Goal: Task Accomplishment & Management: Use online tool/utility

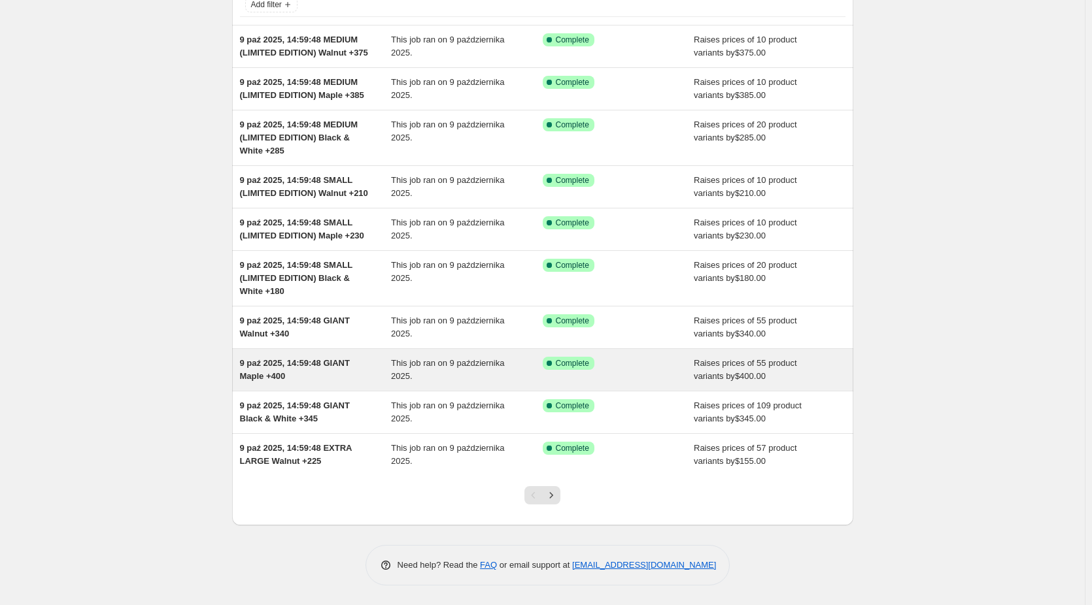
scroll to position [120, 0]
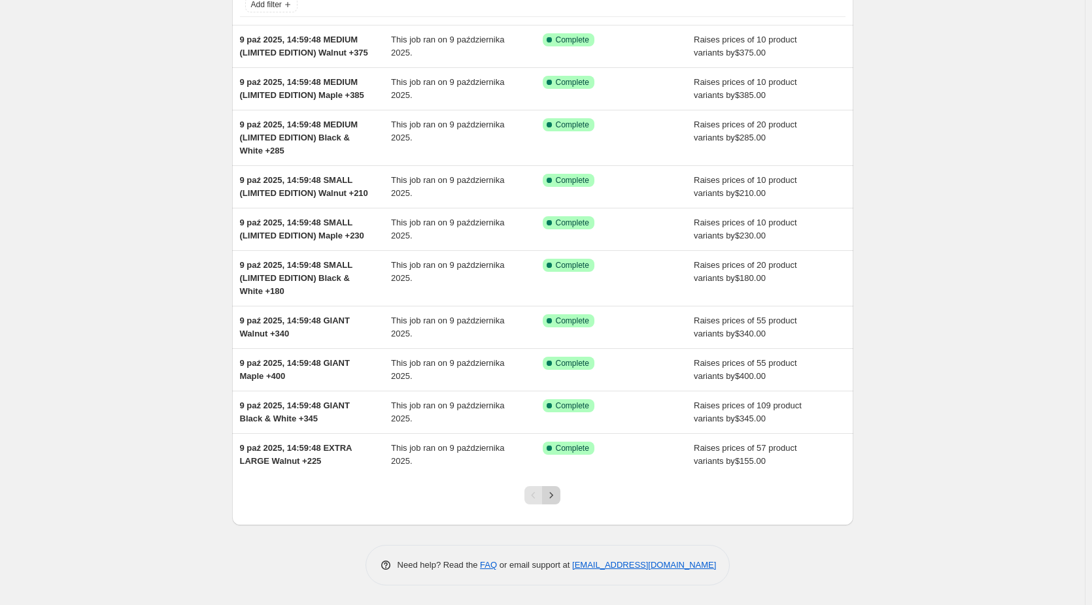
click at [556, 496] on icon "Next" at bounding box center [551, 495] width 13 height 13
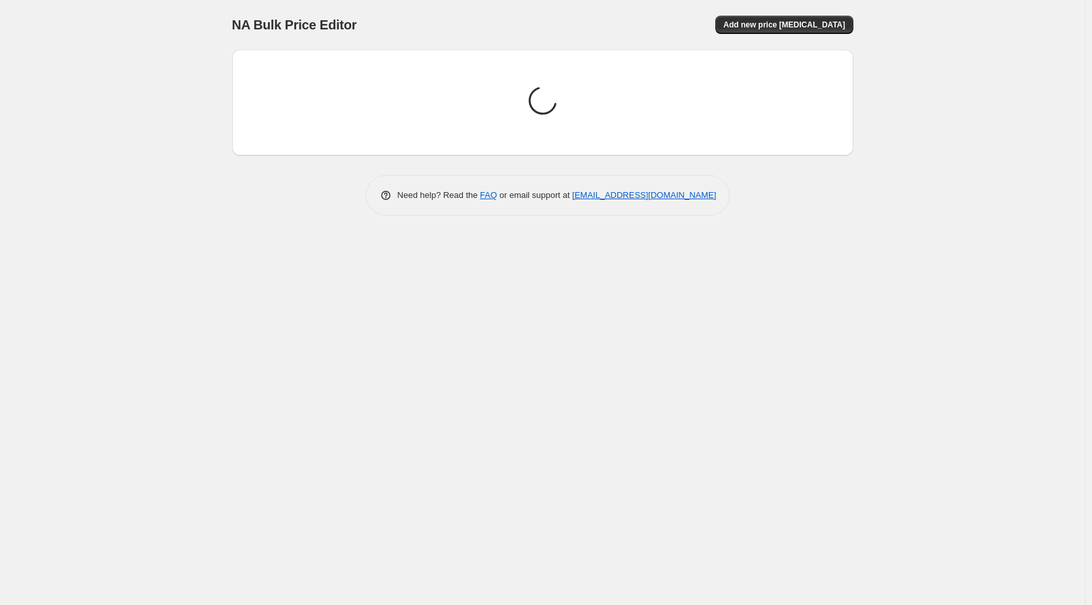
scroll to position [0, 0]
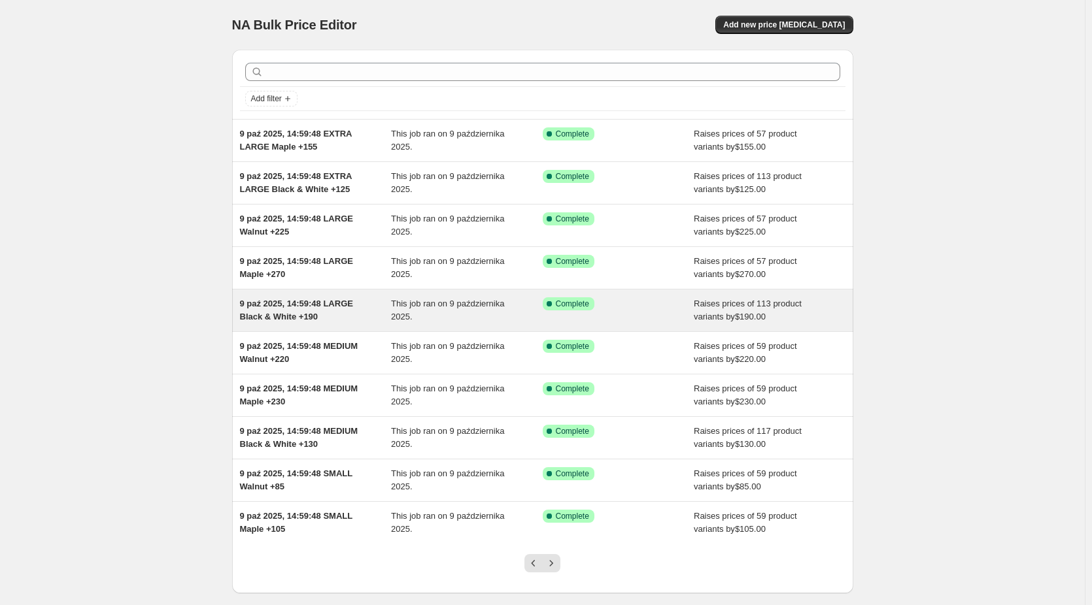
click at [308, 305] on span "9 paź 2025, 14:59:48 LARGE Black & White +190" at bounding box center [296, 310] width 113 height 23
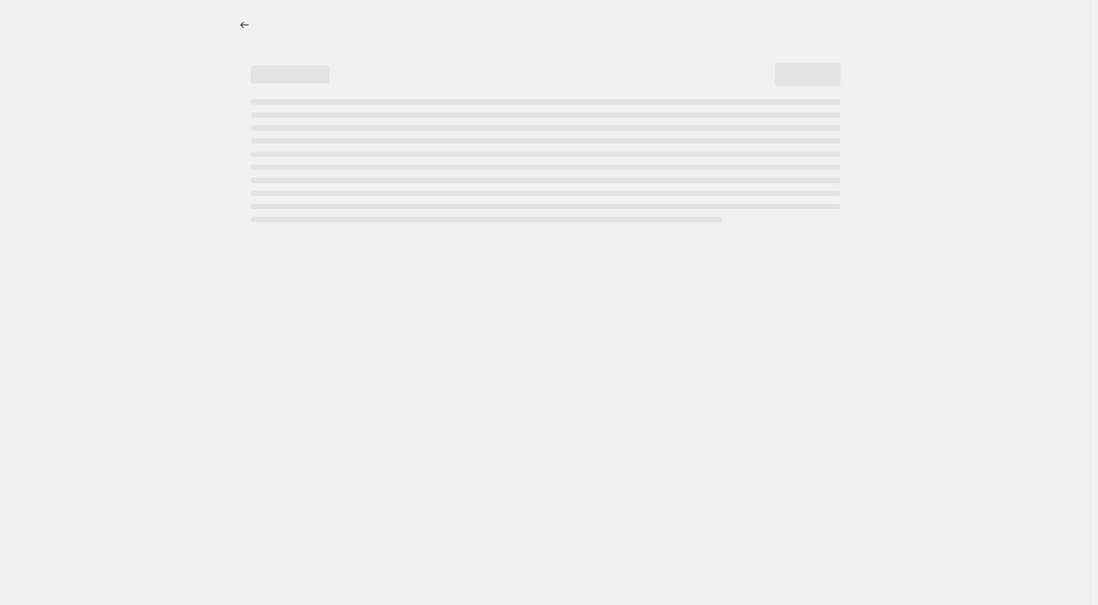
select select "by"
select select "no_change"
select select "title"
select select "contains"
select select "title"
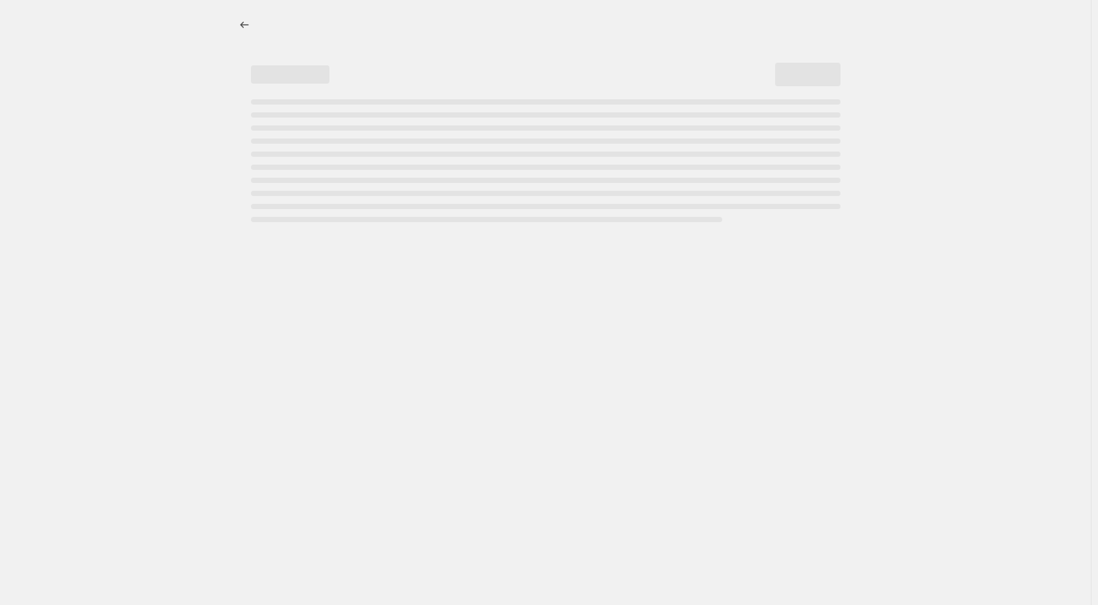
select select "not_equal"
select select "title"
select select "not_equal"
select select "title"
select select "not_equal"
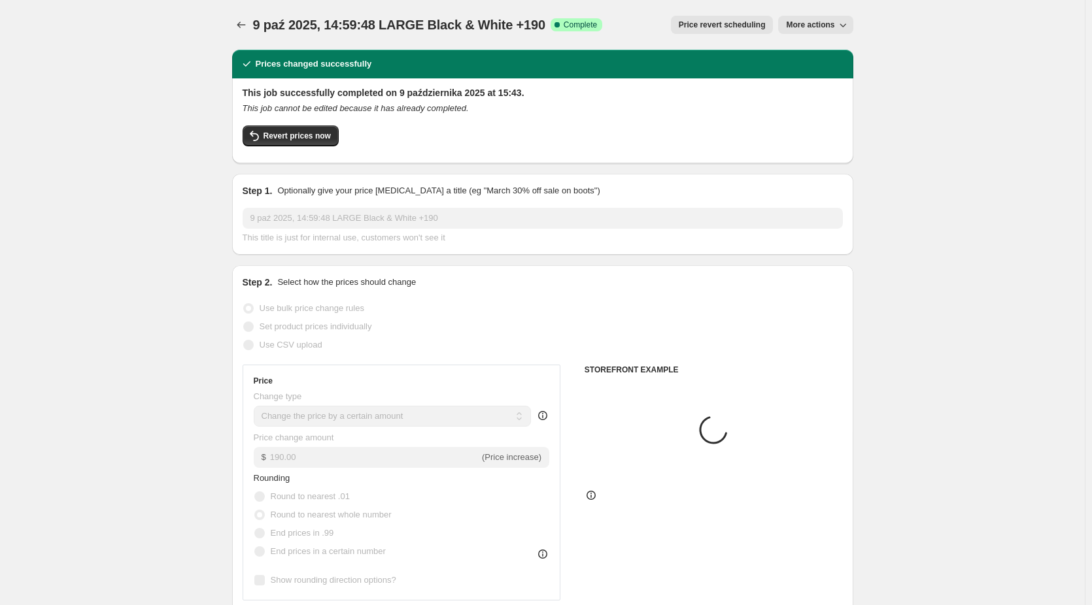
select select "collection"
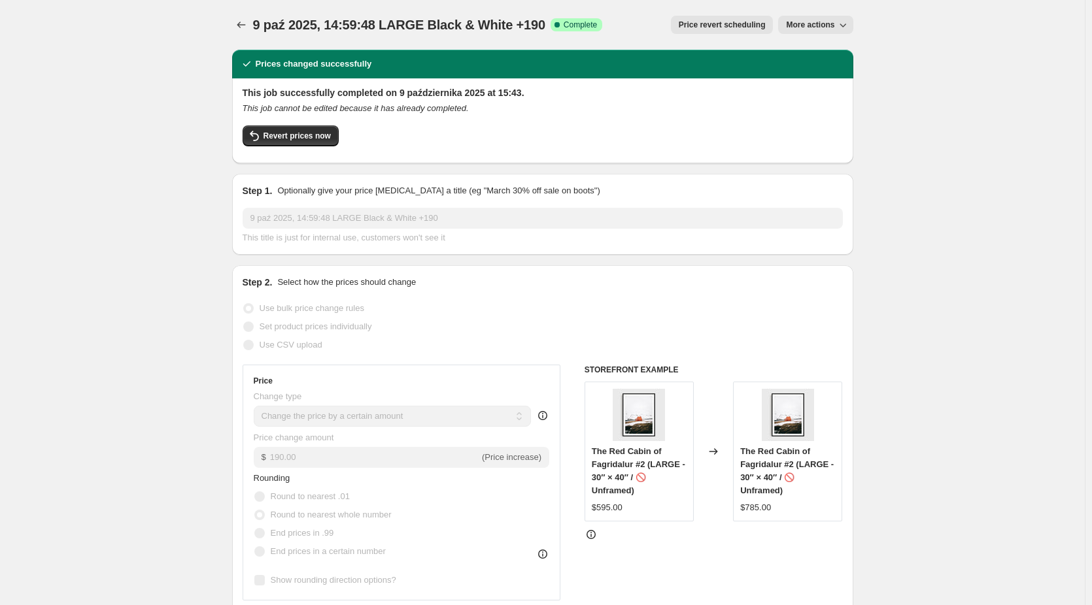
click at [827, 27] on span "More actions" at bounding box center [810, 25] width 48 height 10
click at [833, 54] on span "Copy to new job" at bounding box center [818, 52] width 61 height 10
select select "by"
select select "no_change"
select select "collection"
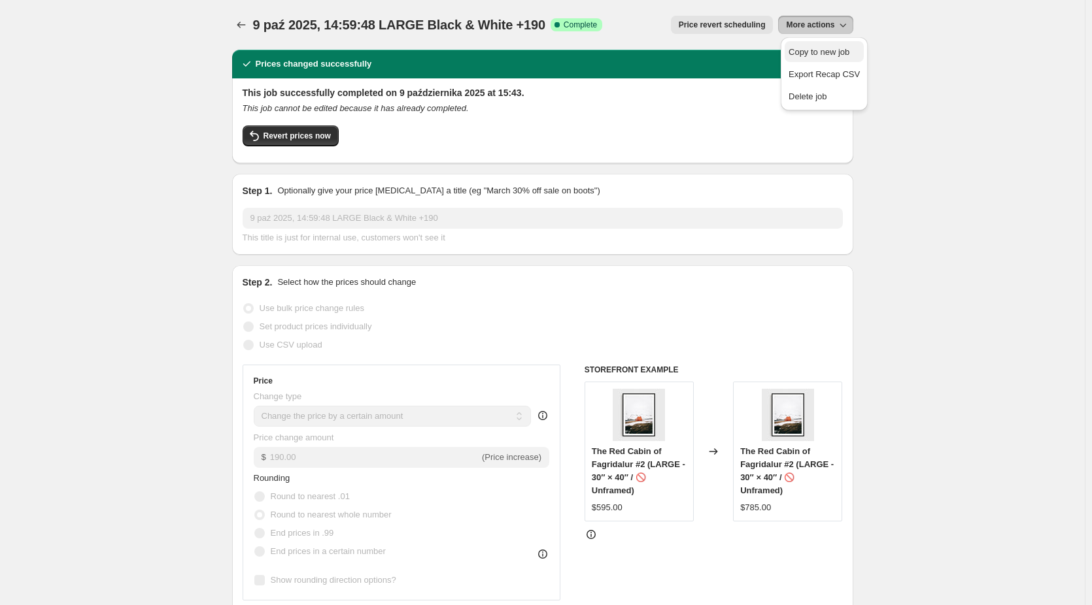
select select "title"
select select "contains"
select select "title"
select select "not_equal"
select select "title"
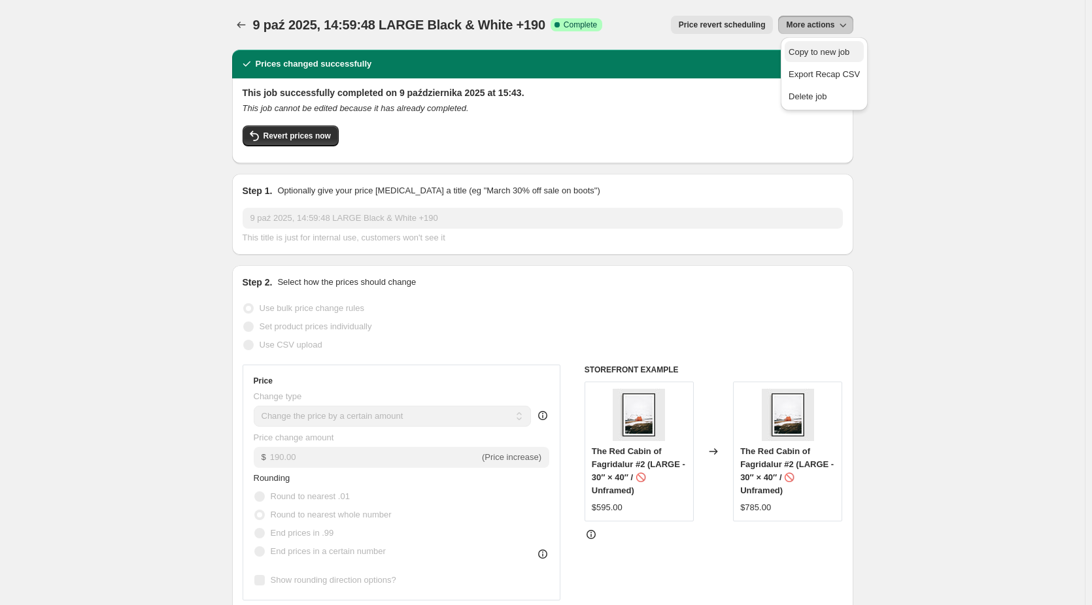
select select "not_equal"
select select "title"
select select "not_equal"
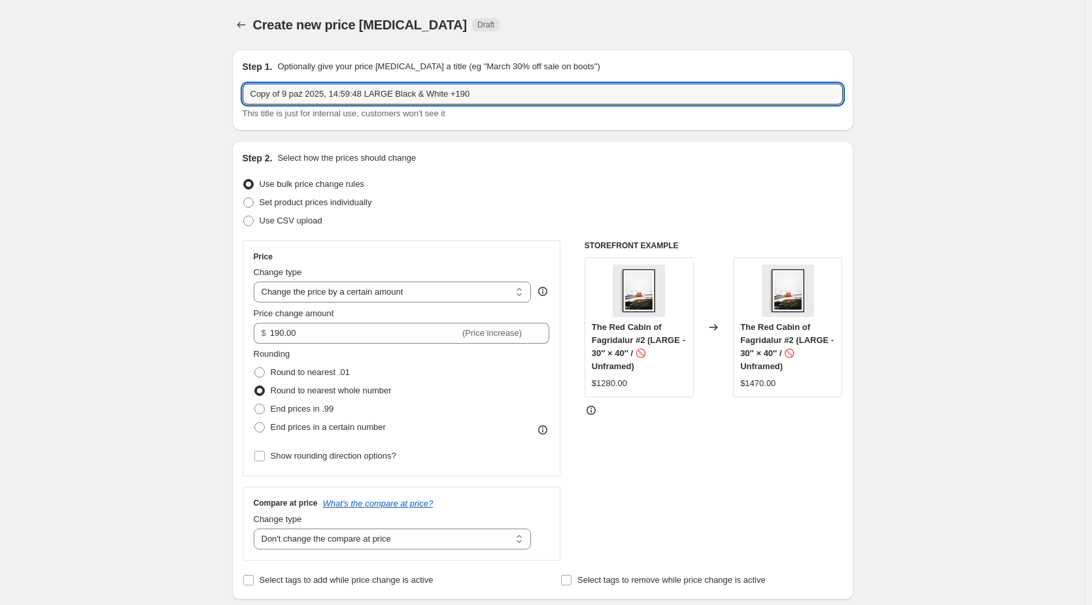
drag, startPoint x: 288, startPoint y: 95, endPoint x: 224, endPoint y: 102, distance: 64.5
click at [370, 93] on input "9 paź 2025, 14:59:48 LARGE Black & White +190" at bounding box center [543, 94] width 600 height 21
drag, startPoint x: 532, startPoint y: 90, endPoint x: 516, endPoint y: 92, distance: 15.3
click at [516, 92] on input "9 paź 2025, 14:59:48 LARGE (LIMITED EDITION) Black & White +190" at bounding box center [543, 94] width 600 height 21
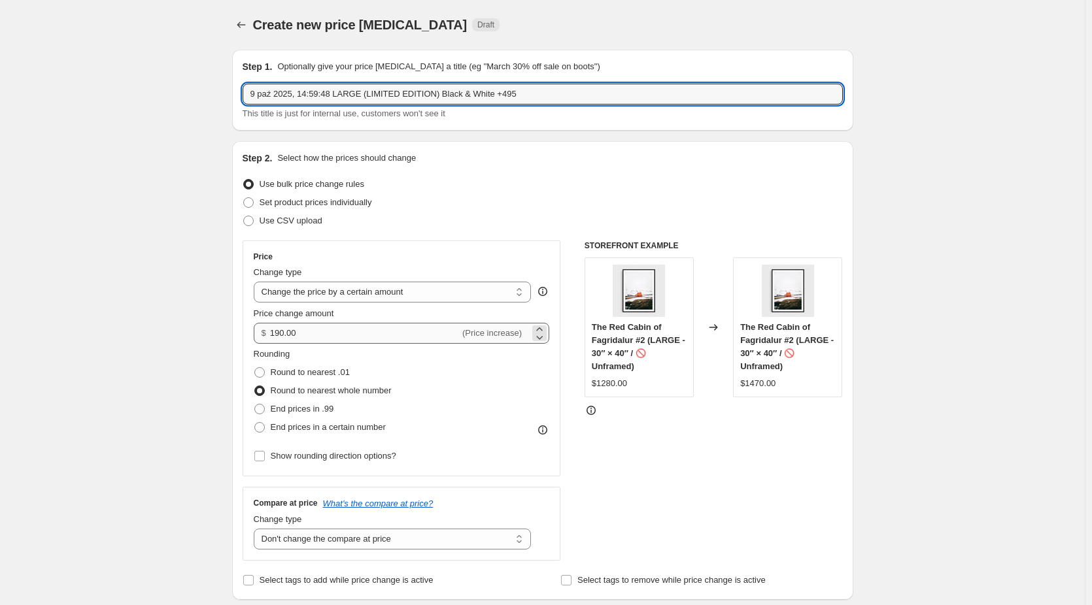
type input "9 paź 2025, 14:59:48 LARGE (LIMITED EDITION) Black & White +495"
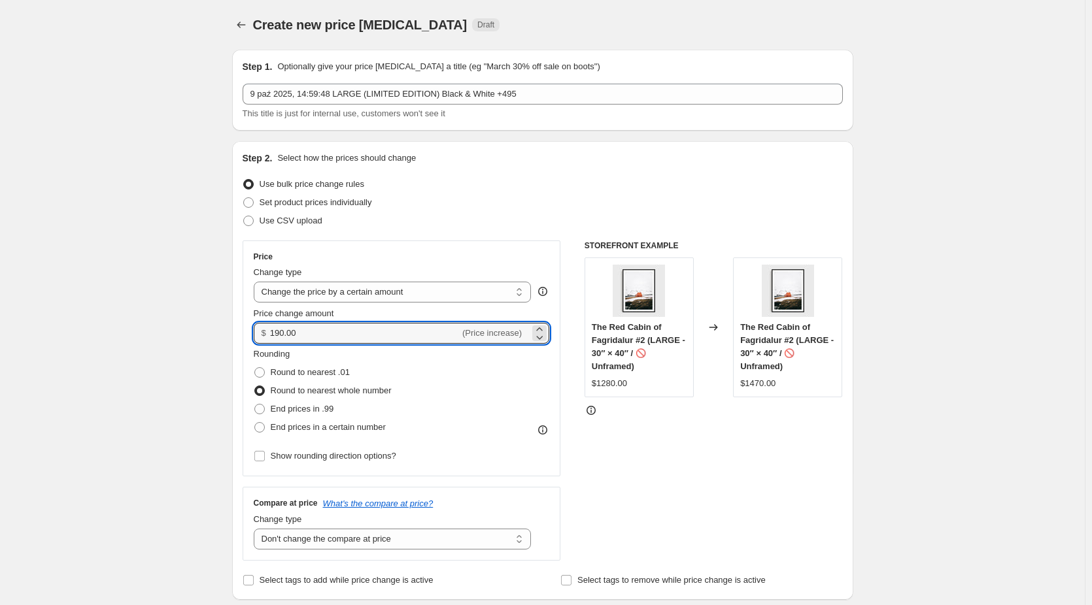
drag, startPoint x: 306, startPoint y: 336, endPoint x: 273, endPoint y: 337, distance: 33.3
click at [273, 337] on div "$ 190.00 (Price increase)" at bounding box center [402, 333] width 296 height 21
type input "495.00"
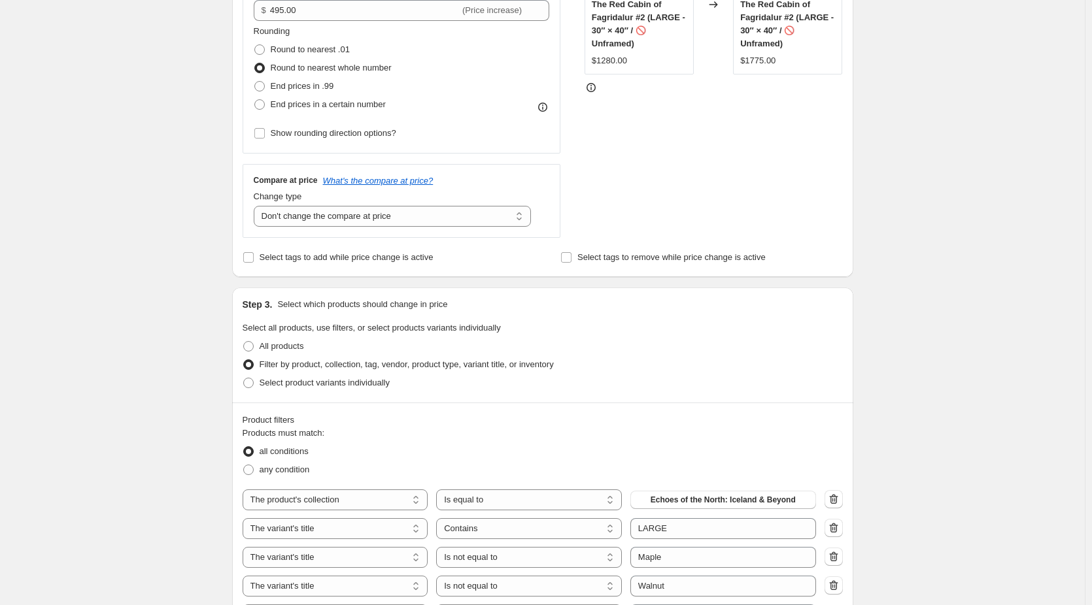
scroll to position [458, 0]
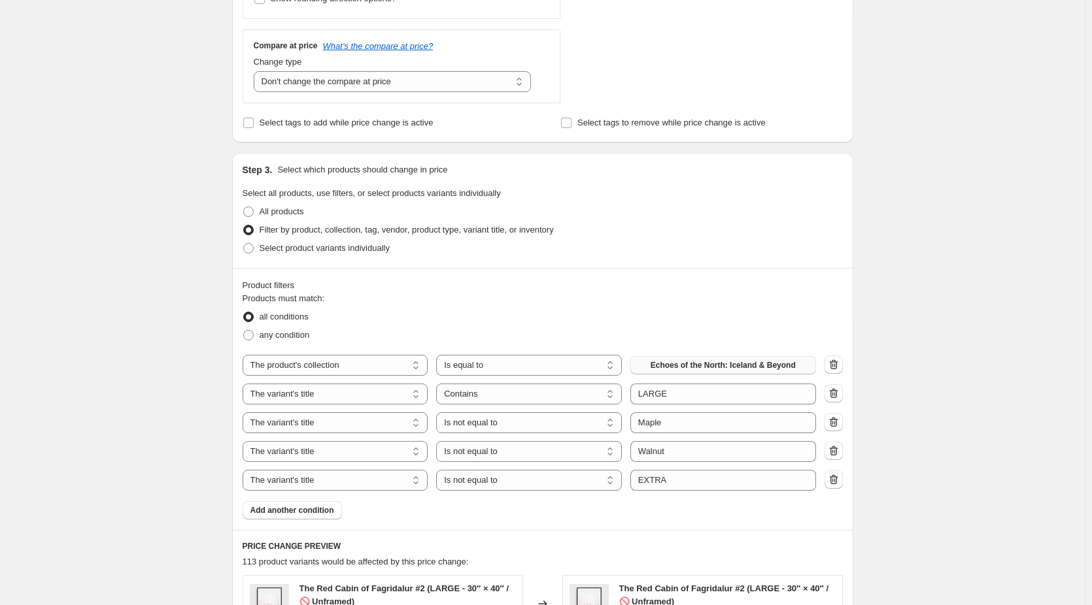
click at [720, 359] on button "Echoes of the North: Iceland & Beyond" at bounding box center [723, 365] width 186 height 18
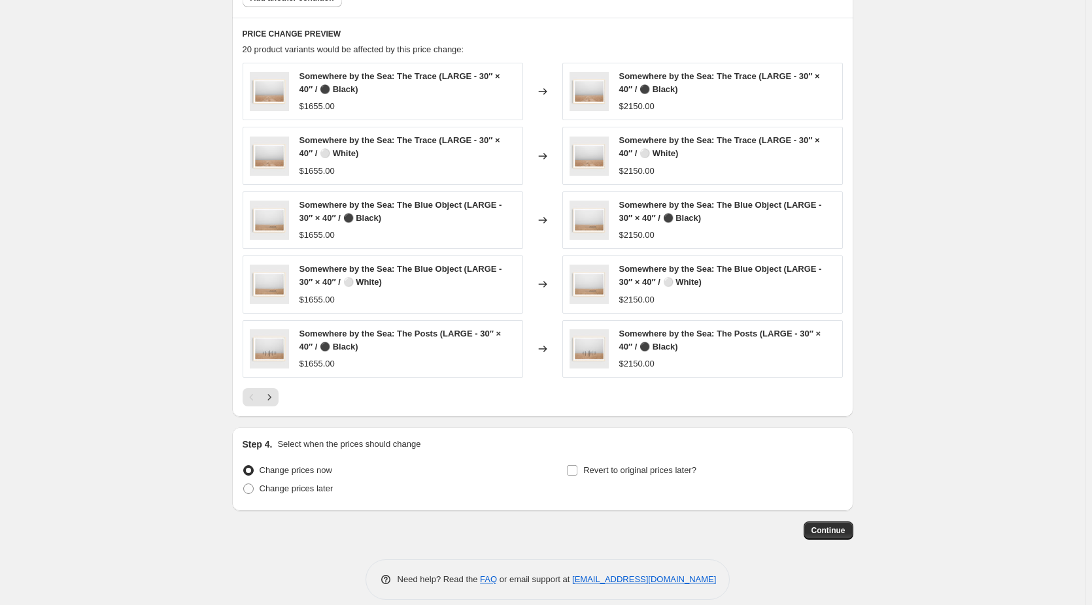
scroll to position [981, 0]
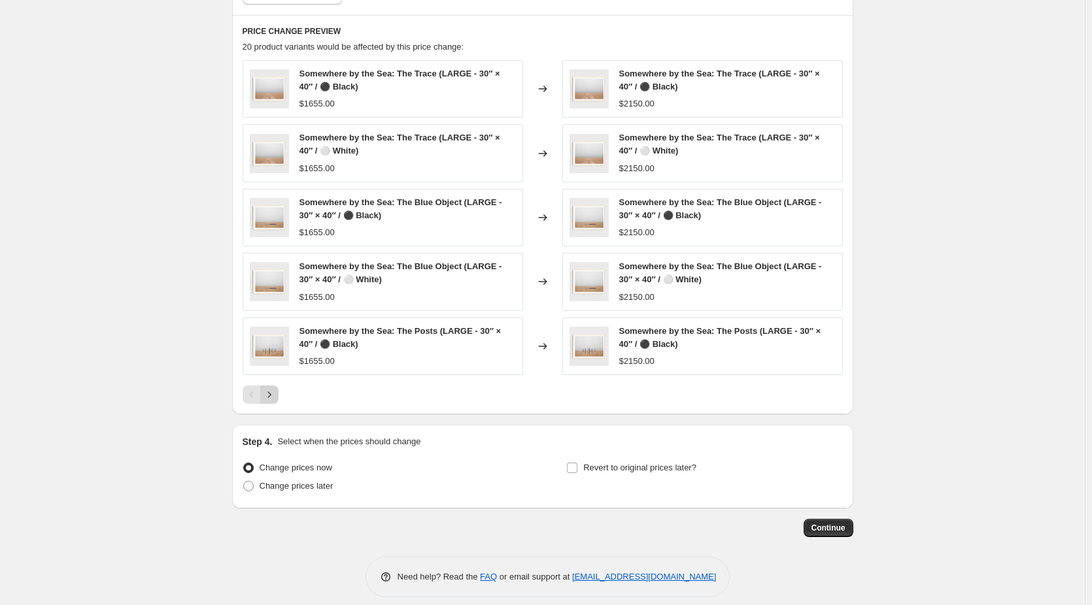
click at [276, 392] on icon "Next" at bounding box center [269, 394] width 13 height 13
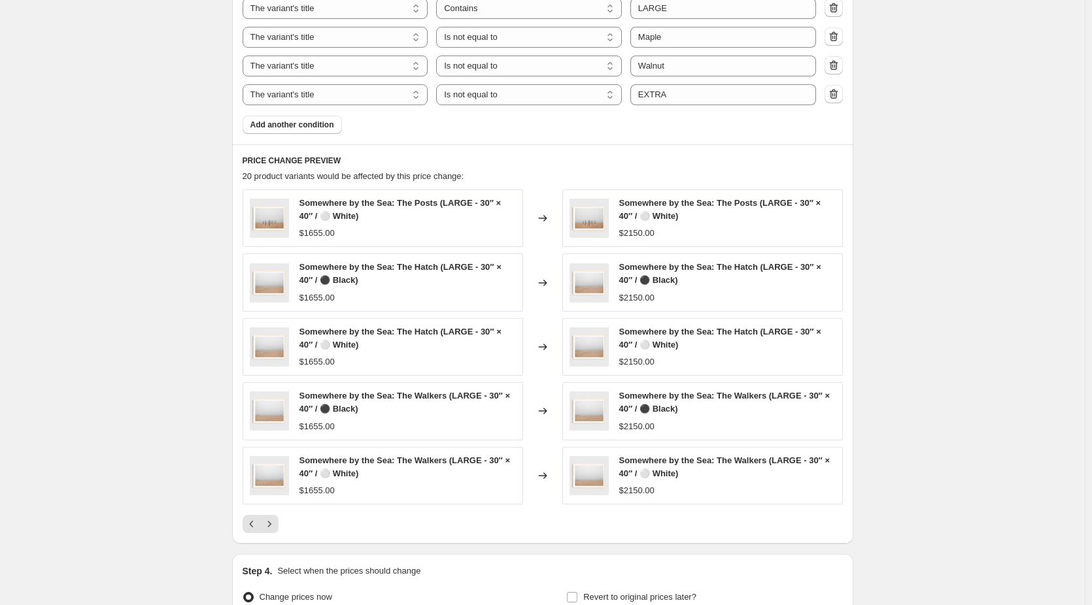
scroll to position [850, 0]
click at [276, 530] on icon "Next" at bounding box center [269, 525] width 13 height 13
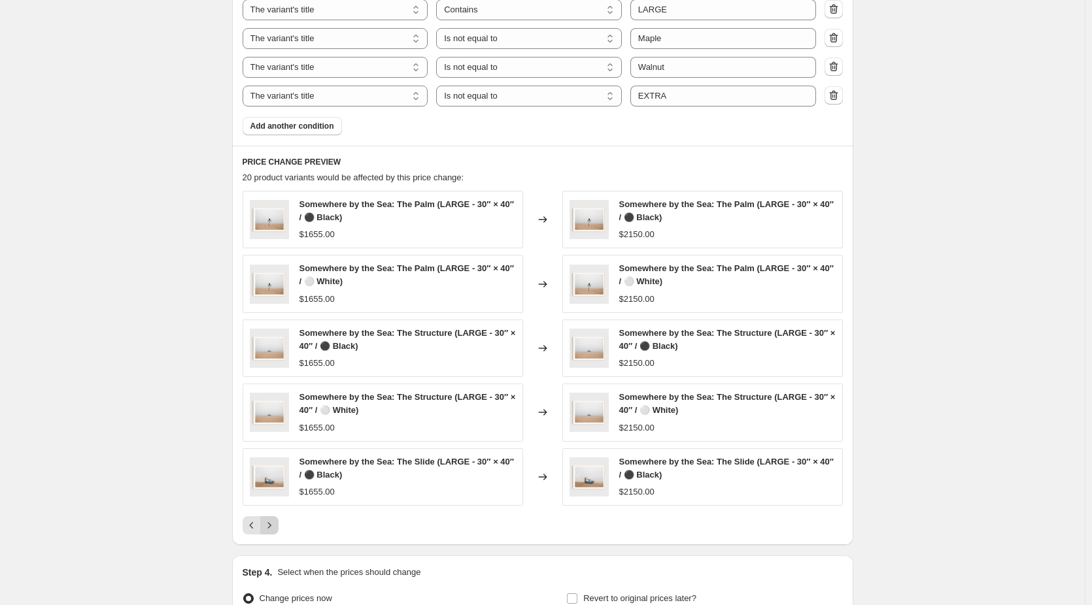
click at [273, 528] on icon "Next" at bounding box center [269, 525] width 13 height 13
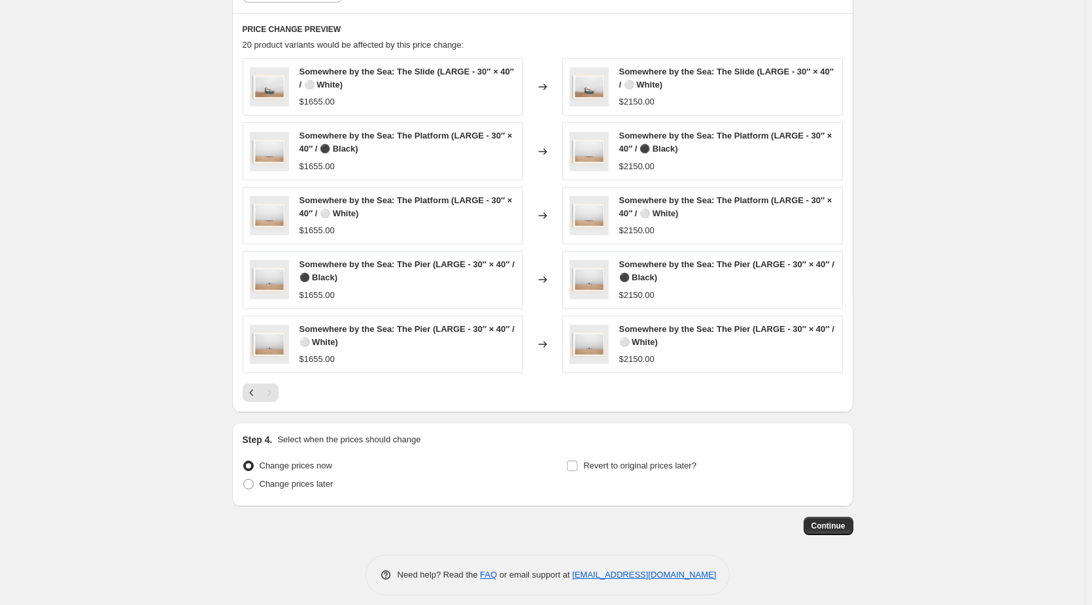
scroll to position [992, 0]
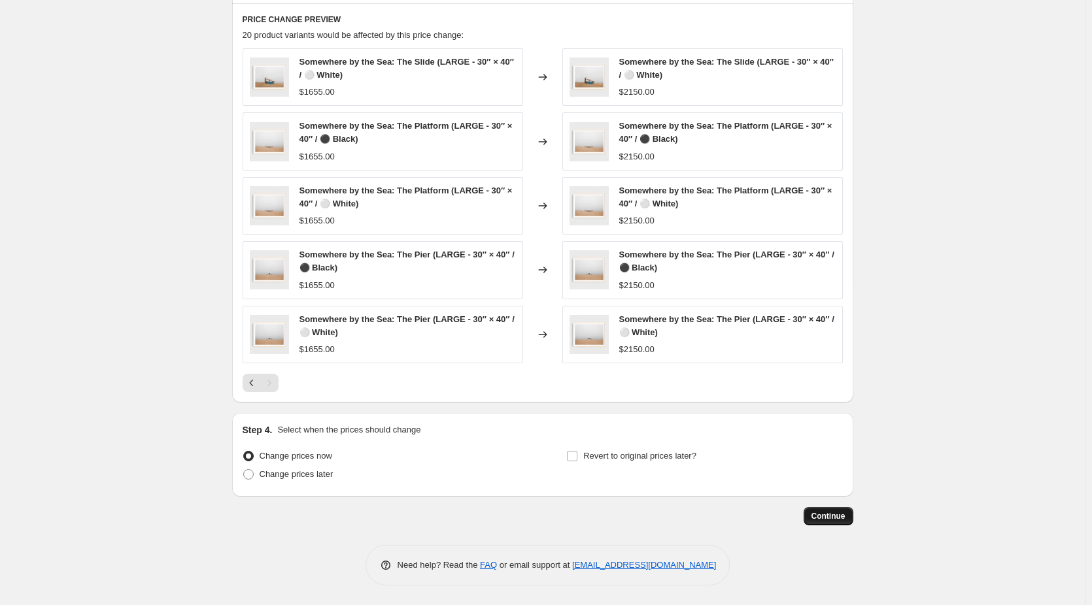
click at [832, 517] on span "Continue" at bounding box center [828, 516] width 34 height 10
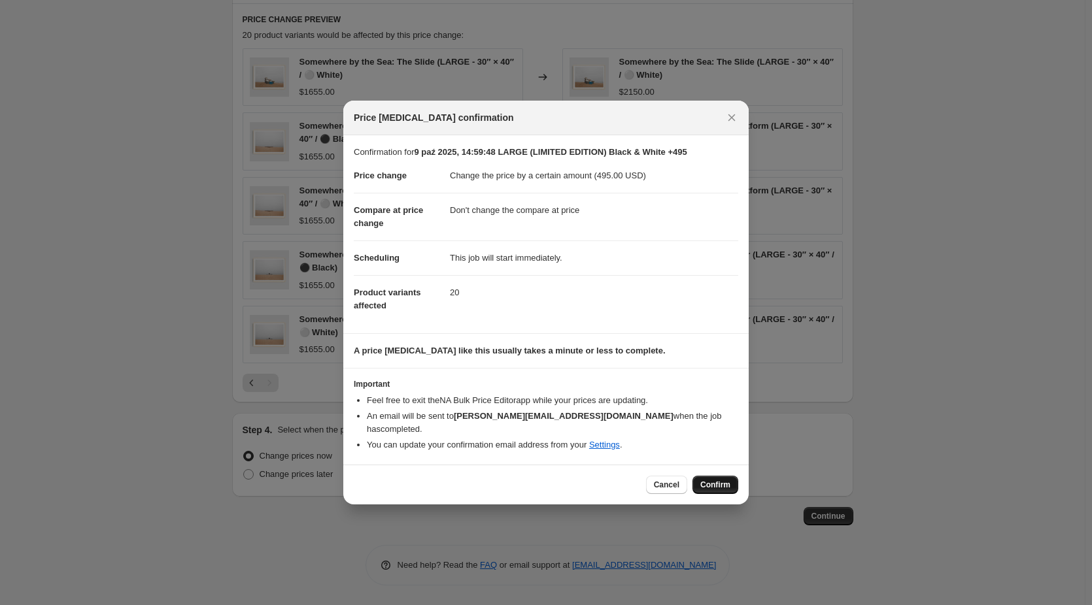
click at [717, 480] on span "Confirm" at bounding box center [715, 485] width 30 height 10
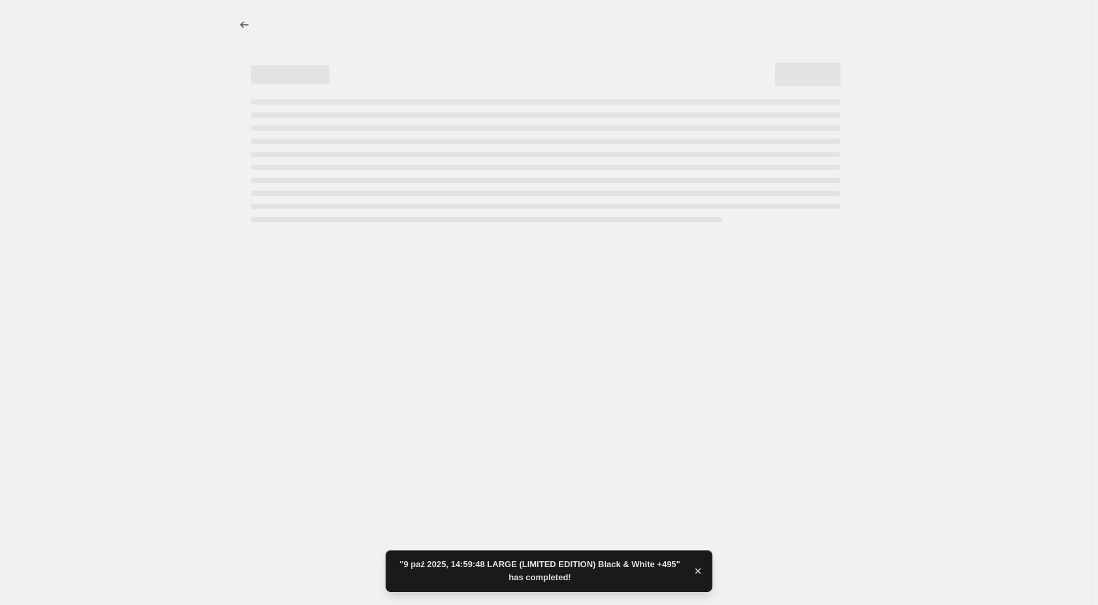
select select "by"
select select "no_change"
select select "collection"
select select "title"
select select "contains"
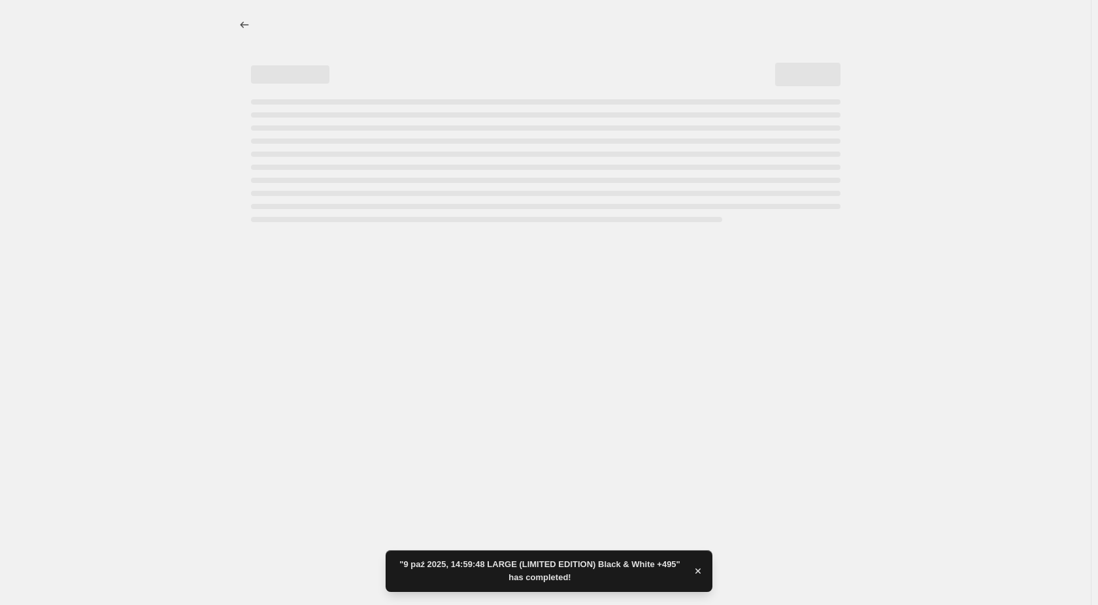
select select "title"
select select "not_equal"
select select "title"
select select "not_equal"
select select "title"
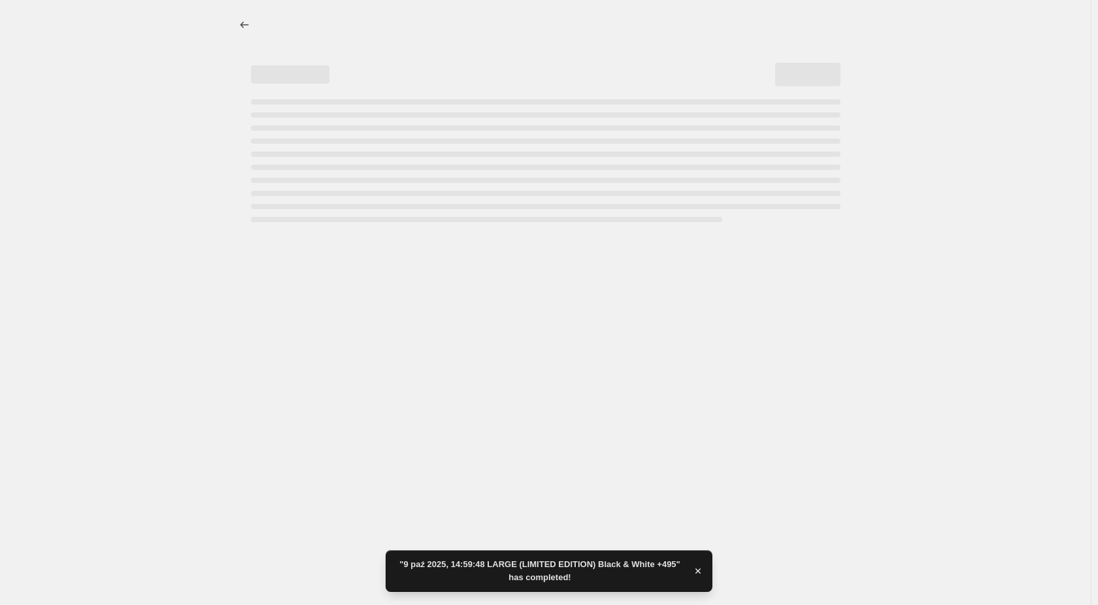
select select "not_equal"
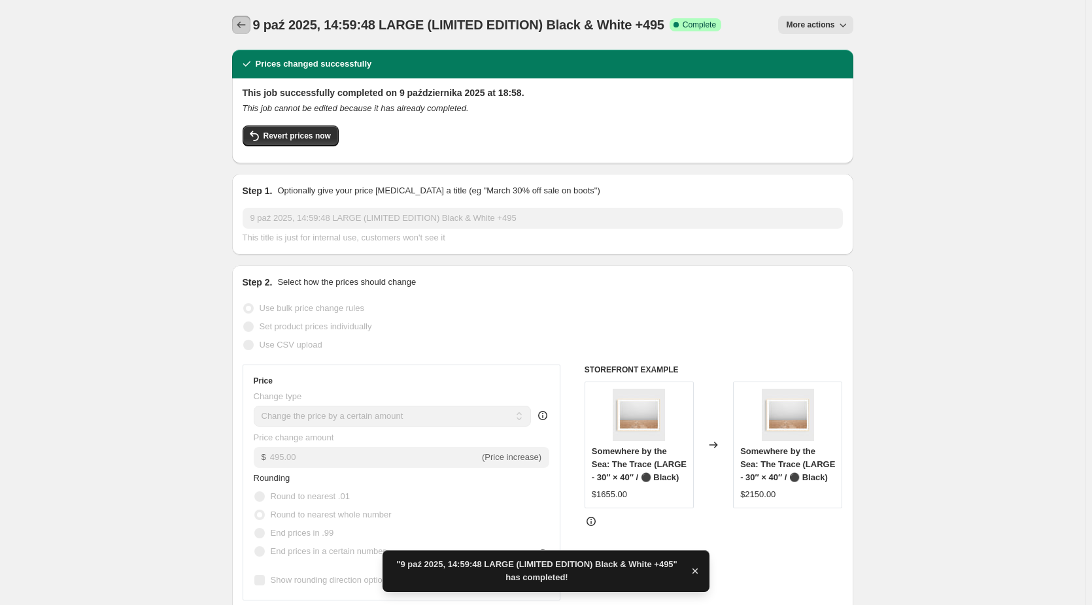
click at [250, 22] on button "Price change jobs" at bounding box center [241, 25] width 18 height 18
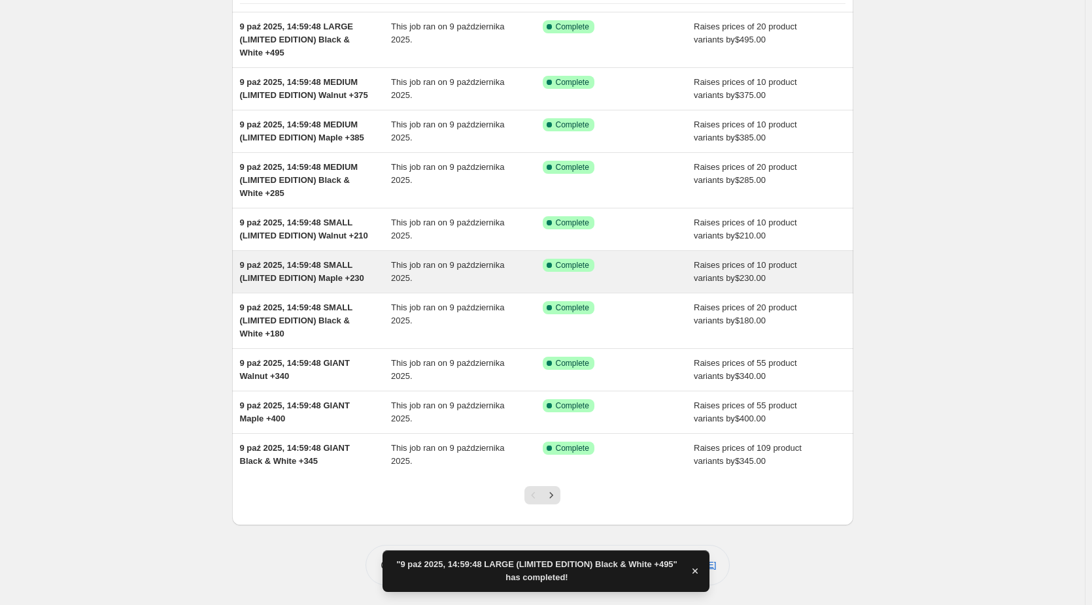
scroll to position [133, 0]
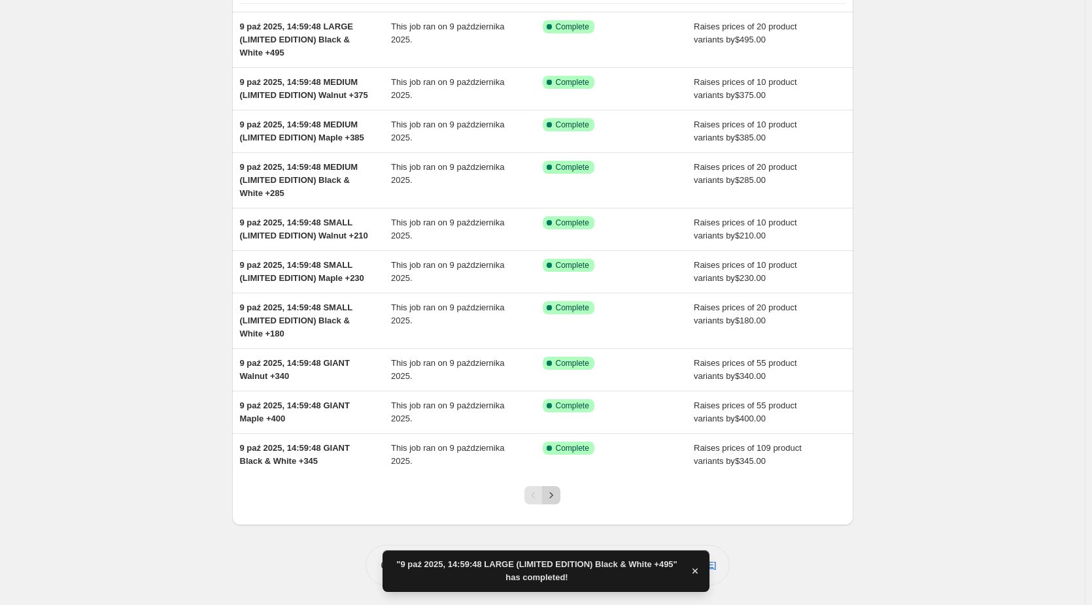
click at [557, 491] on icon "Next" at bounding box center [551, 495] width 13 height 13
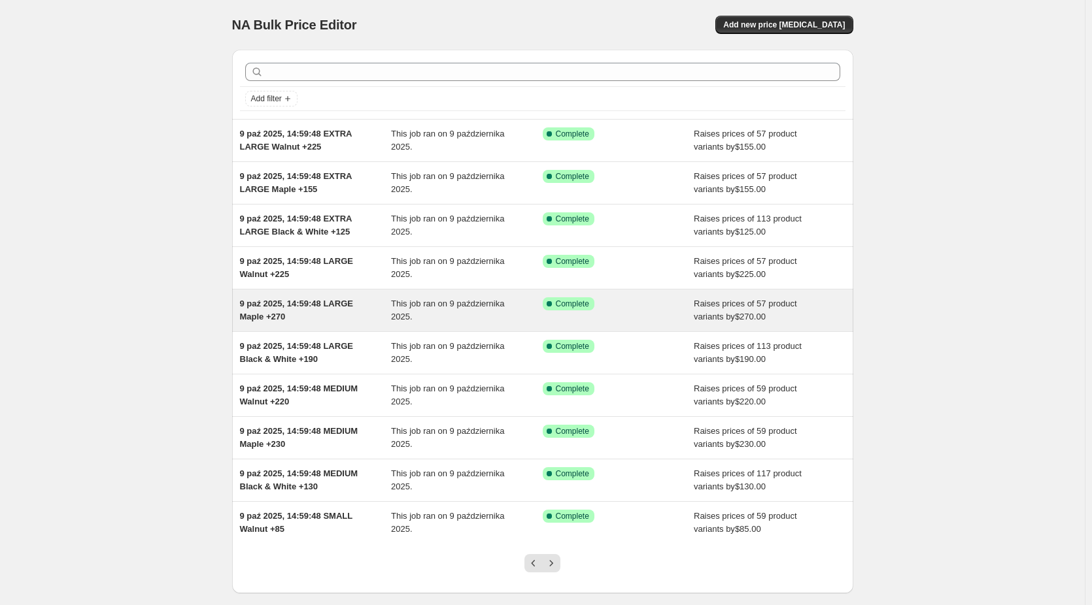
click at [283, 307] on span "9 paź 2025, 14:59:48 LARGE Maple +270" at bounding box center [296, 310] width 113 height 23
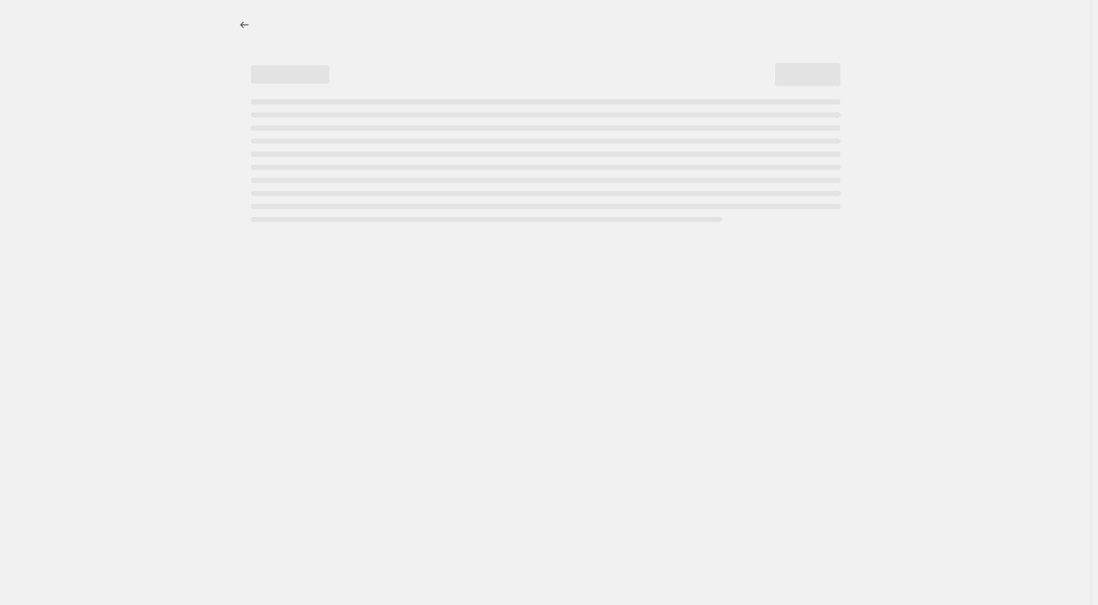
select select "by"
select select "no_change"
select select "collection"
select select "title"
select select "contains"
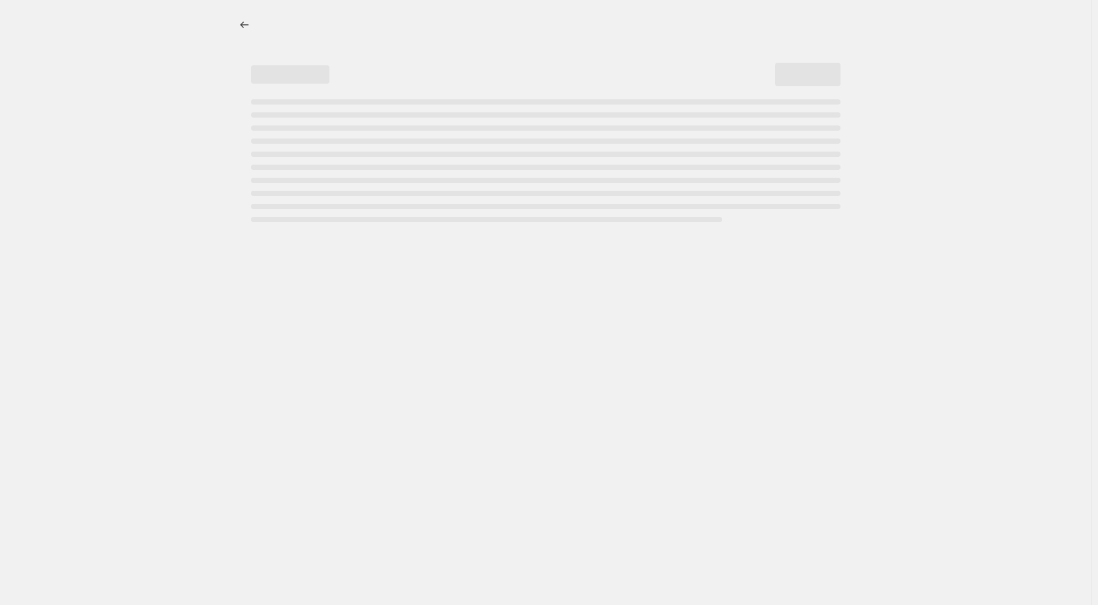
select select "title"
select select "not_equal"
select select "title"
select select "not_equal"
select select "title"
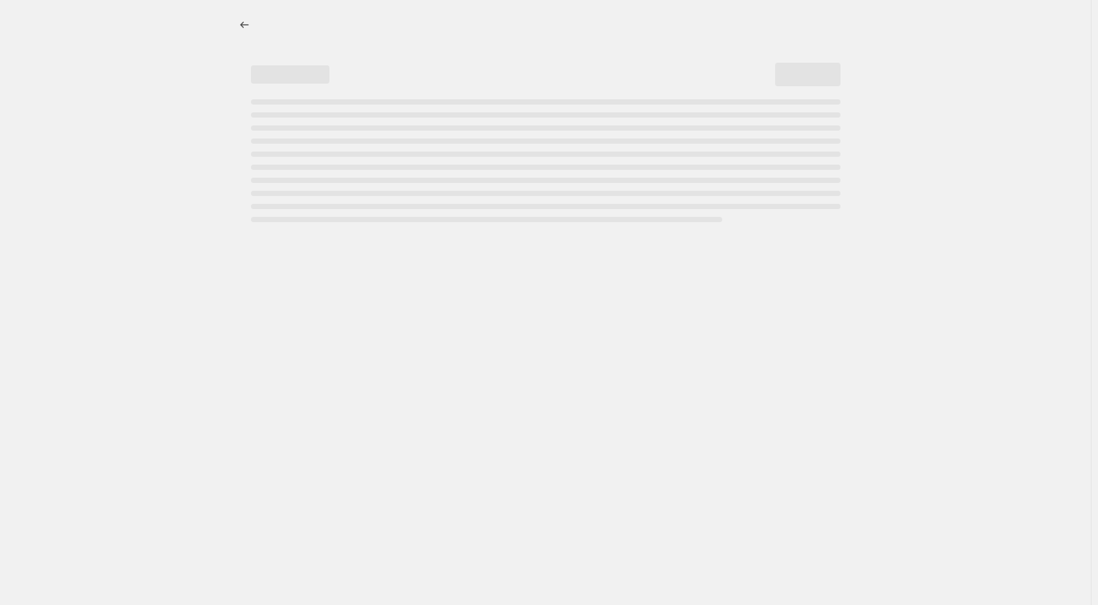
select select "not_equal"
select select "title"
select select "not_equal"
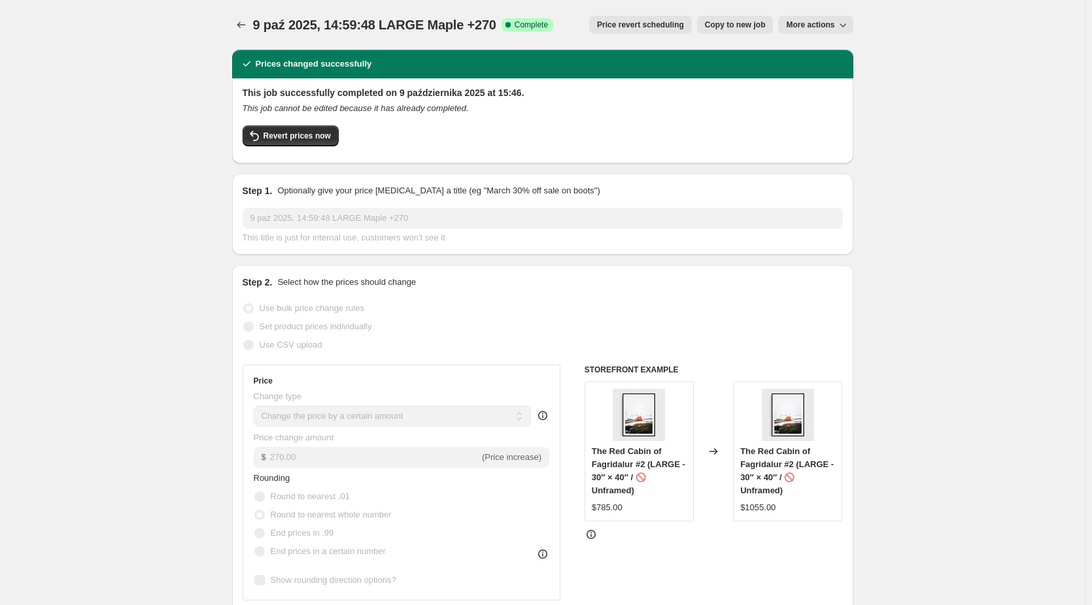
click at [734, 26] on span "Copy to new job" at bounding box center [735, 25] width 61 height 10
select select "by"
select select "no_change"
select select "collection"
select select "title"
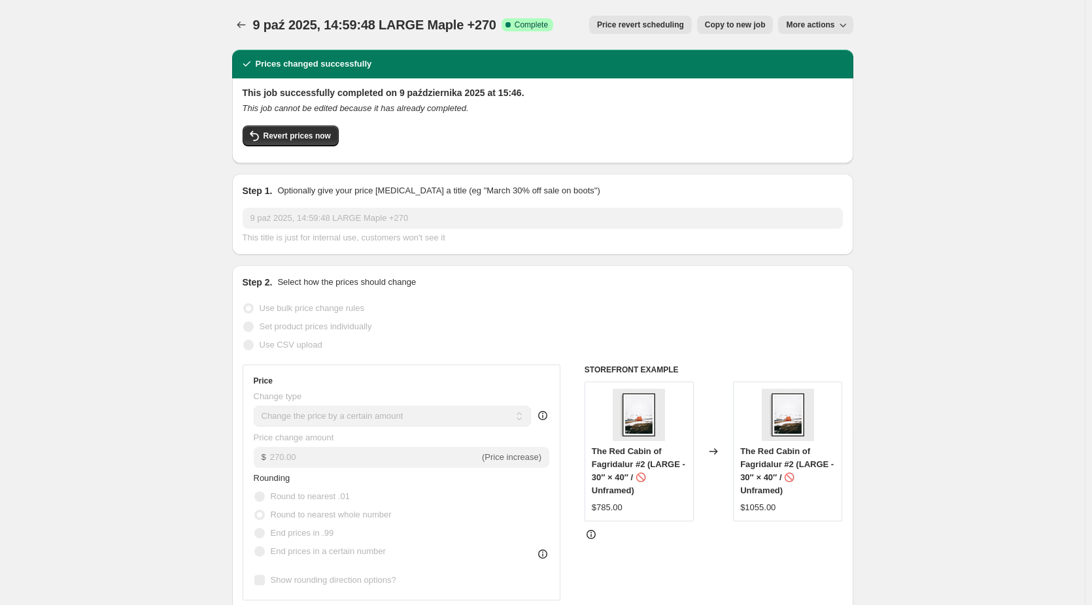
select select "contains"
select select "title"
select select "not_equal"
select select "title"
select select "not_equal"
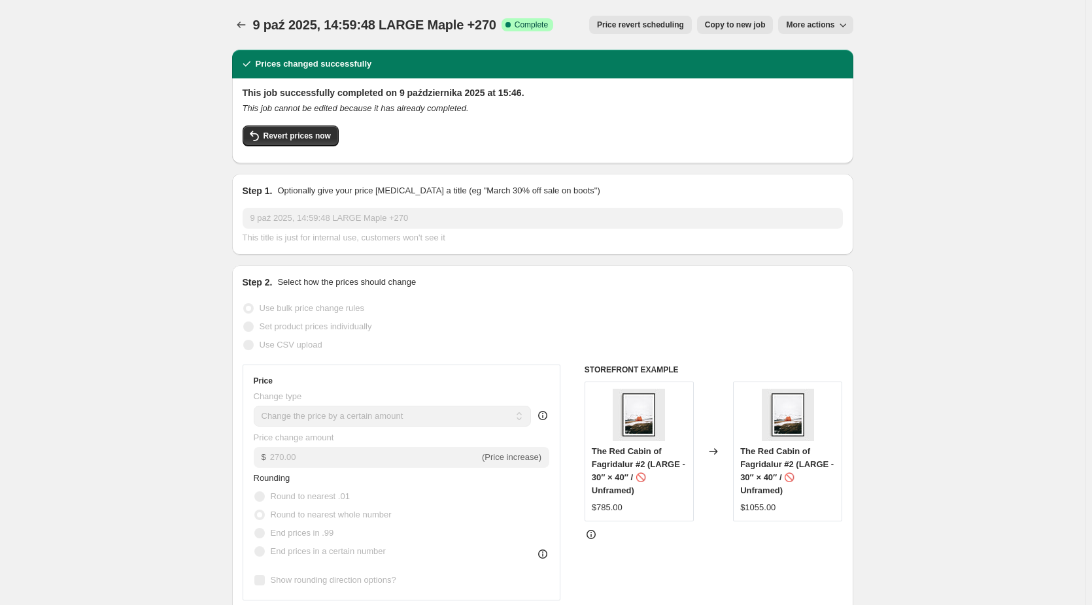
select select "title"
select select "not_equal"
select select "title"
select select "not_equal"
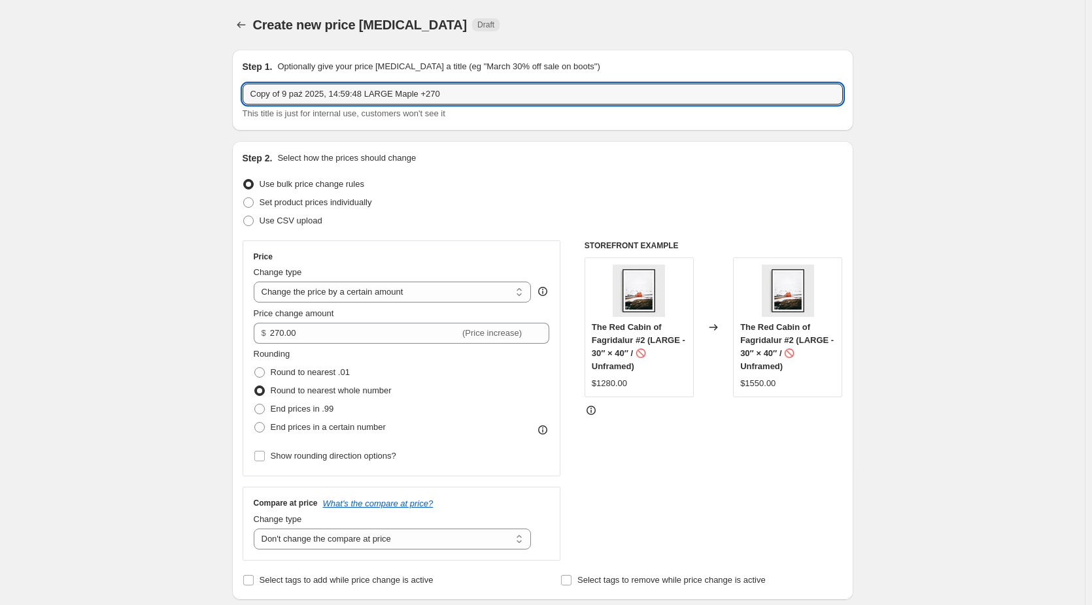
drag, startPoint x: 286, startPoint y: 95, endPoint x: 131, endPoint y: 101, distance: 155.1
click at [368, 93] on input "9 paź 2025, 14:59:48 LARGE Maple +270" at bounding box center [543, 94] width 600 height 21
drag, startPoint x: 501, startPoint y: 96, endPoint x: 485, endPoint y: 97, distance: 15.7
click at [485, 97] on input "9 paź 2025, 14:59:48 LARGE (LIMITED EDITION) Maple +270" at bounding box center [543, 94] width 600 height 21
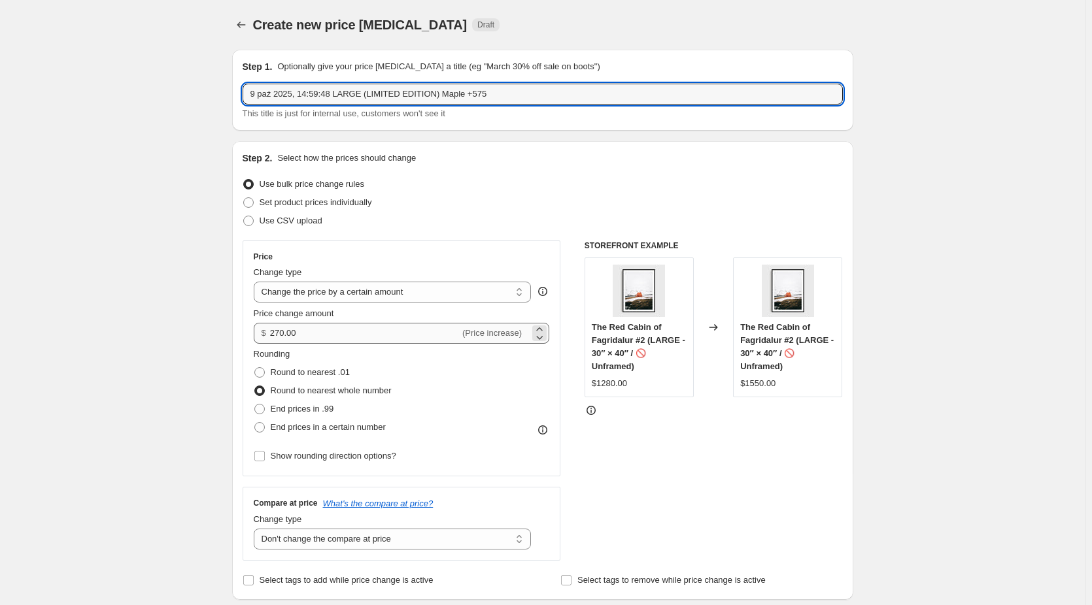
type input "9 paź 2025, 14:59:48 LARGE (LIMITED EDITION) Maple +575"
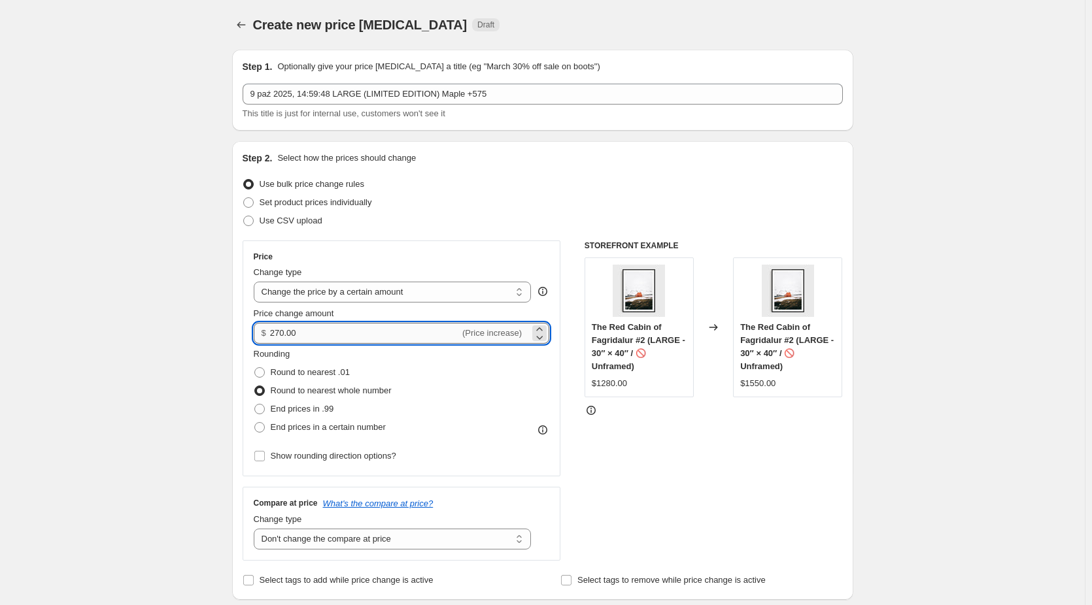
drag, startPoint x: 317, startPoint y: 329, endPoint x: 273, endPoint y: 336, distance: 44.4
click at [273, 336] on input "270.00" at bounding box center [365, 333] width 190 height 21
type input "575.00"
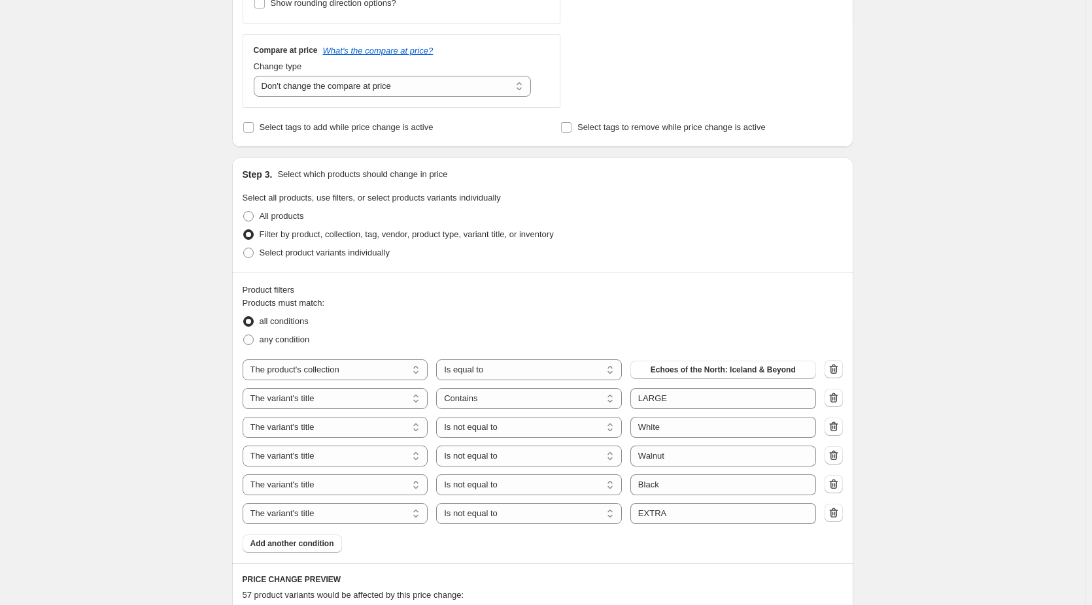
scroll to position [458, 0]
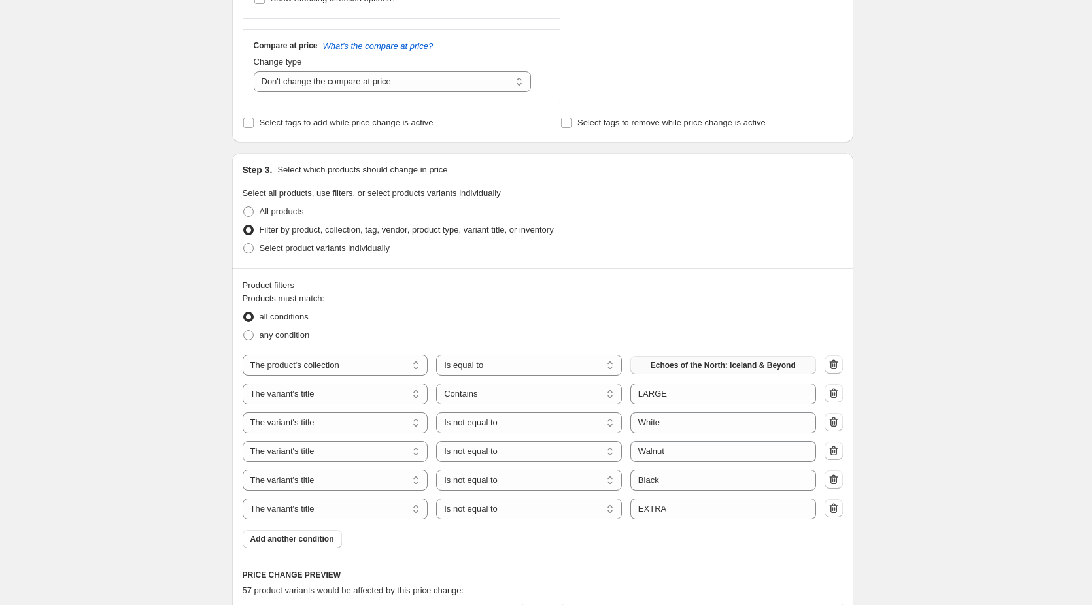
click at [729, 367] on span "Echoes of the North: Iceland & Beyond" at bounding box center [723, 365] width 145 height 10
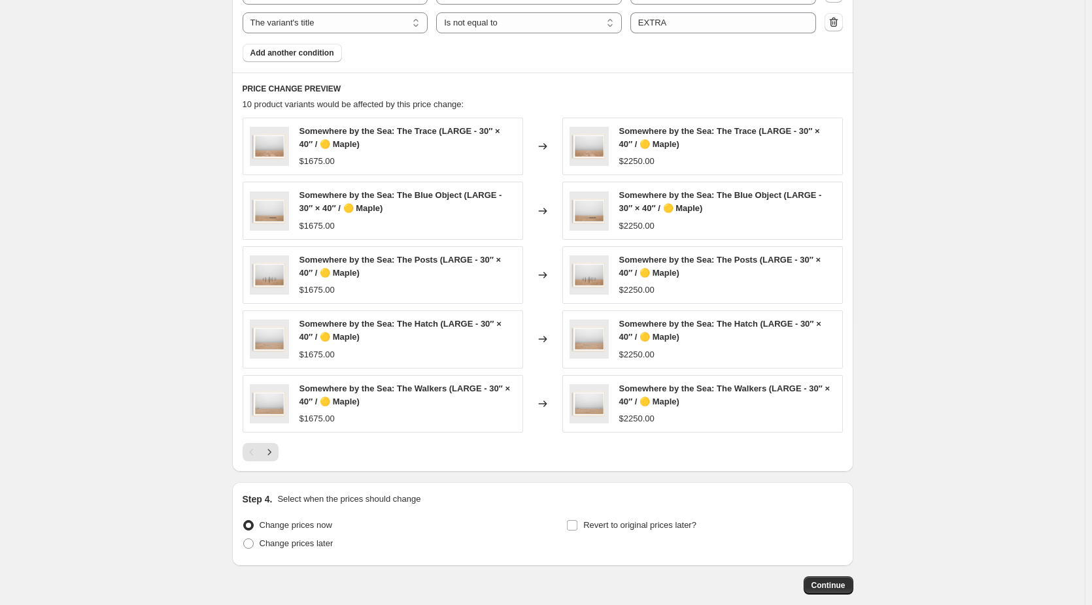
scroll to position [915, 0]
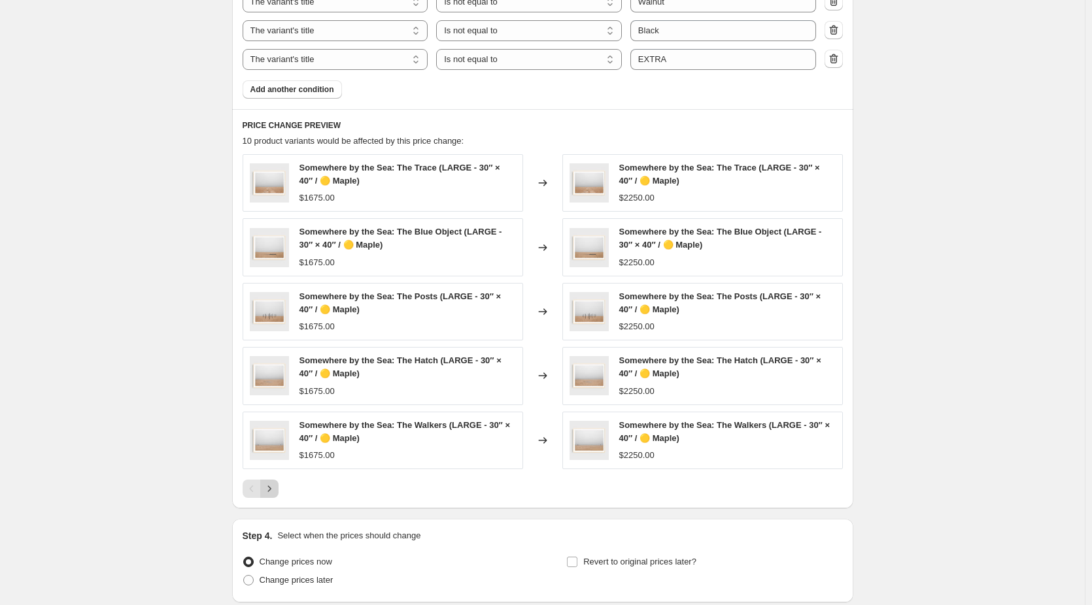
click at [279, 489] on button "Next" at bounding box center [269, 489] width 18 height 18
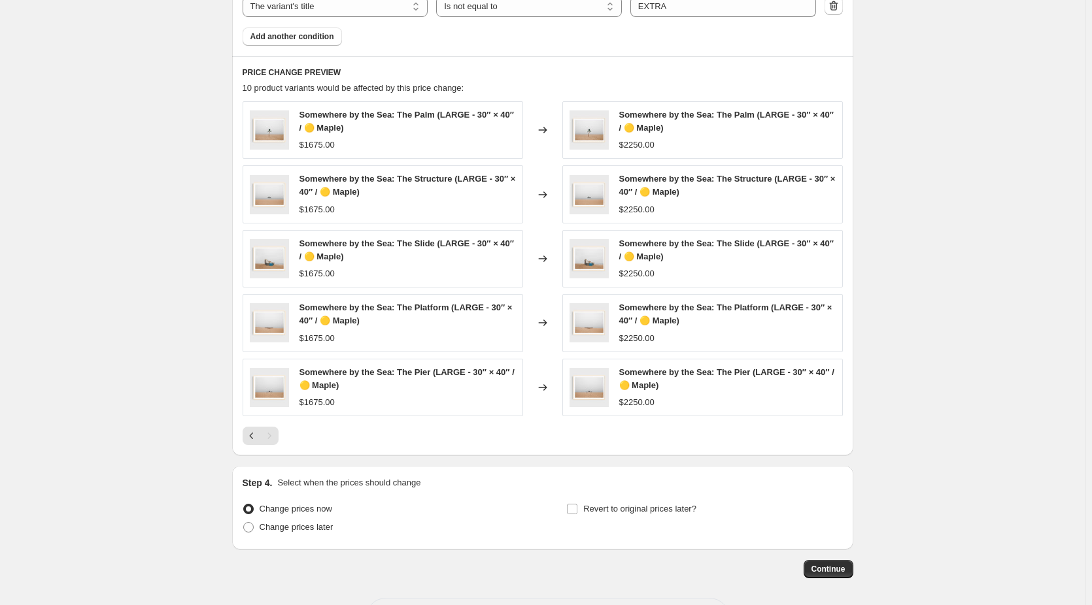
scroll to position [1021, 0]
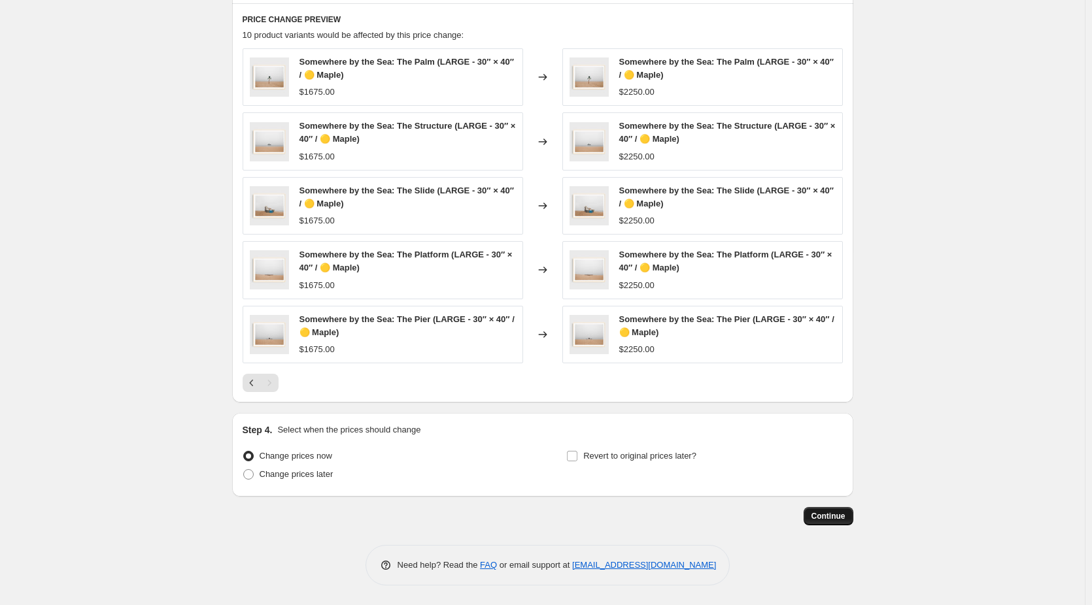
click at [822, 519] on span "Continue" at bounding box center [828, 516] width 34 height 10
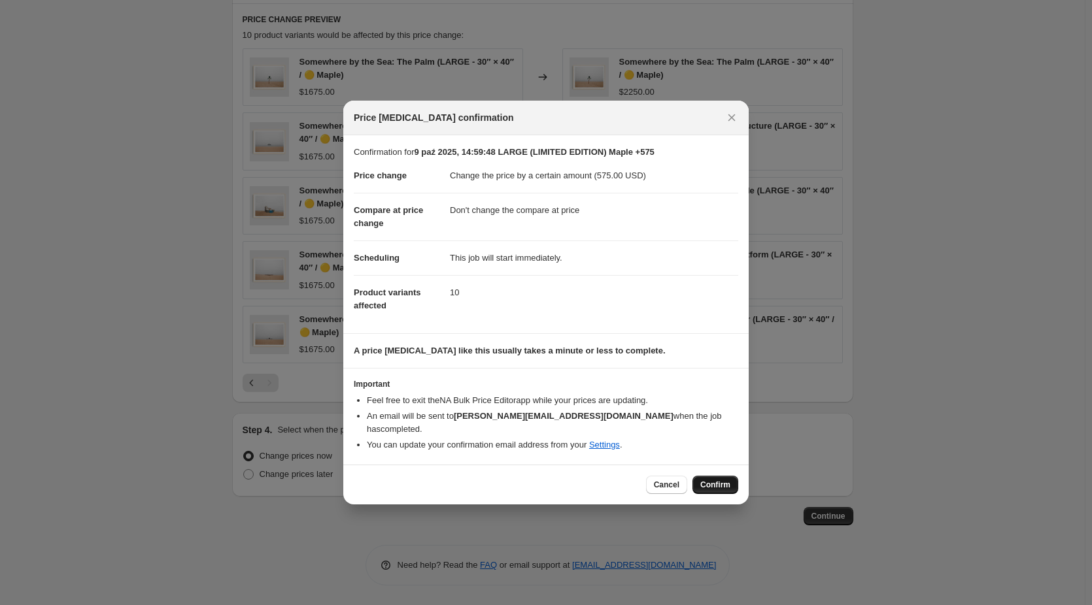
click at [718, 480] on span "Confirm" at bounding box center [715, 485] width 30 height 10
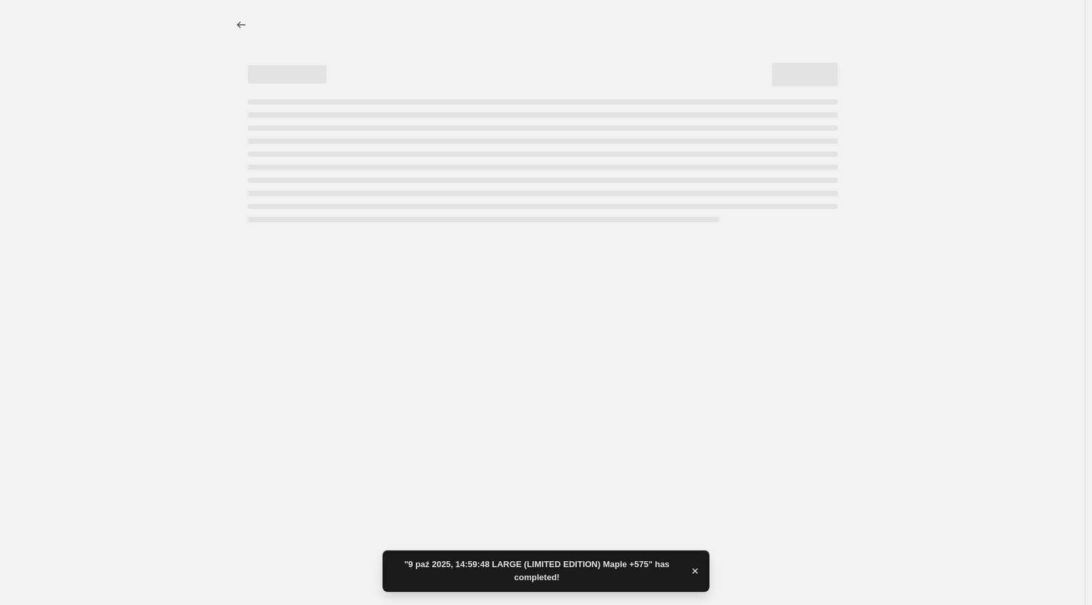
select select "by"
select select "no_change"
select select "collection"
select select "title"
select select "contains"
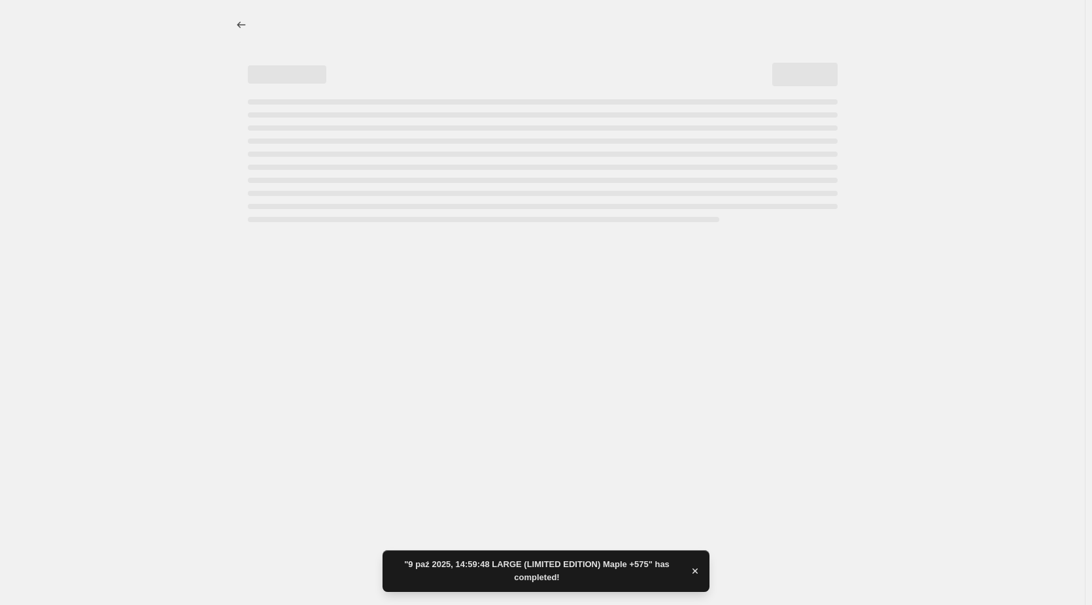
select select "title"
select select "not_equal"
select select "title"
select select "not_equal"
select select "title"
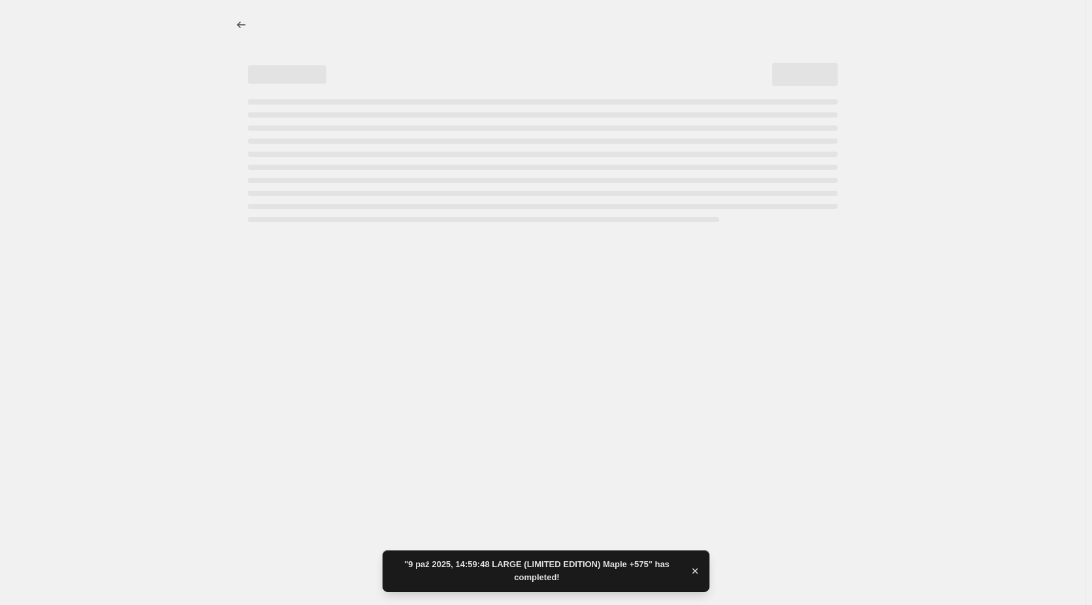
select select "not_equal"
select select "title"
select select "not_equal"
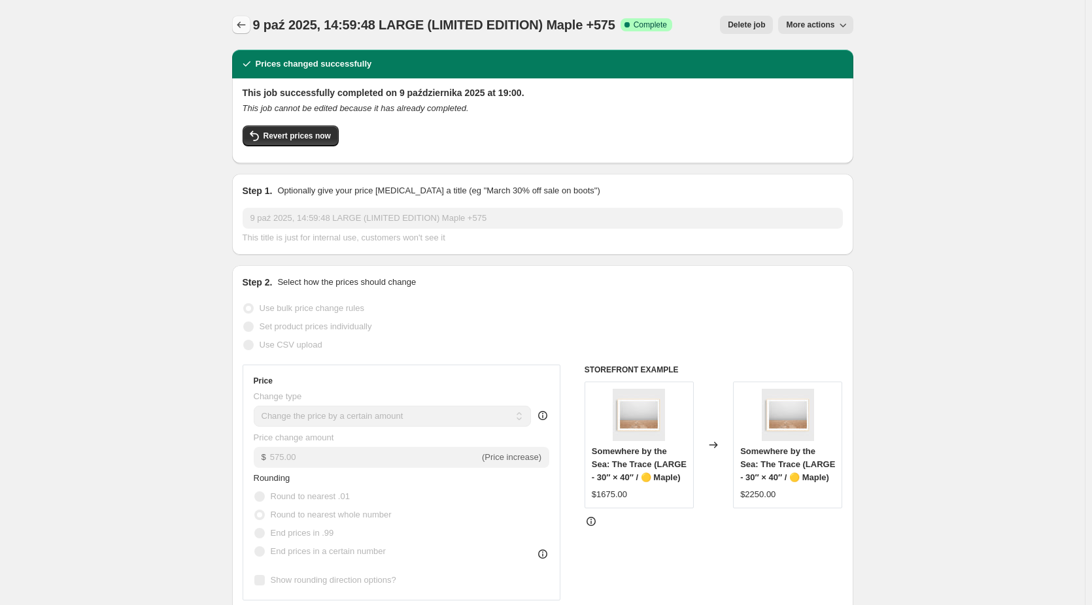
click at [245, 27] on icon "Price change jobs" at bounding box center [241, 24] width 13 height 13
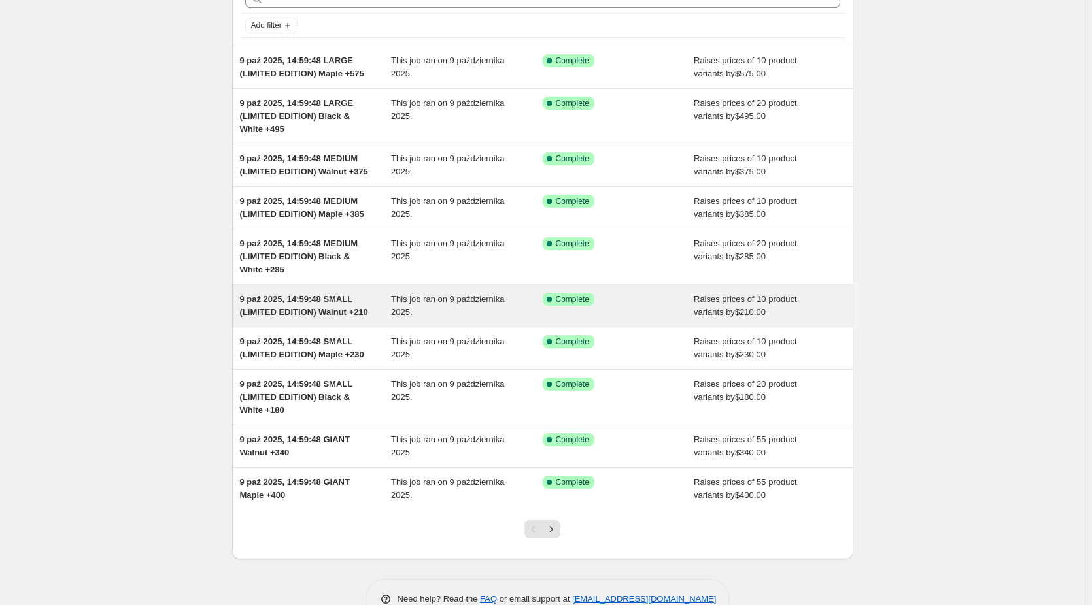
scroll to position [133, 0]
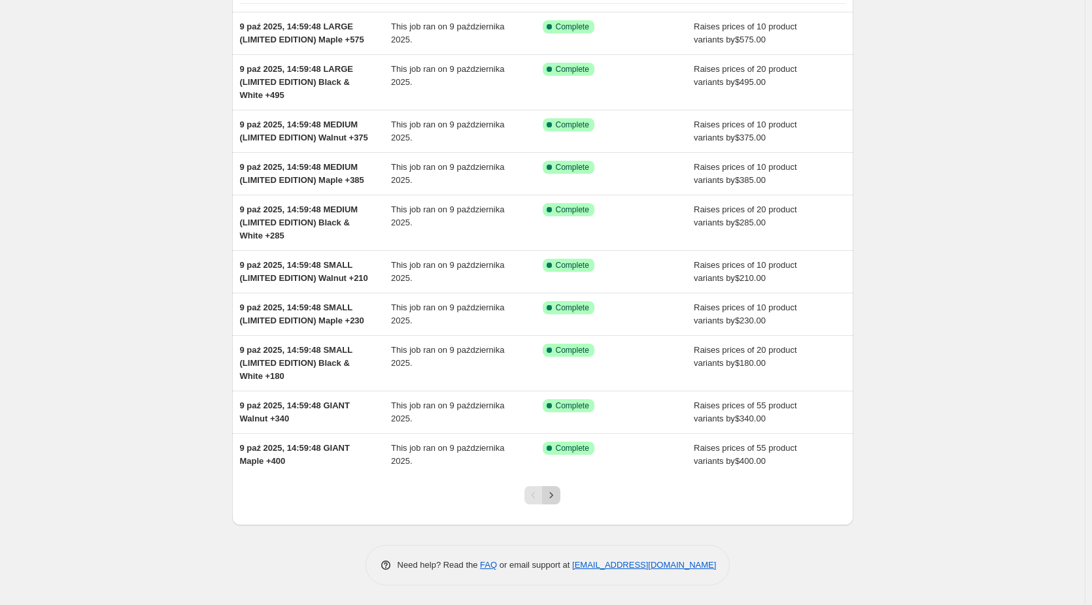
click at [556, 496] on icon "Next" at bounding box center [551, 495] width 13 height 13
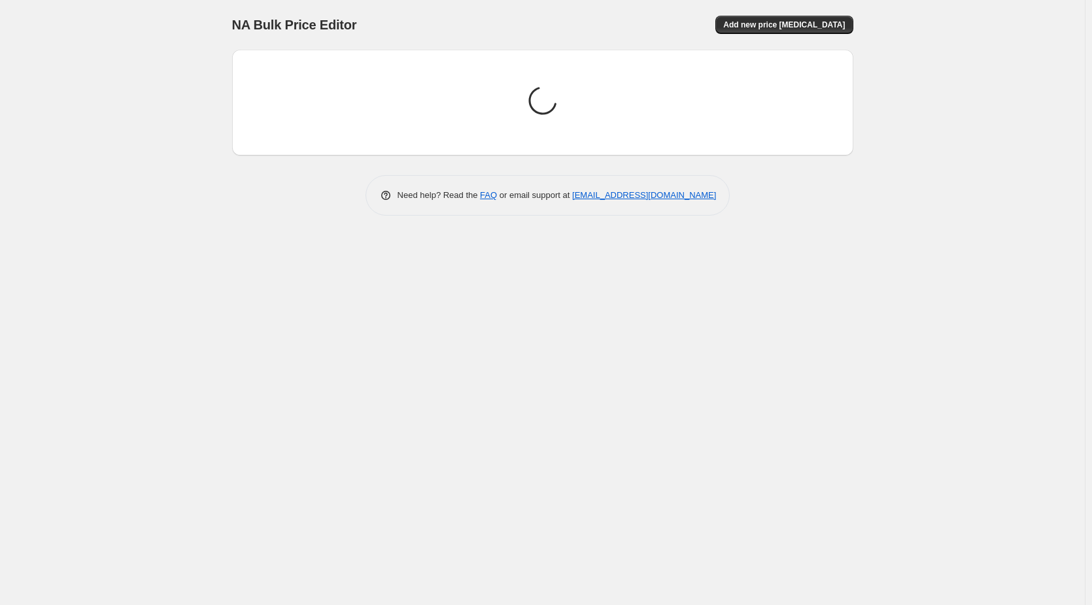
scroll to position [0, 0]
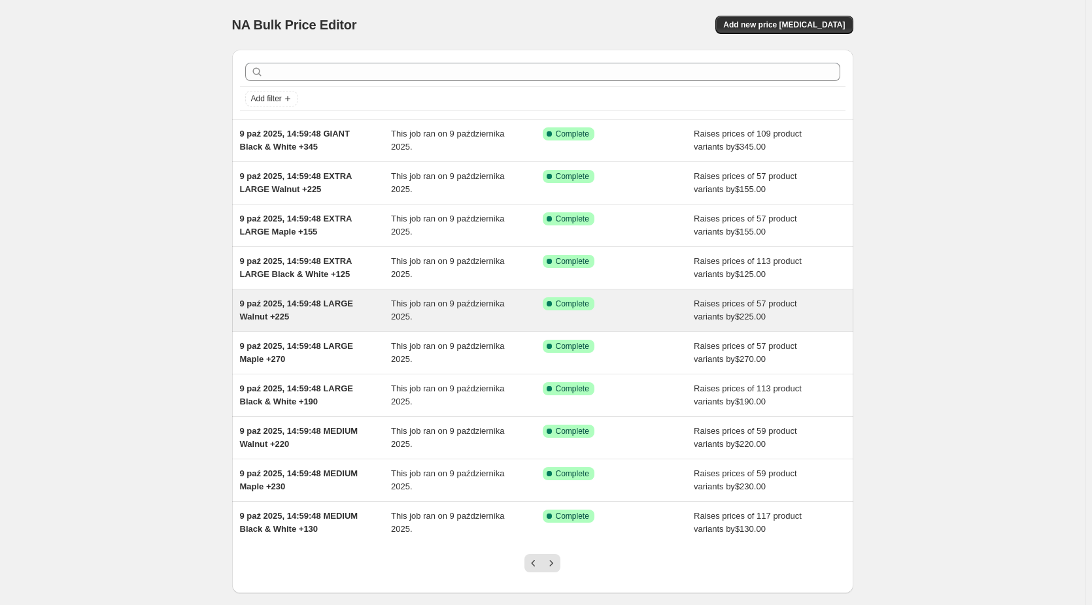
click at [326, 307] on span "9 paź 2025, 14:59:48 LARGE Walnut +225" at bounding box center [296, 310] width 113 height 23
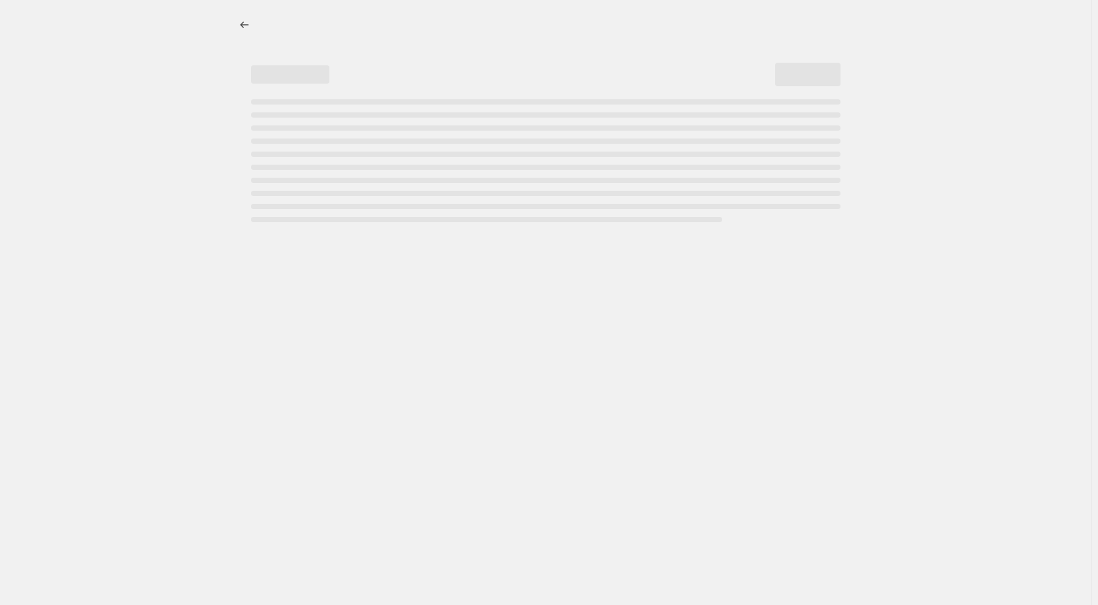
select select "by"
select select "no_change"
select select "collection"
select select "title"
select select "contains"
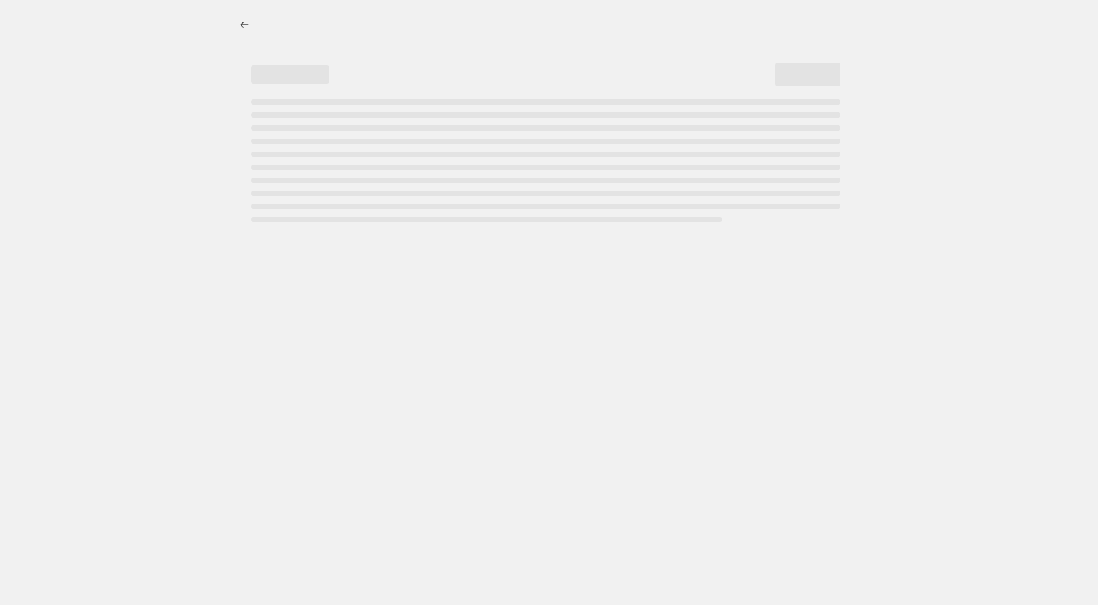
select select "title"
select select "not_equal"
select select "title"
select select "not_equal"
select select "title"
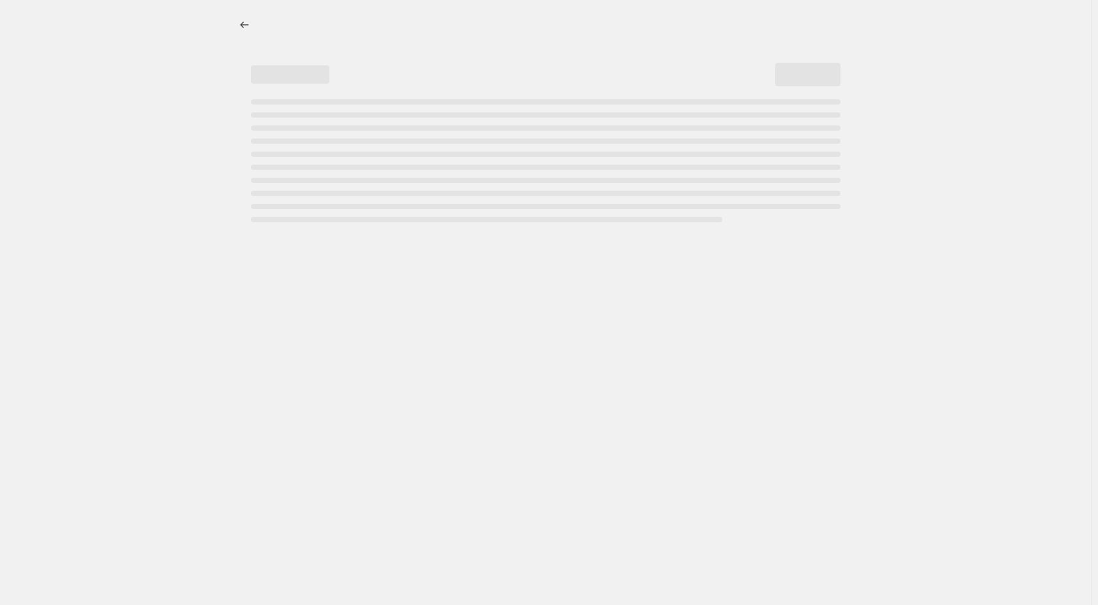
select select "not_equal"
select select "title"
select select "not_equal"
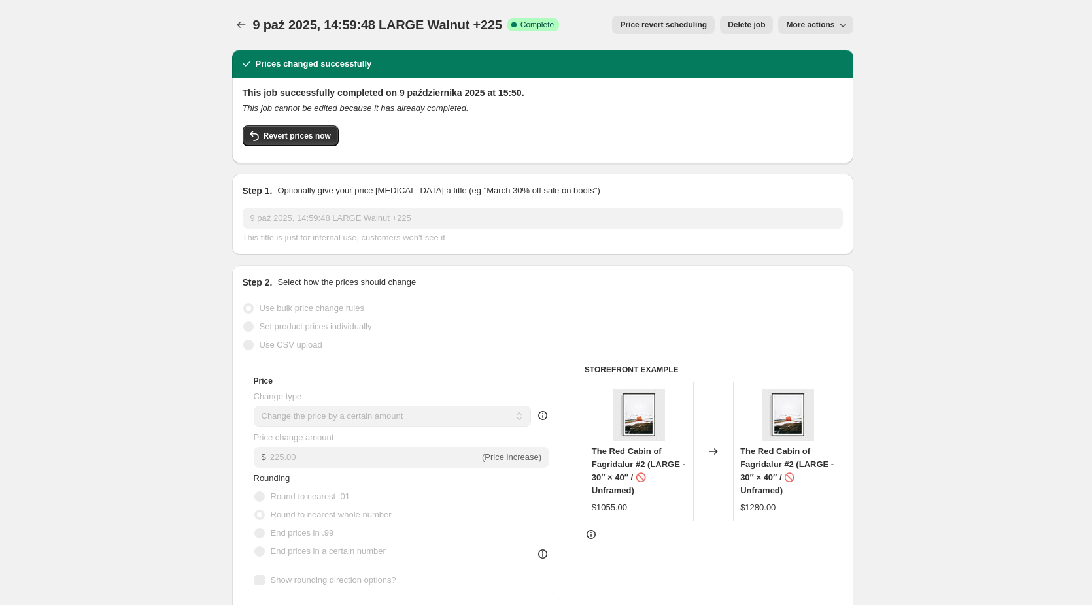
click at [825, 27] on span "More actions" at bounding box center [810, 25] width 48 height 10
click at [823, 50] on span "Copy to new job" at bounding box center [818, 52] width 61 height 10
select select "by"
select select "no_change"
select select "collection"
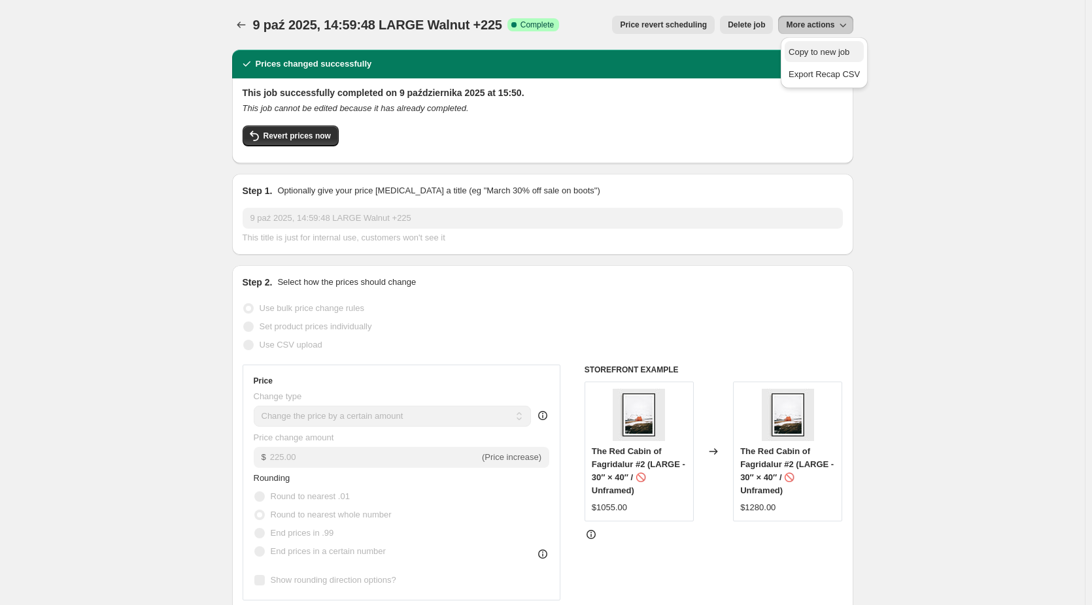
select select "title"
select select "contains"
select select "title"
select select "not_equal"
select select "title"
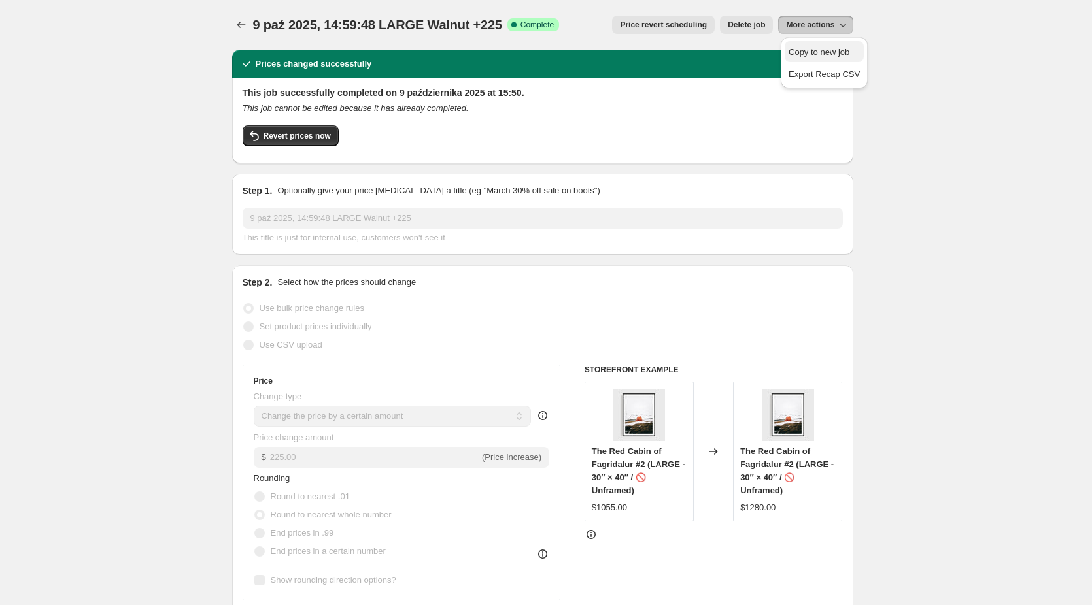
select select "not_equal"
select select "title"
select select "not_equal"
select select "title"
select select "not_equal"
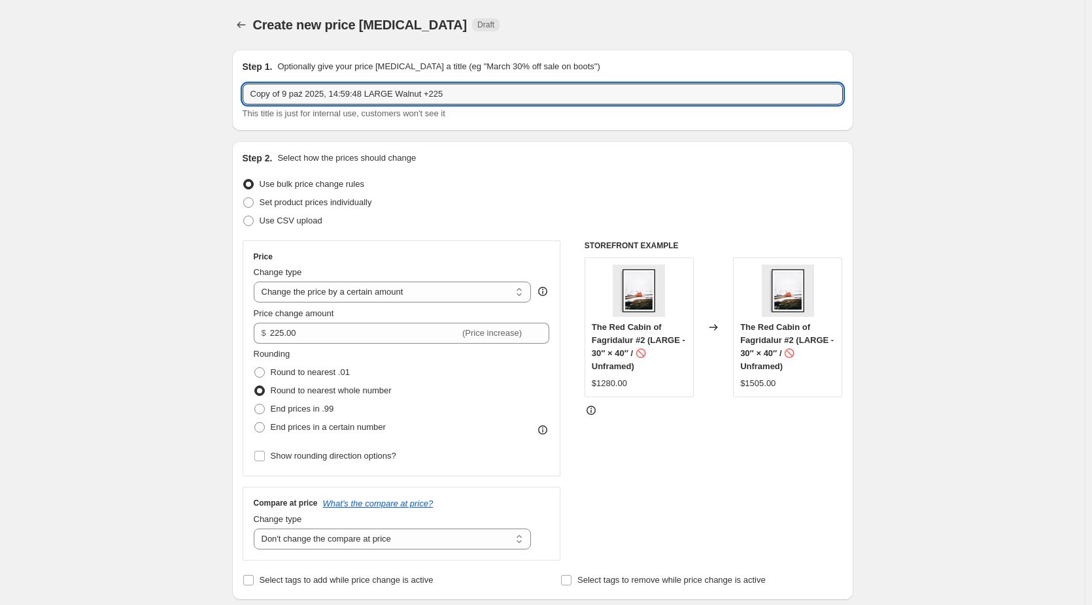
drag, startPoint x: 287, startPoint y: 96, endPoint x: -157, endPoint y: 102, distance: 444.0
click at [0, 102] on html "Home Settings Plans Skip to content Create new price [MEDICAL_DATA]. This page …" at bounding box center [546, 302] width 1092 height 605
click at [369, 93] on input "9 paź 2025, 14:59:48 LARGE Walnut +225" at bounding box center [543, 94] width 600 height 21
drag, startPoint x: 518, startPoint y: 98, endPoint x: 486, endPoint y: 98, distance: 31.4
click at [486, 98] on input "9 paź 2025, 14:59:48 LARGE (LIMITED EDITION) Walnut +225" at bounding box center [543, 94] width 600 height 21
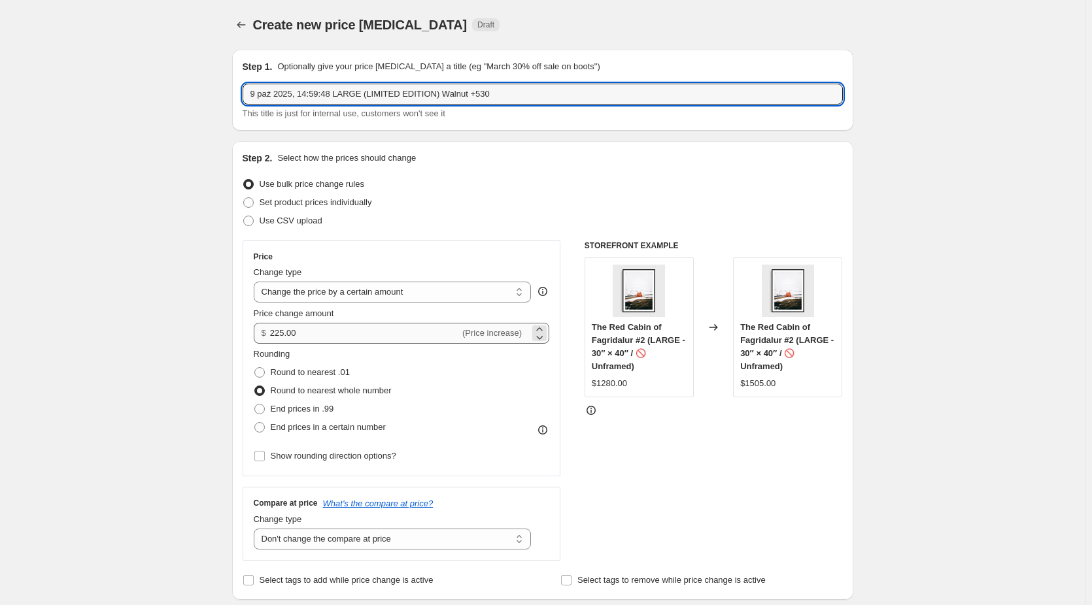
type input "9 paź 2025, 14:59:48 LARGE (LIMITED EDITION) Walnut +530"
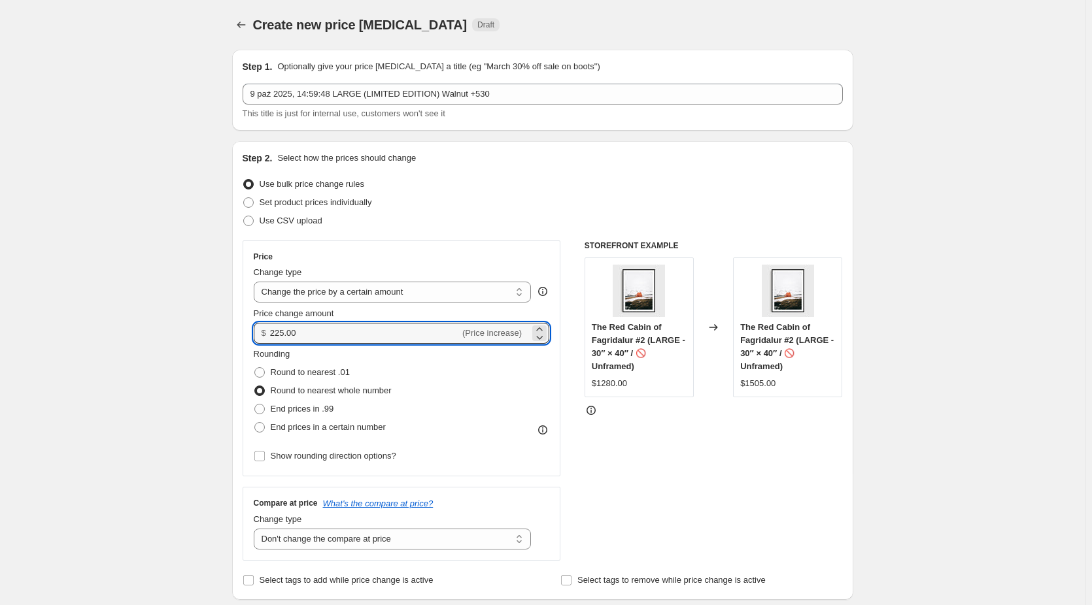
drag, startPoint x: 304, startPoint y: 335, endPoint x: 265, endPoint y: 337, distance: 38.6
click at [265, 337] on div "$ 225.00 (Price increase)" at bounding box center [402, 333] width 296 height 21
type input "530.00"
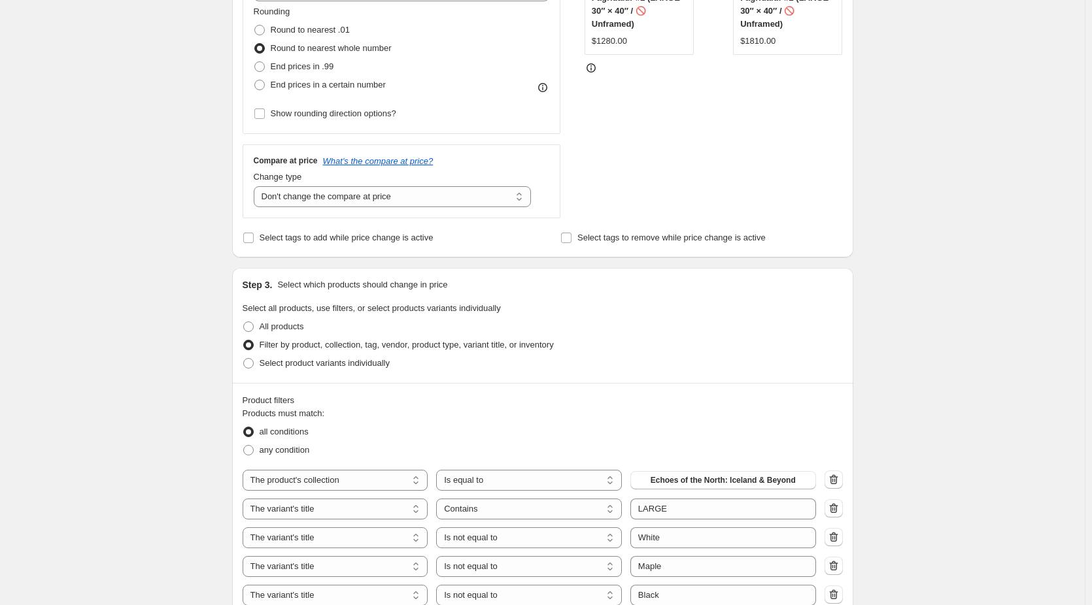
scroll to position [392, 0]
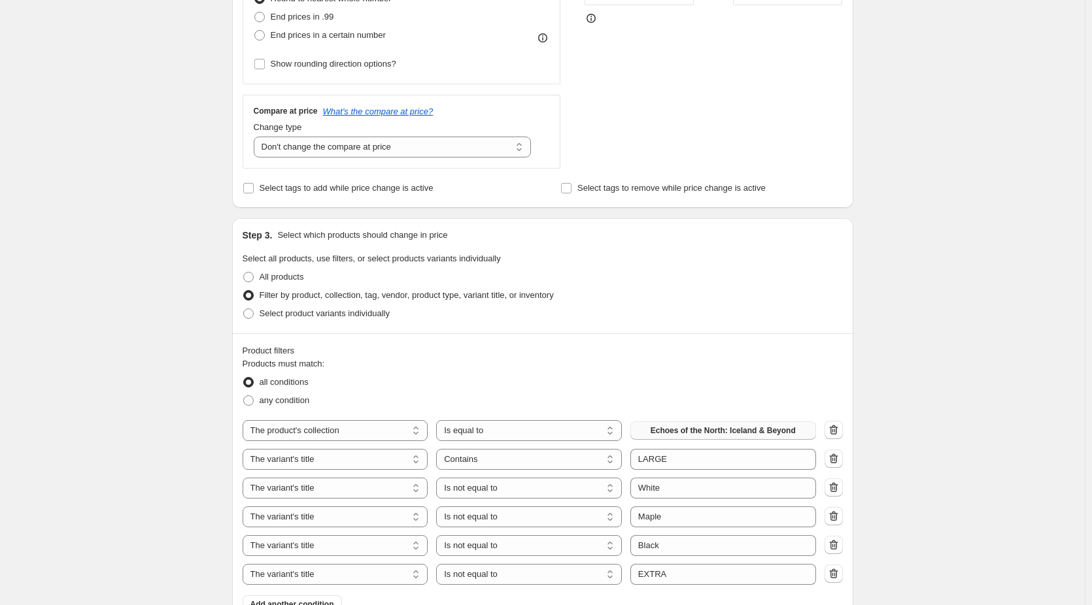
click at [737, 426] on span "Echoes of the North: Iceland & Beyond" at bounding box center [723, 431] width 145 height 10
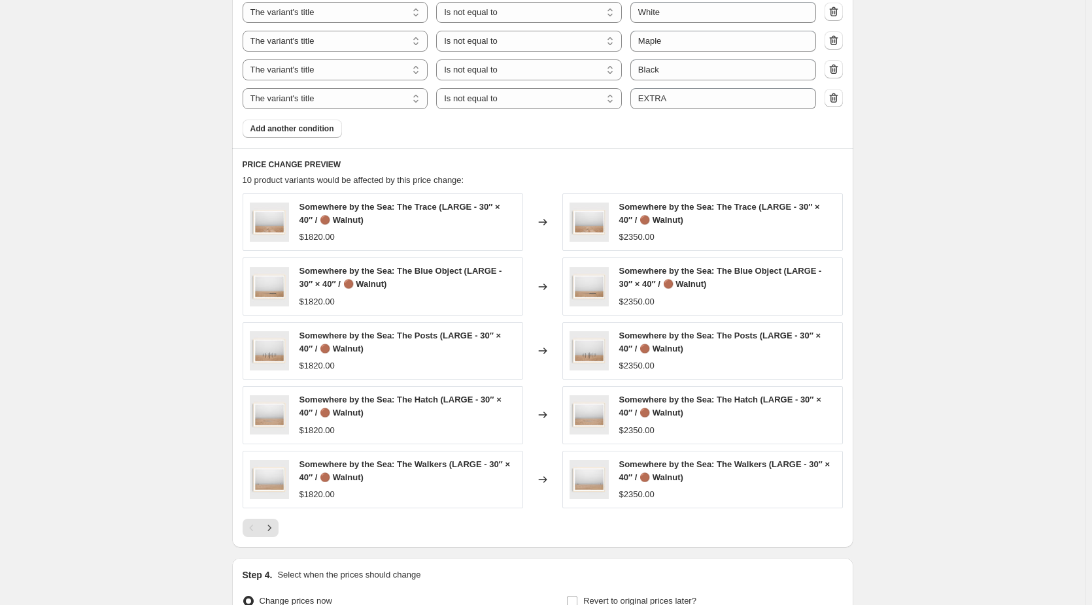
scroll to position [915, 0]
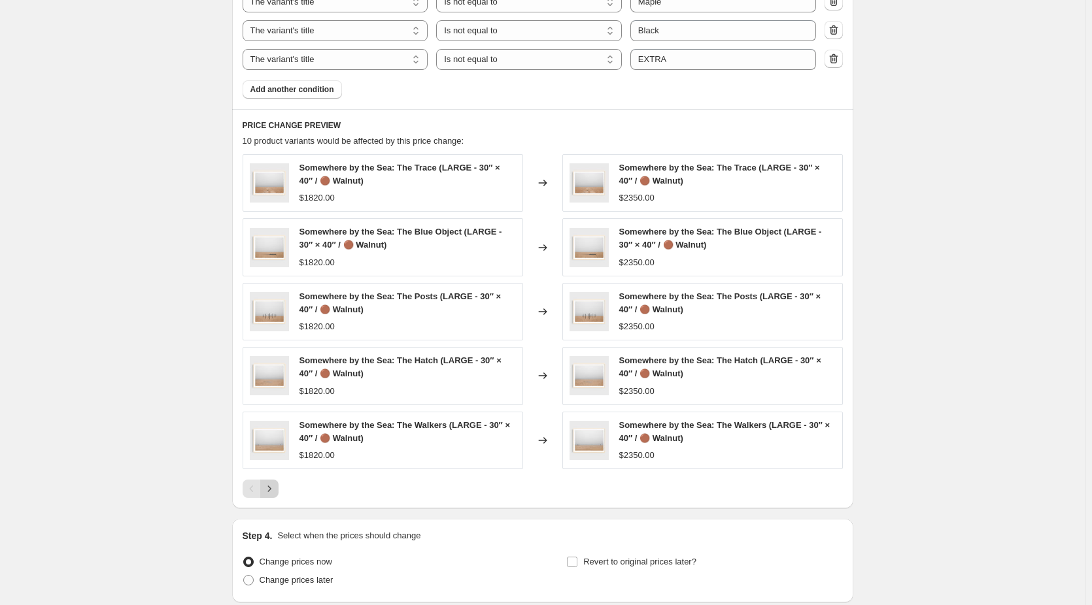
click at [269, 492] on icon "Next" at bounding box center [269, 488] width 13 height 13
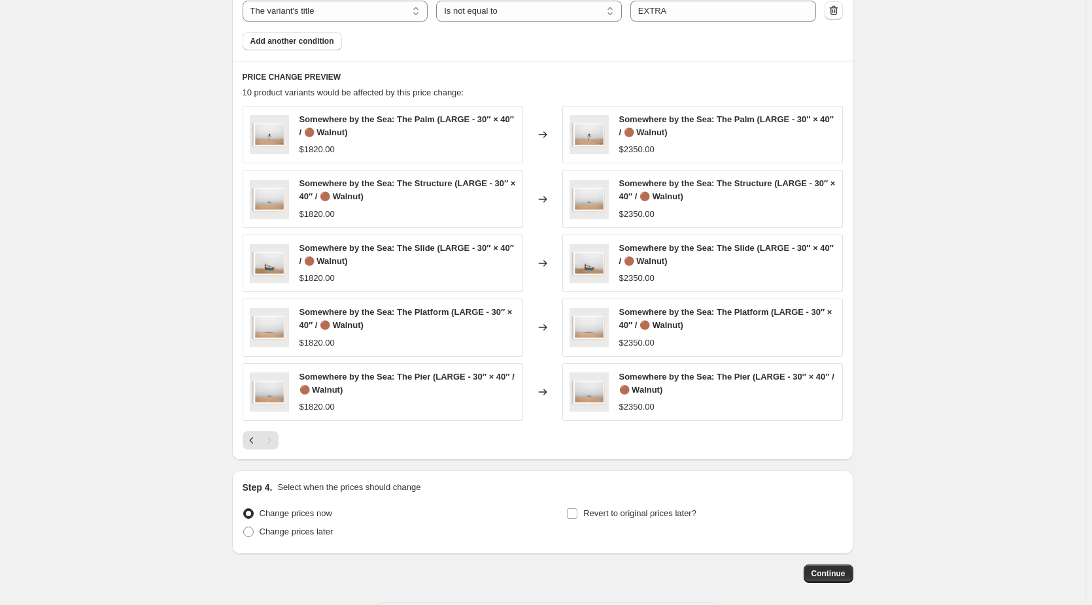
scroll to position [1021, 0]
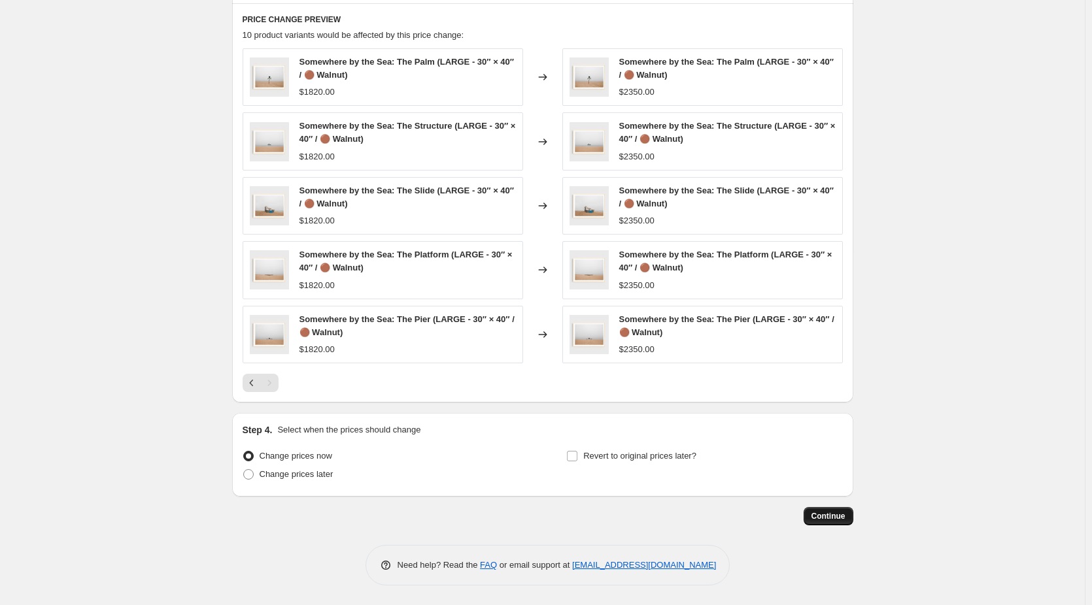
click at [836, 523] on button "Continue" at bounding box center [828, 516] width 50 height 18
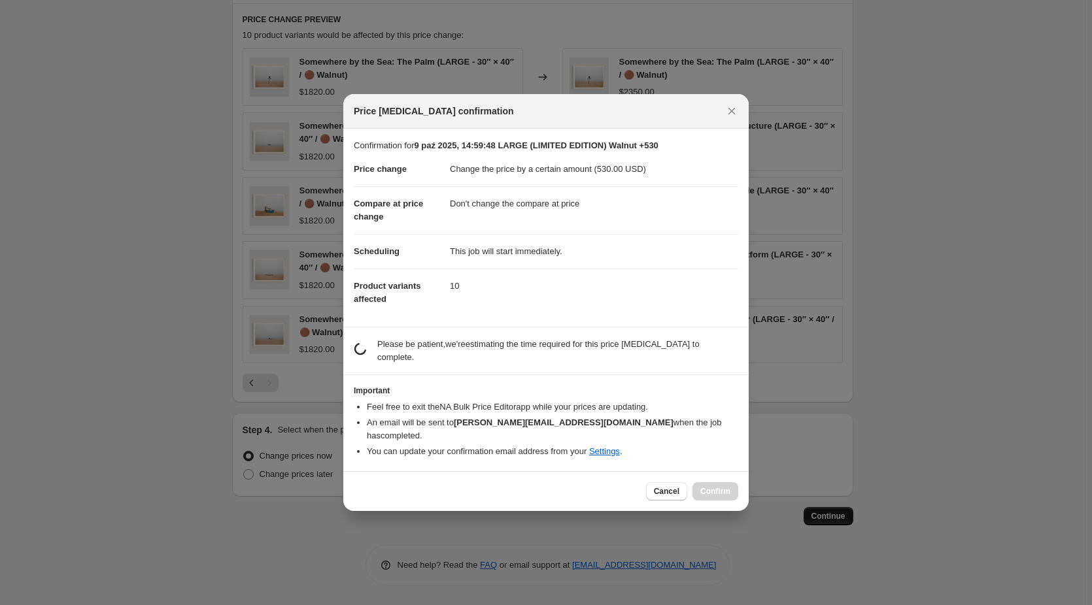
scroll to position [0, 0]
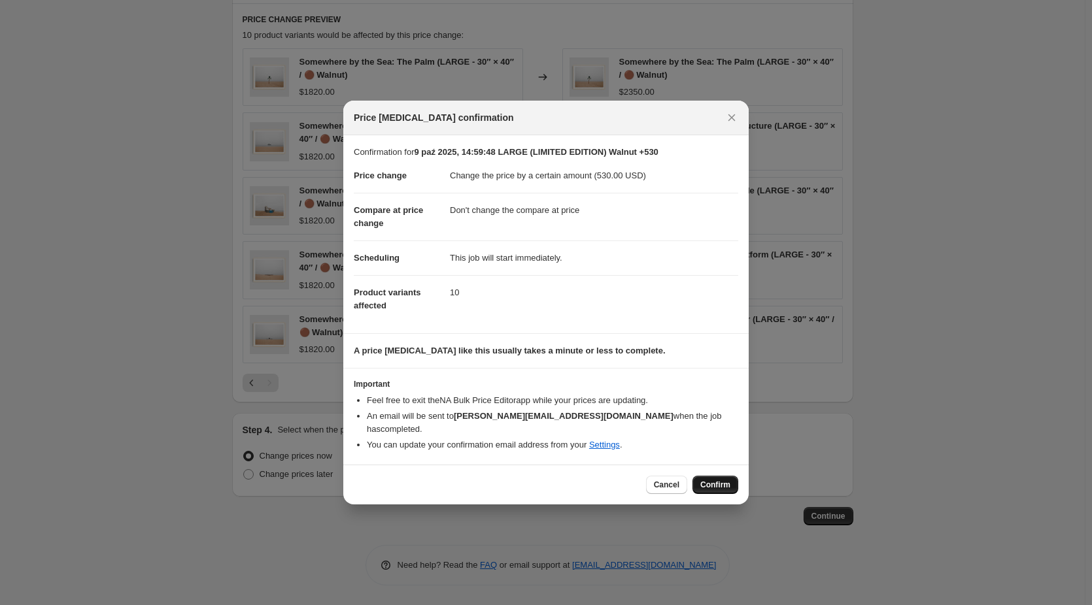
click at [720, 480] on span "Confirm" at bounding box center [715, 485] width 30 height 10
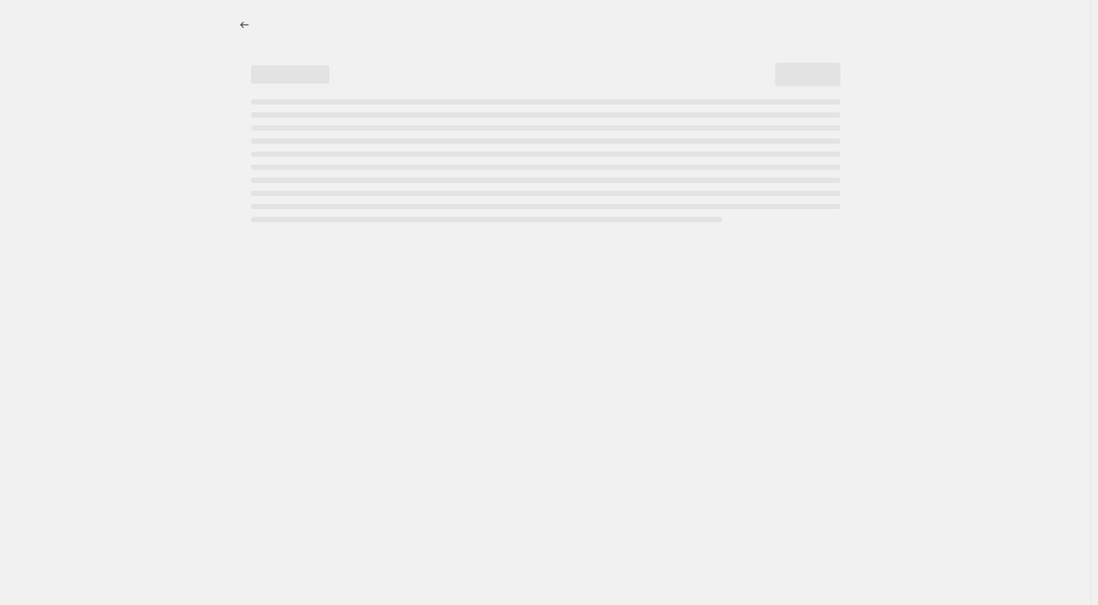
select select "by"
select select "no_change"
select select "collection"
select select "title"
select select "contains"
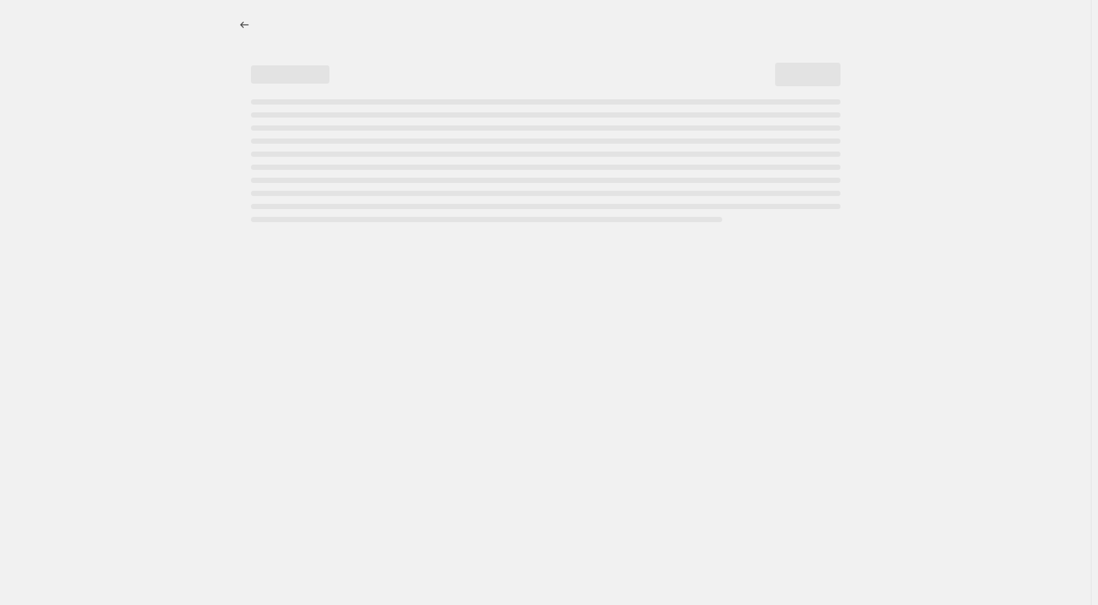
select select "title"
select select "not_equal"
select select "title"
select select "not_equal"
select select "title"
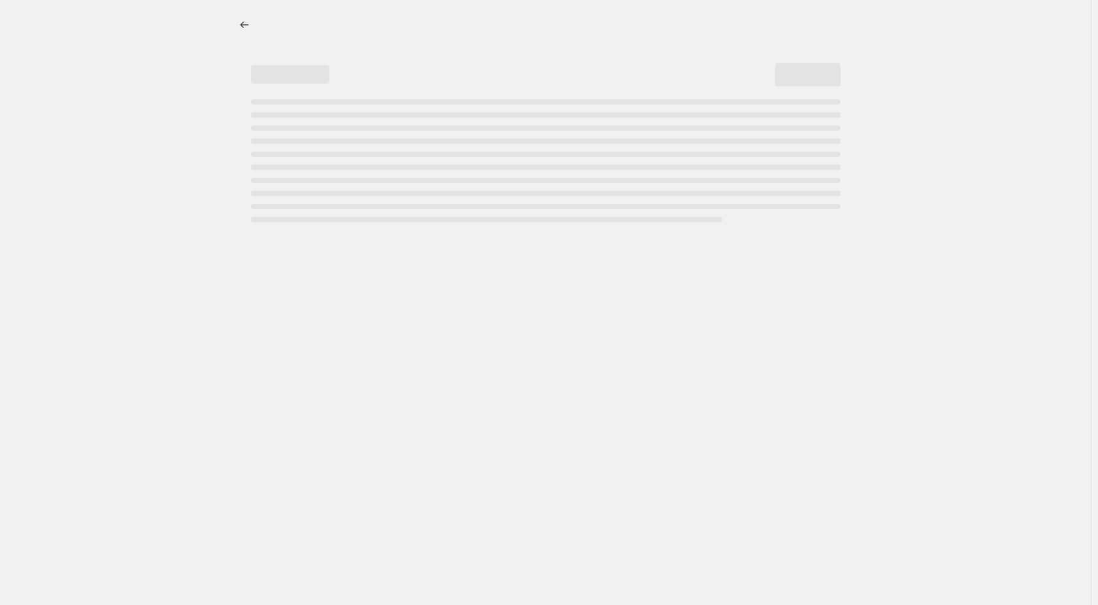
select select "not_equal"
select select "title"
select select "not_equal"
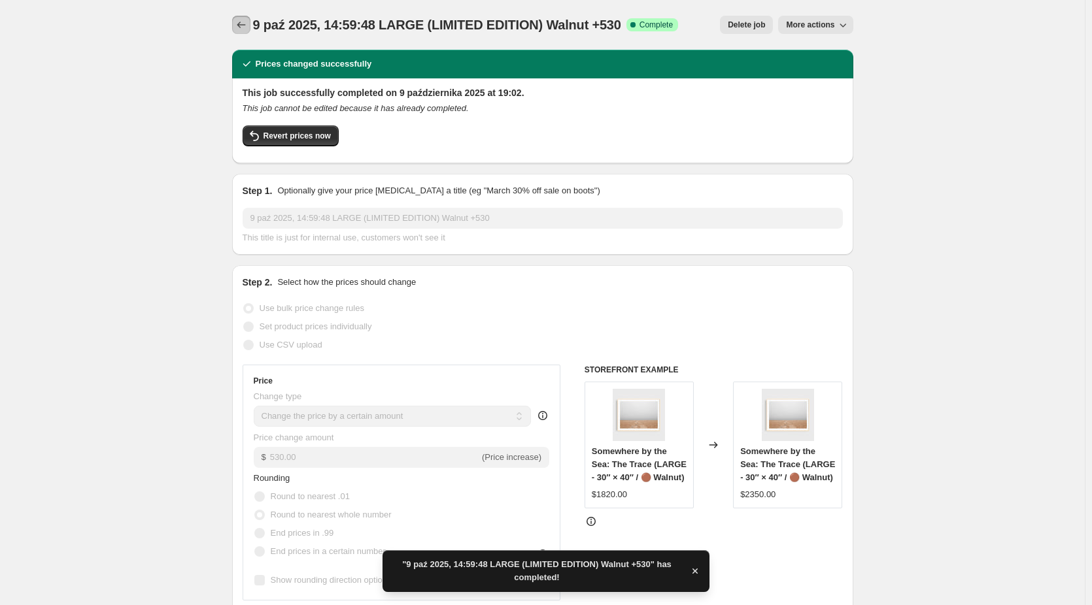
click at [240, 27] on icon "Price change jobs" at bounding box center [241, 24] width 13 height 13
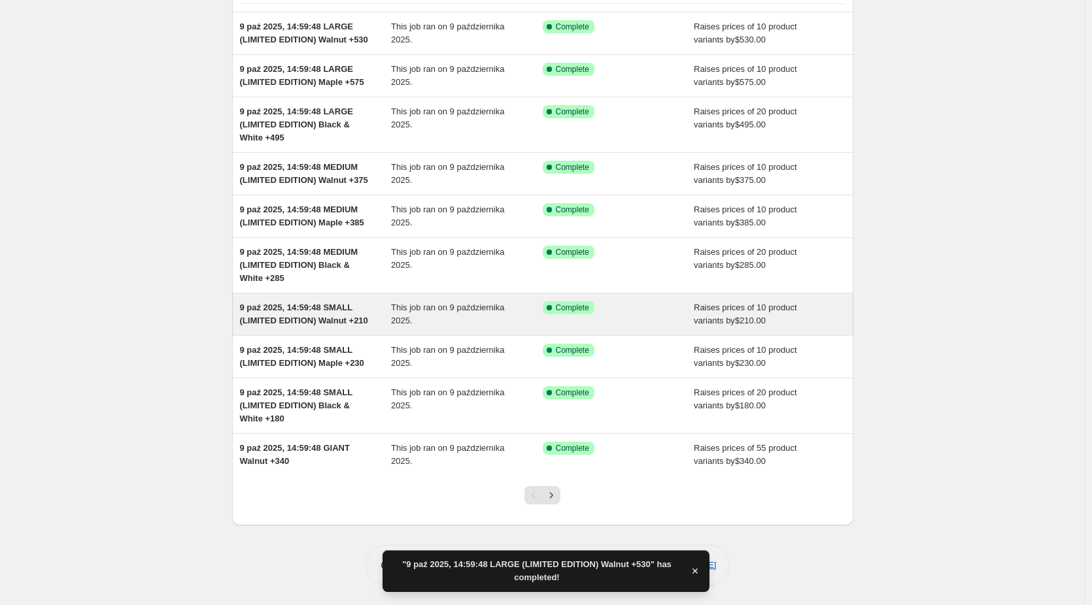
scroll to position [146, 0]
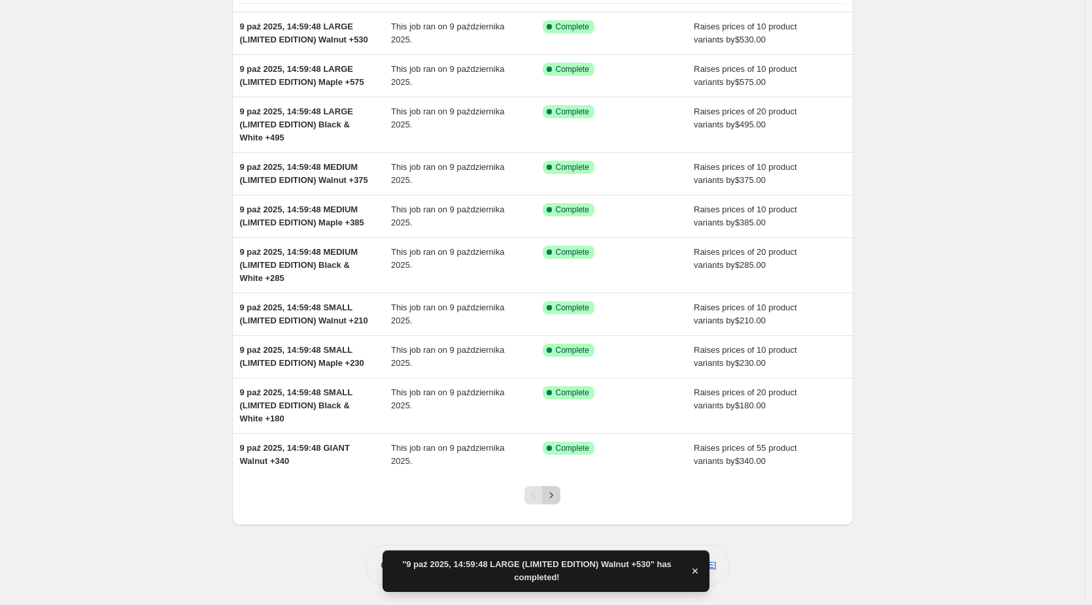
click at [558, 498] on icon "Next" at bounding box center [551, 495] width 13 height 13
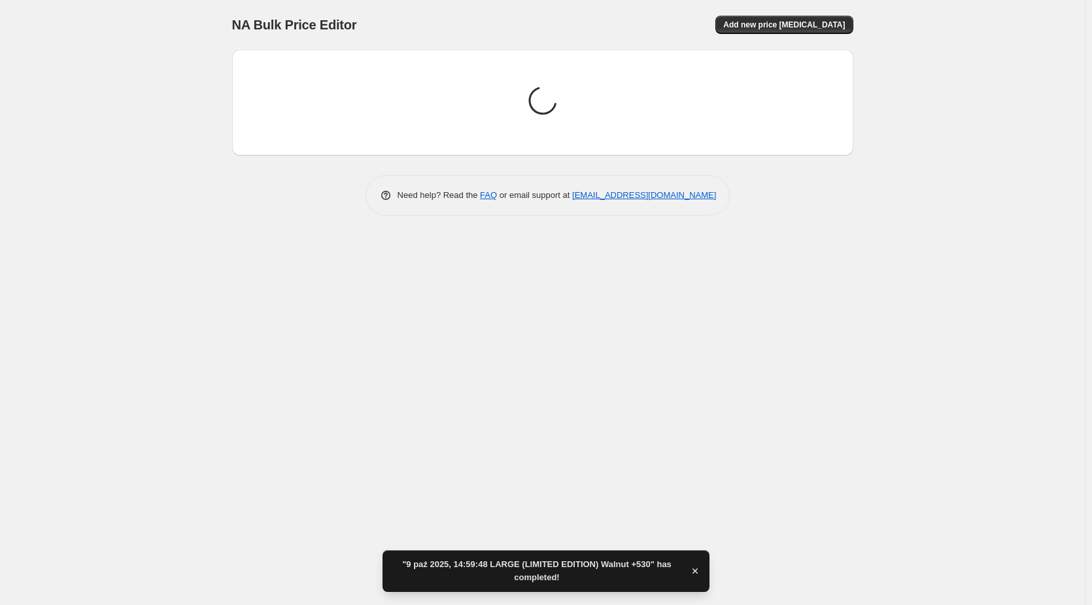
scroll to position [0, 0]
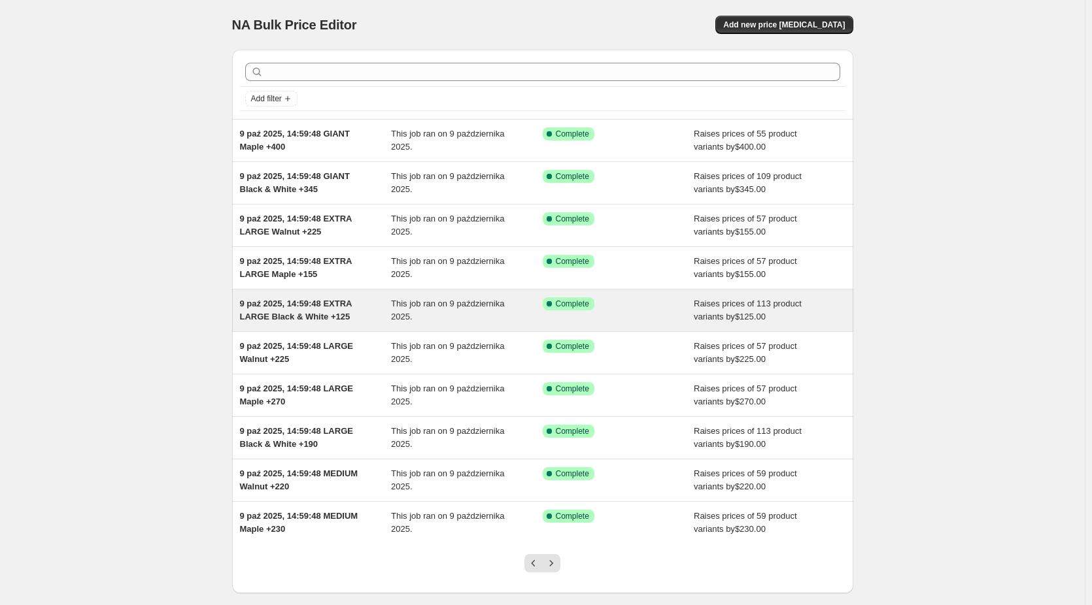
click at [315, 311] on div "9 paź 2025, 14:59:48 EXTRA LARGE Black & White +125" at bounding box center [316, 310] width 152 height 26
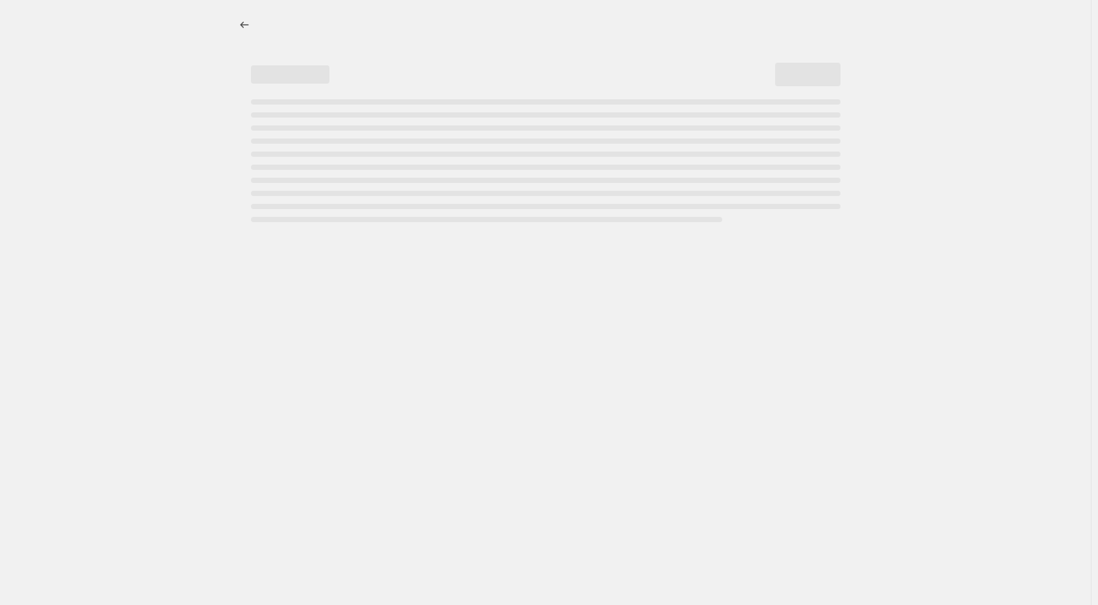
select select "by"
select select "no_change"
select select "collection"
select select "title"
select select "contains"
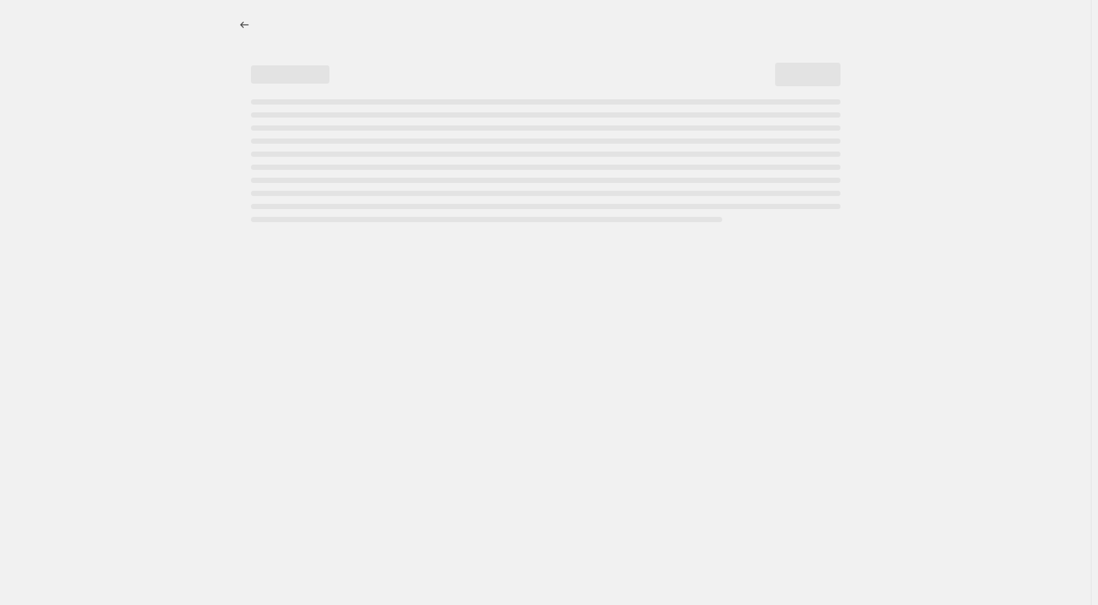
select select "title"
select select "not_equal"
select select "title"
select select "not_equal"
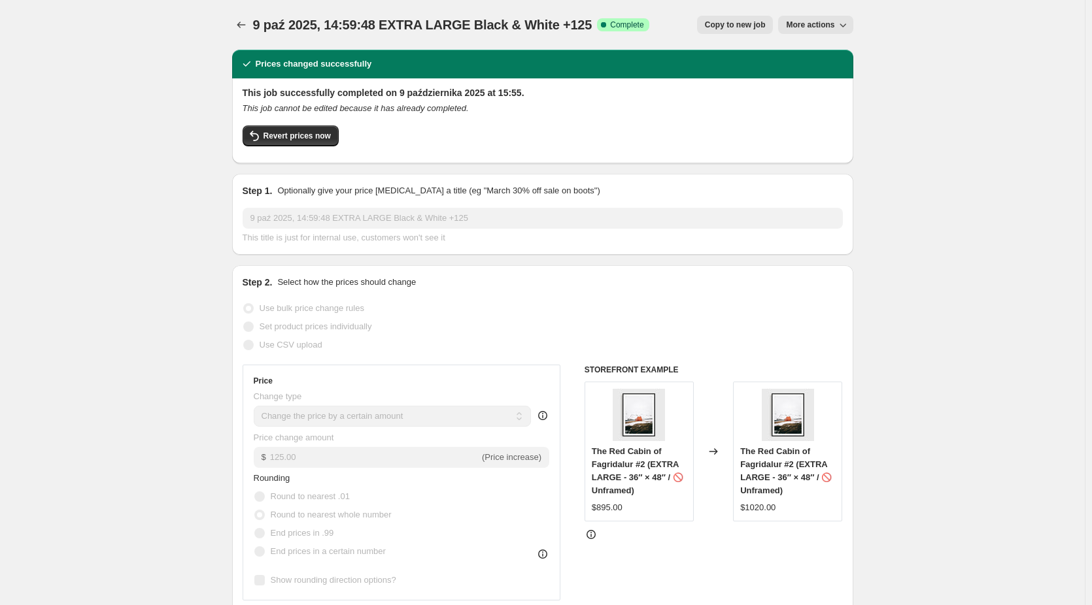
click at [754, 23] on span "Copy to new job" at bounding box center [735, 25] width 61 height 10
select select "by"
select select "no_change"
select select "collection"
select select "title"
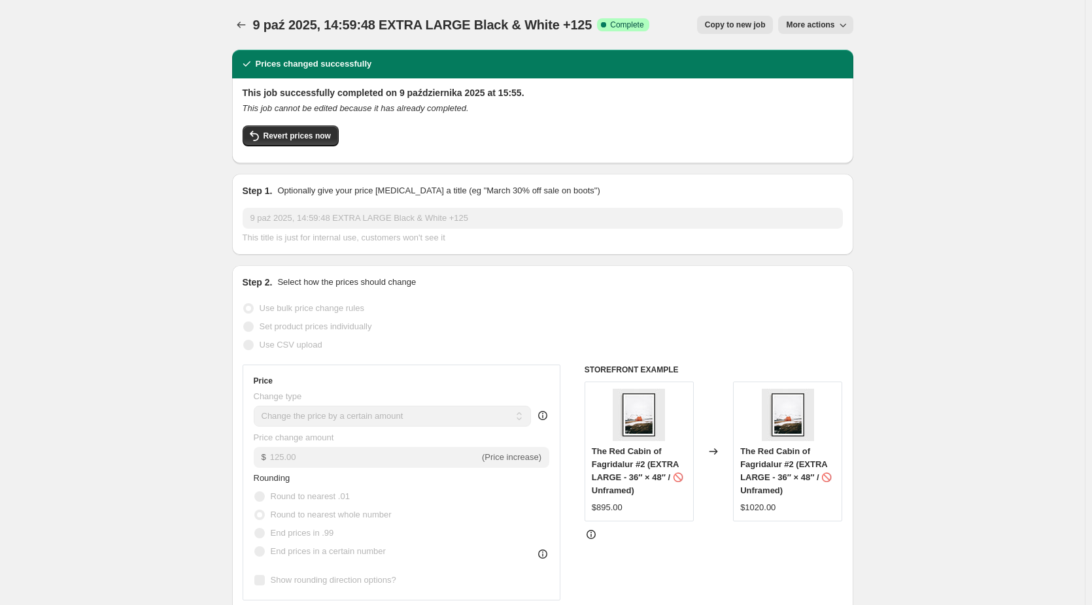
select select "contains"
select select "title"
select select "not_equal"
select select "title"
select select "not_equal"
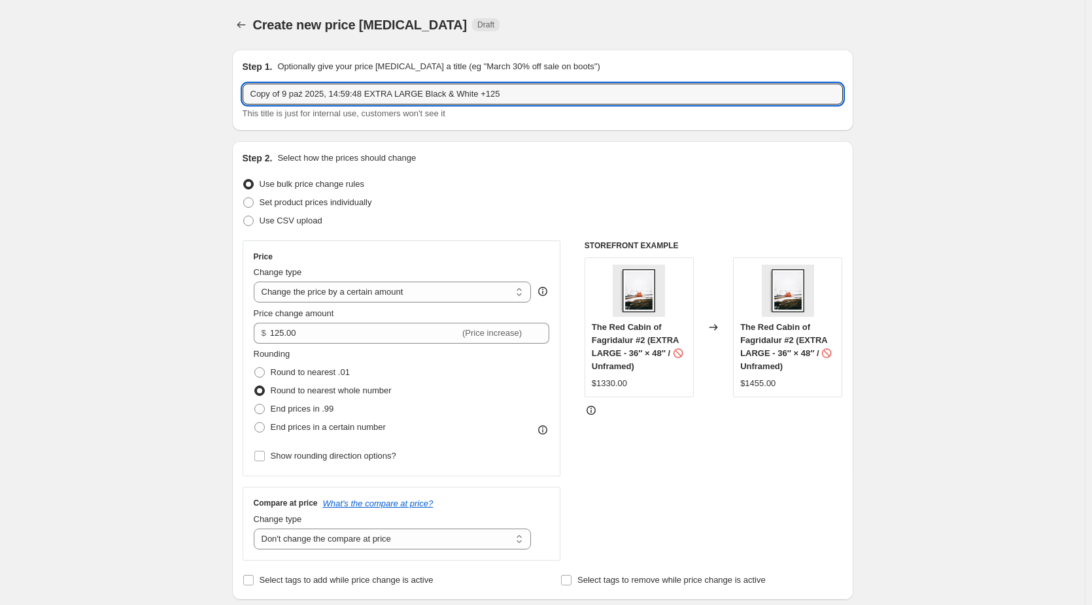
drag, startPoint x: 287, startPoint y: 95, endPoint x: 61, endPoint y: 99, distance: 225.6
click at [398, 93] on input "9 paź 2025, 14:59:48 EXTRA LARGE Black & White +125" at bounding box center [543, 94] width 600 height 21
drag, startPoint x: 566, startPoint y: 95, endPoint x: 546, endPoint y: 98, distance: 20.4
click at [546, 98] on input "9 paź 2025, 14:59:48 EXTRA LARGE (LIMITED EDITION) Black & White +125" at bounding box center [543, 94] width 600 height 21
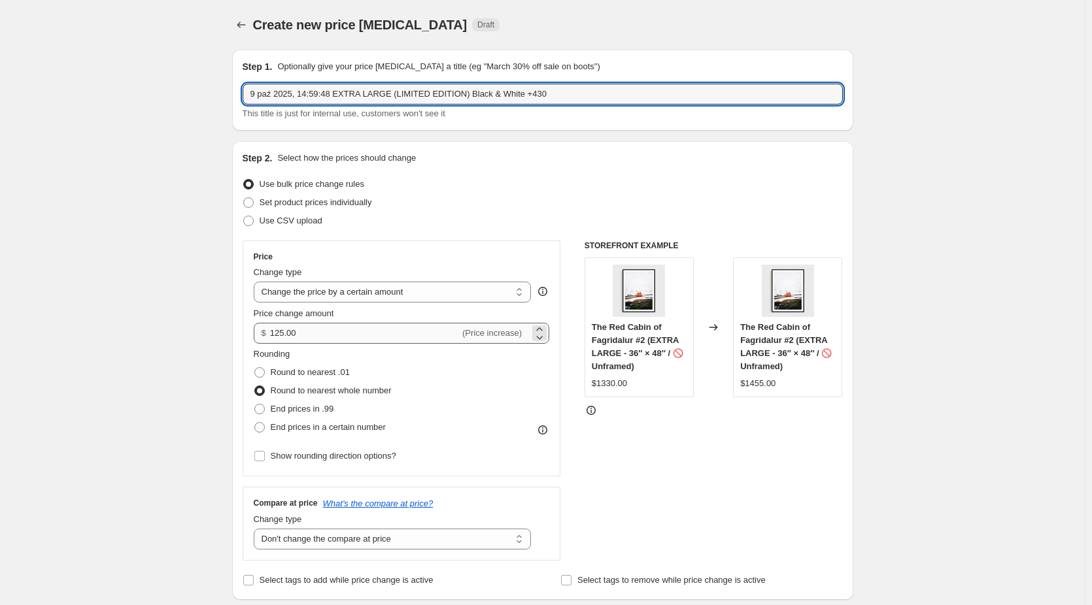
type input "9 paź 2025, 14:59:48 EXTRA LARGE (LIMITED EDITION) Black & White +430"
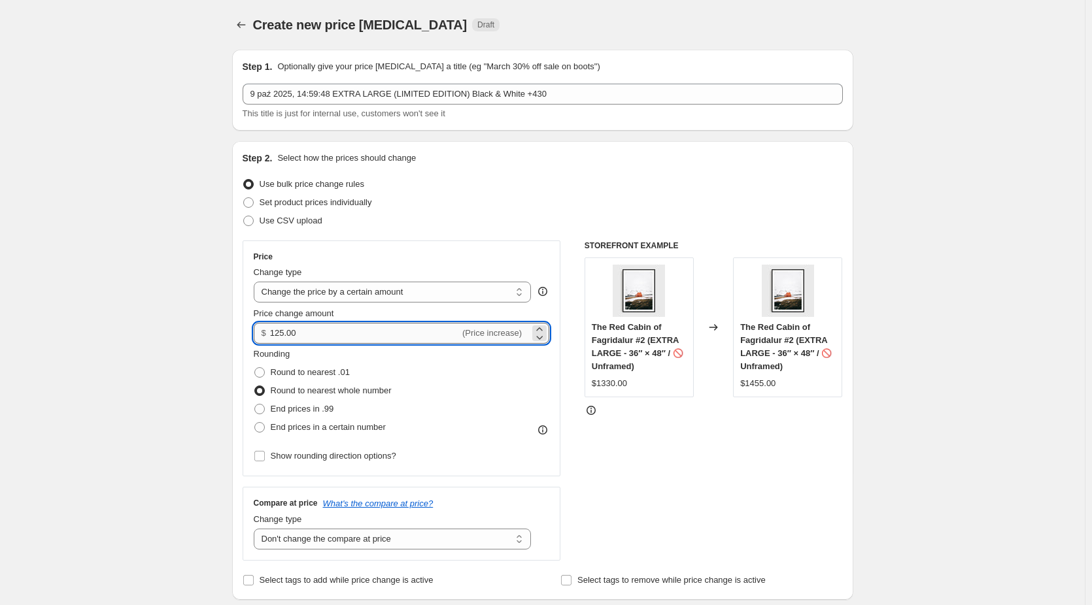
drag, startPoint x: 287, startPoint y: 335, endPoint x: 274, endPoint y: 337, distance: 13.3
click at [274, 337] on input "125.00" at bounding box center [365, 333] width 190 height 21
type input "430.00"
click at [514, 384] on div "Rounding Round to nearest .01 Round to nearest whole number End prices in .99 E…" at bounding box center [402, 392] width 296 height 89
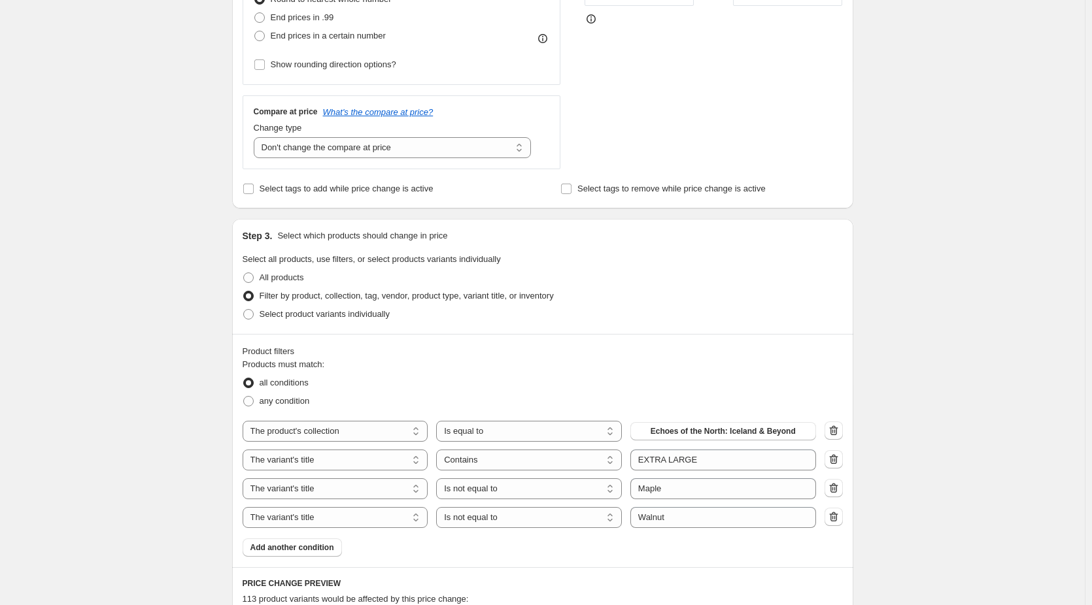
scroll to position [392, 0]
click at [708, 430] on span "Echoes of the North: Iceland & Beyond" at bounding box center [723, 431] width 145 height 10
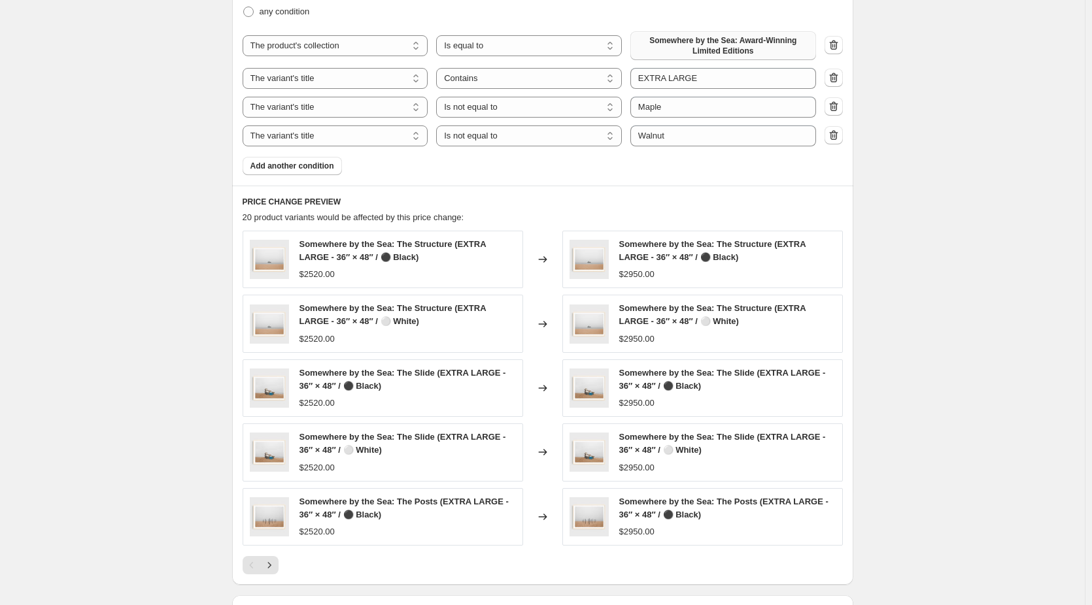
scroll to position [785, 0]
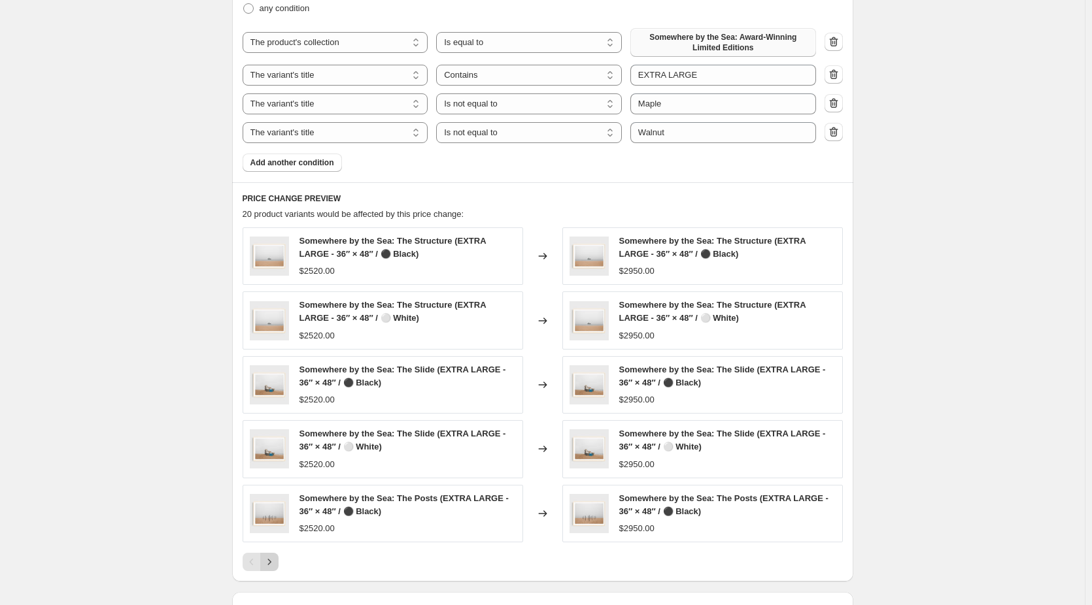
click at [271, 564] on icon "Next" at bounding box center [268, 562] width 3 height 6
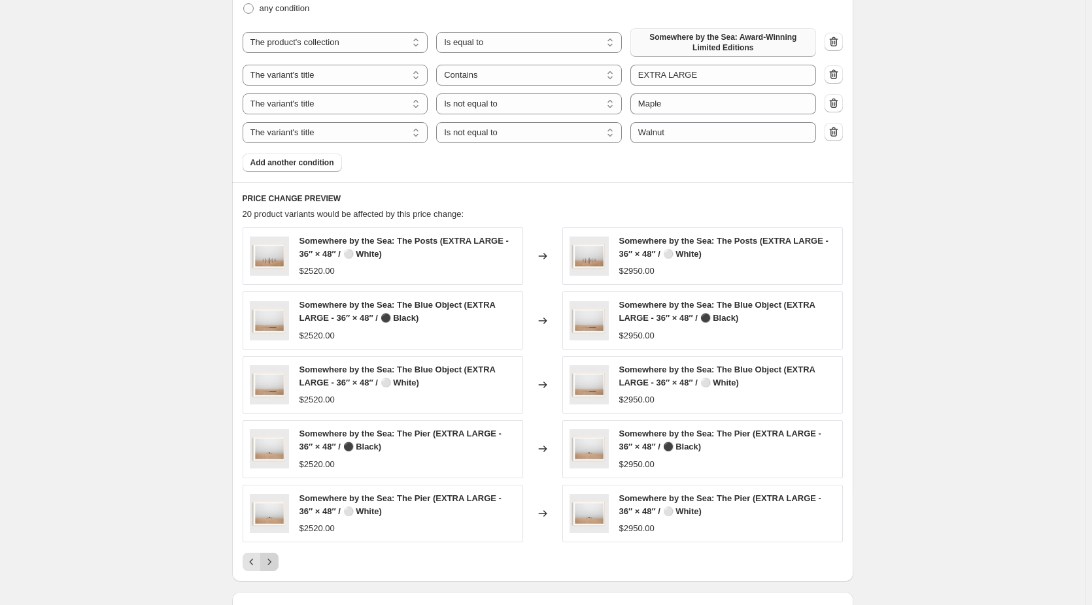
click at [276, 566] on icon "Next" at bounding box center [269, 562] width 13 height 13
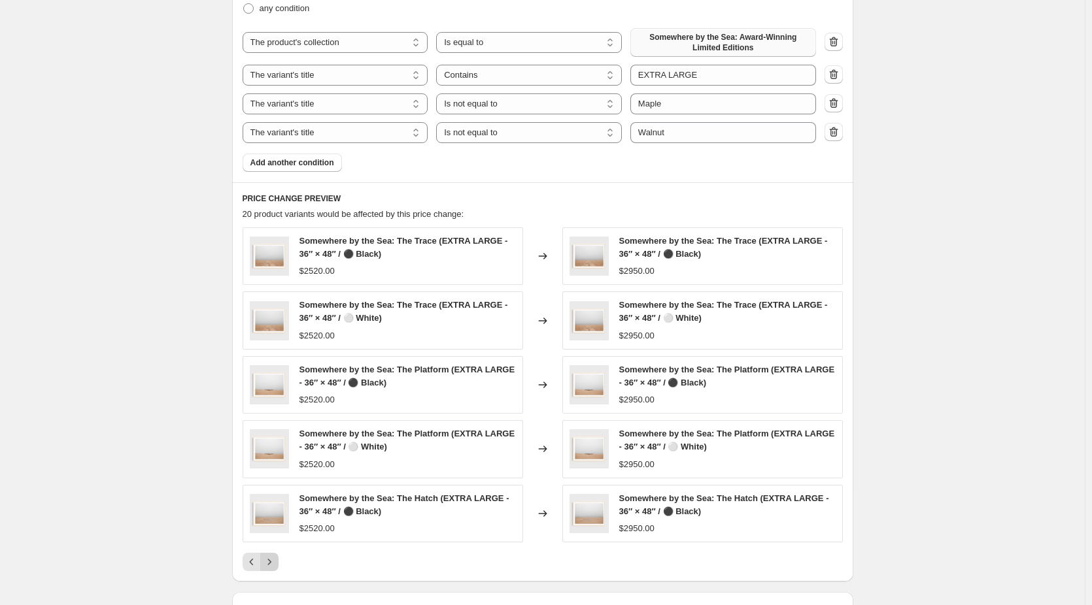
click at [267, 563] on icon "Next" at bounding box center [269, 562] width 13 height 13
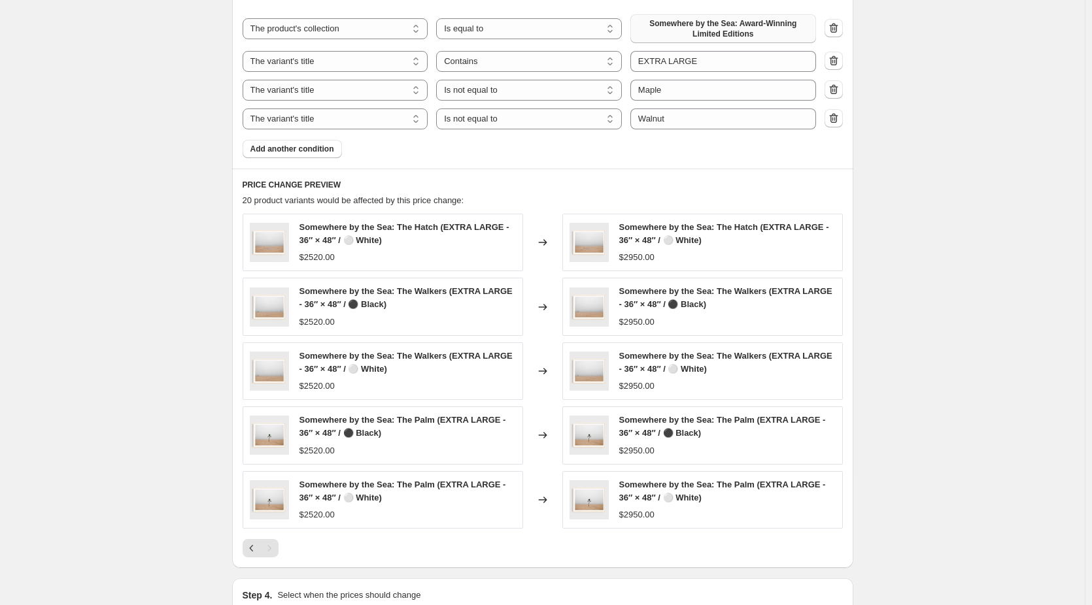
scroll to position [964, 0]
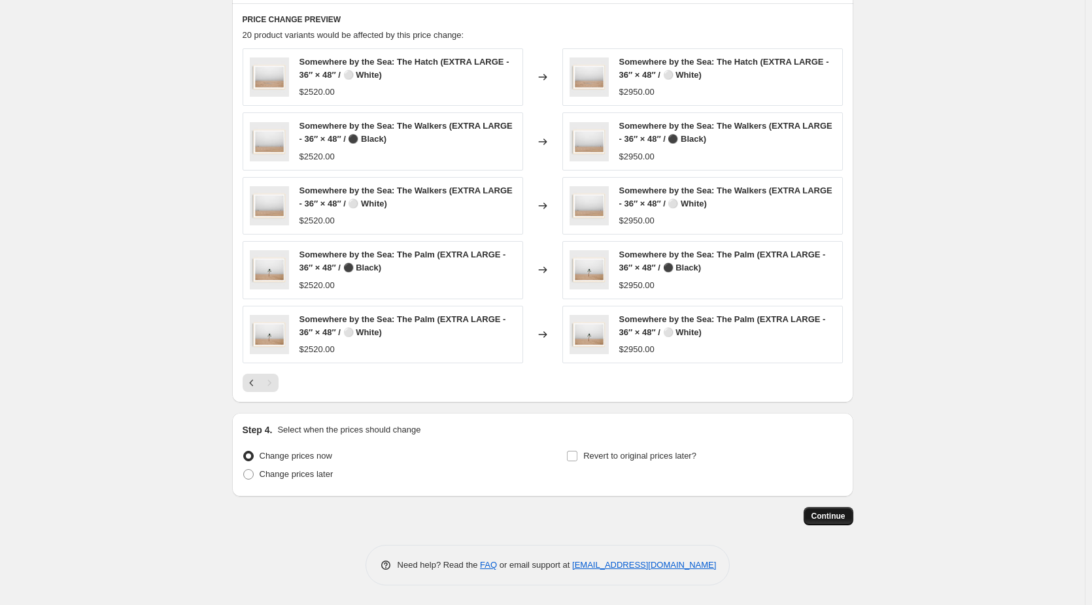
click at [821, 518] on span "Continue" at bounding box center [828, 516] width 34 height 10
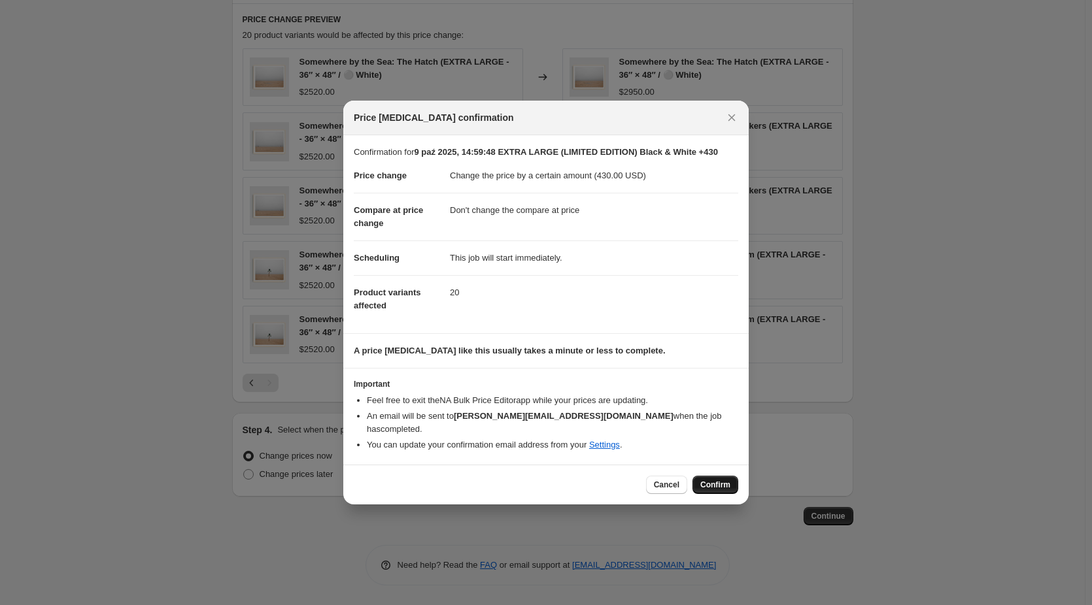
click at [709, 480] on span "Confirm" at bounding box center [715, 485] width 30 height 10
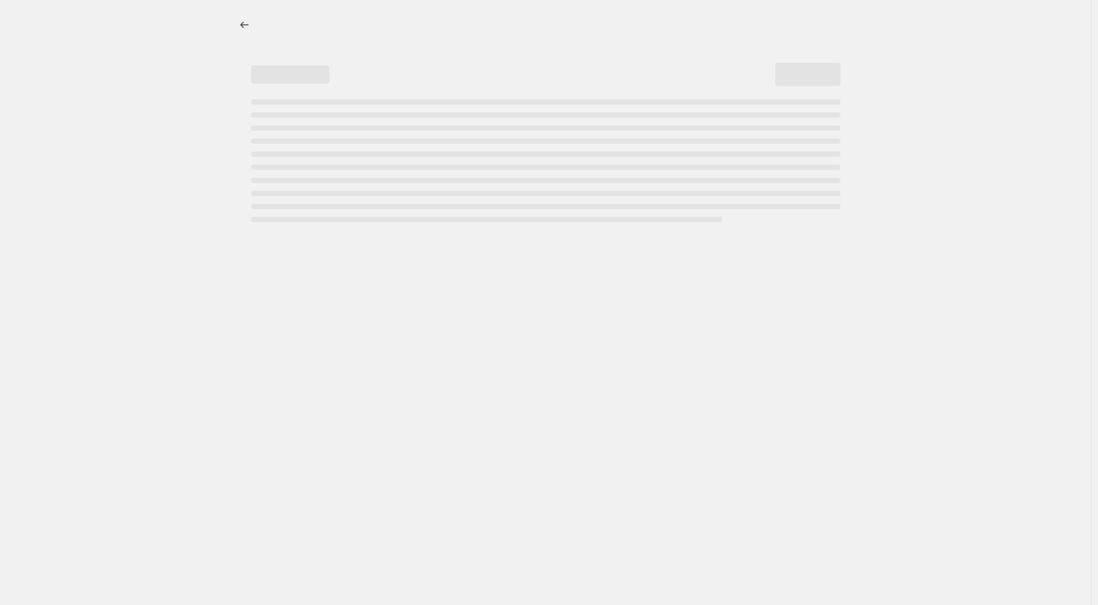
select select "by"
select select "no_change"
select select "collection"
select select "title"
select select "contains"
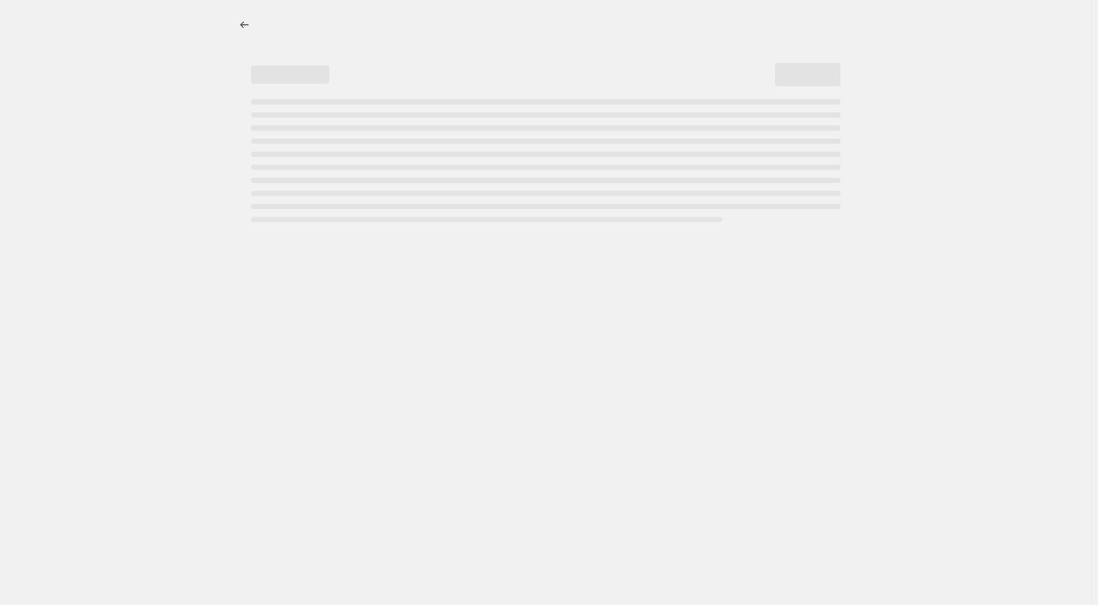
select select "title"
select select "not_equal"
select select "title"
select select "not_equal"
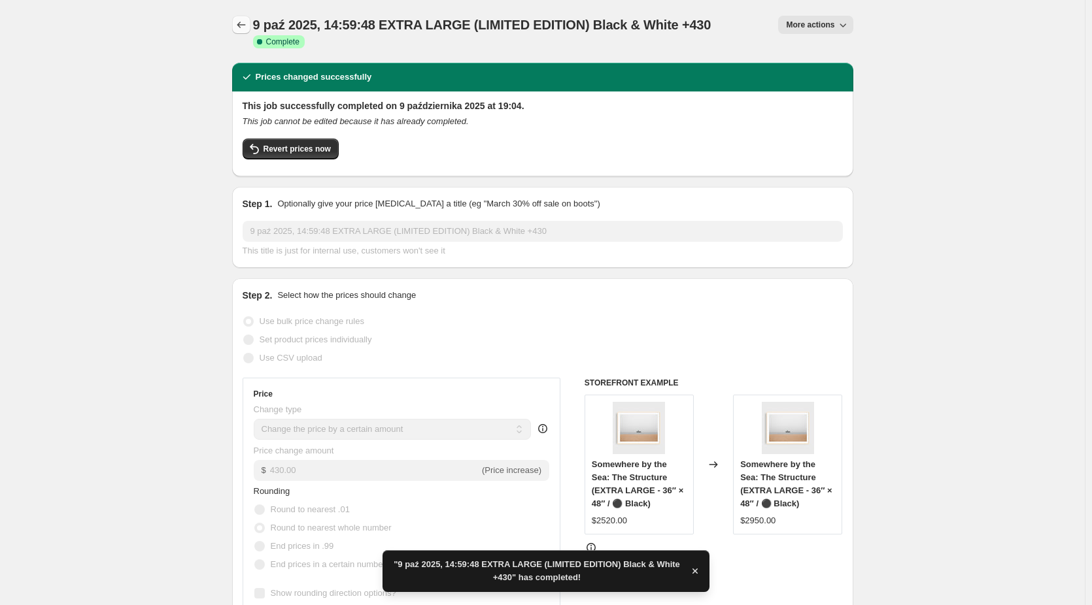
click at [243, 24] on icon "Price change jobs" at bounding box center [241, 24] width 13 height 13
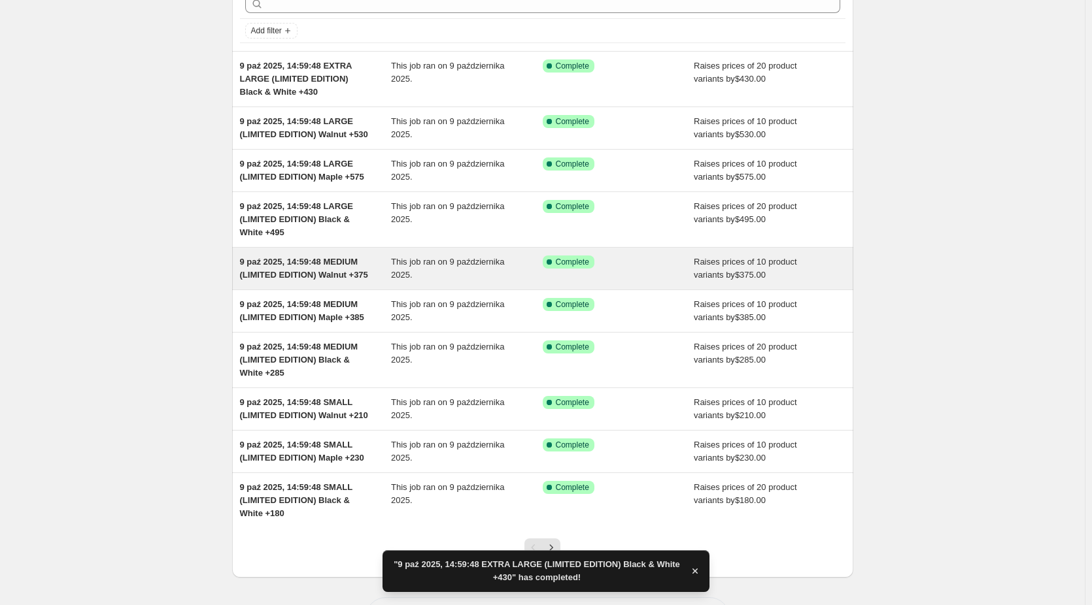
scroll to position [160, 0]
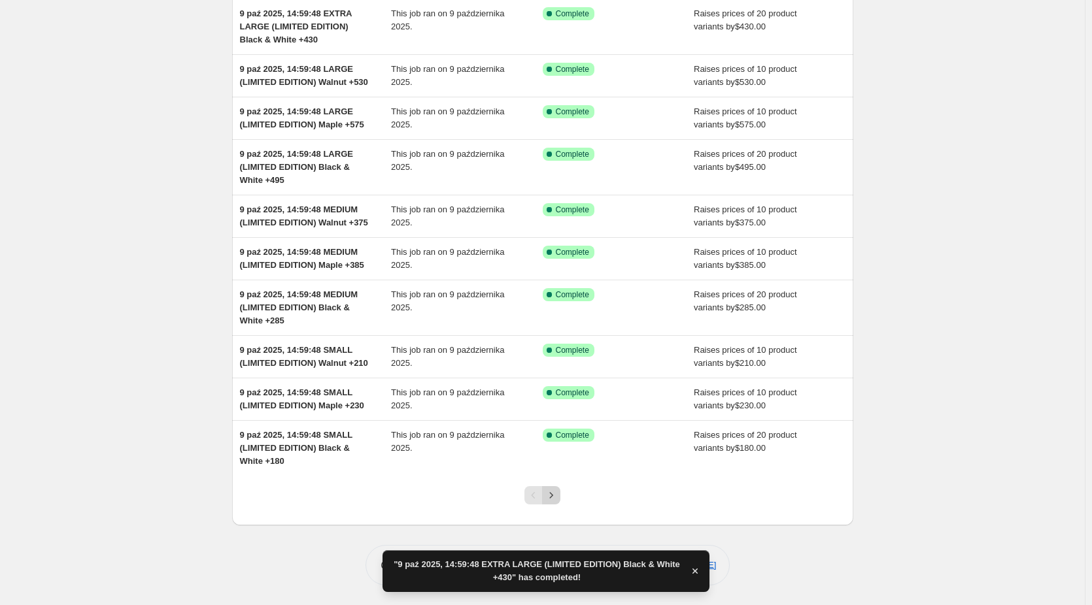
click at [556, 496] on icon "Next" at bounding box center [551, 495] width 13 height 13
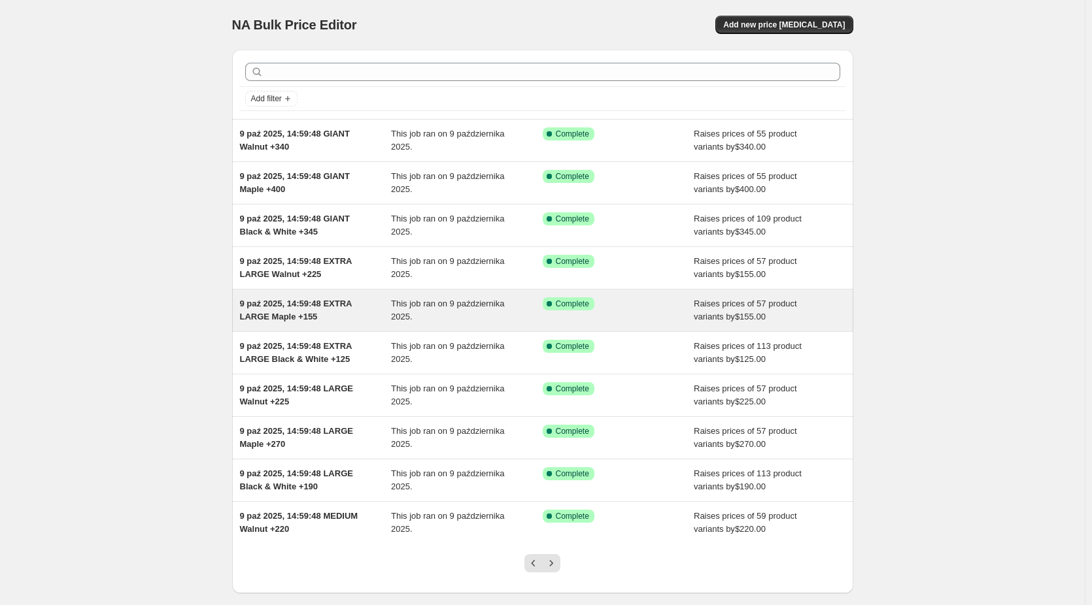
click at [290, 308] on span "9 paź 2025, 14:59:48 EXTRA LARGE Maple +155" at bounding box center [296, 310] width 112 height 23
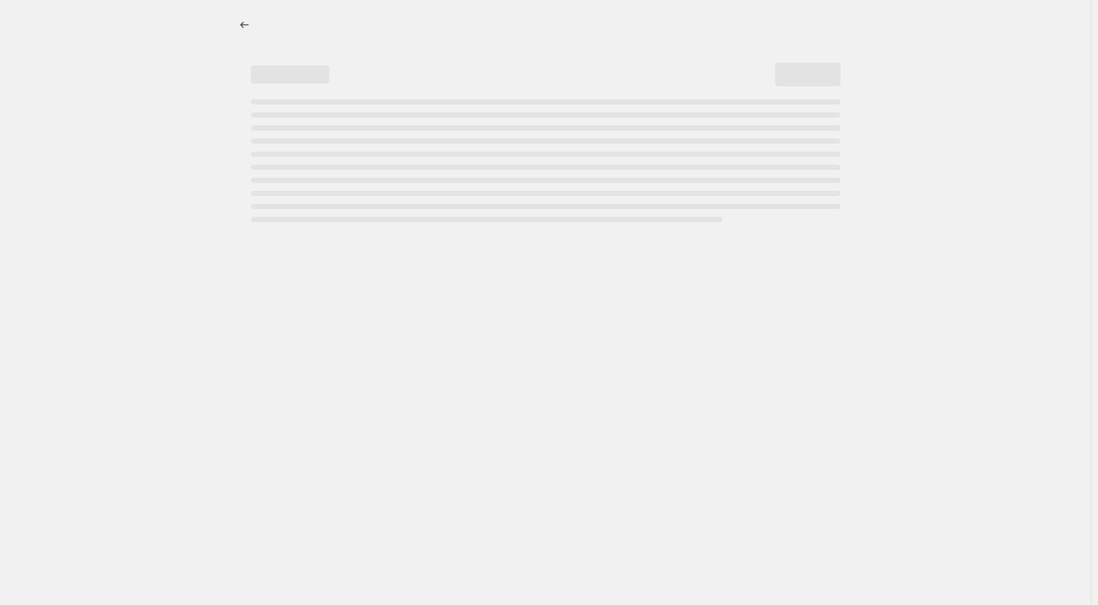
select select "by"
select select "no_change"
select select "collection"
select select "title"
select select "contains"
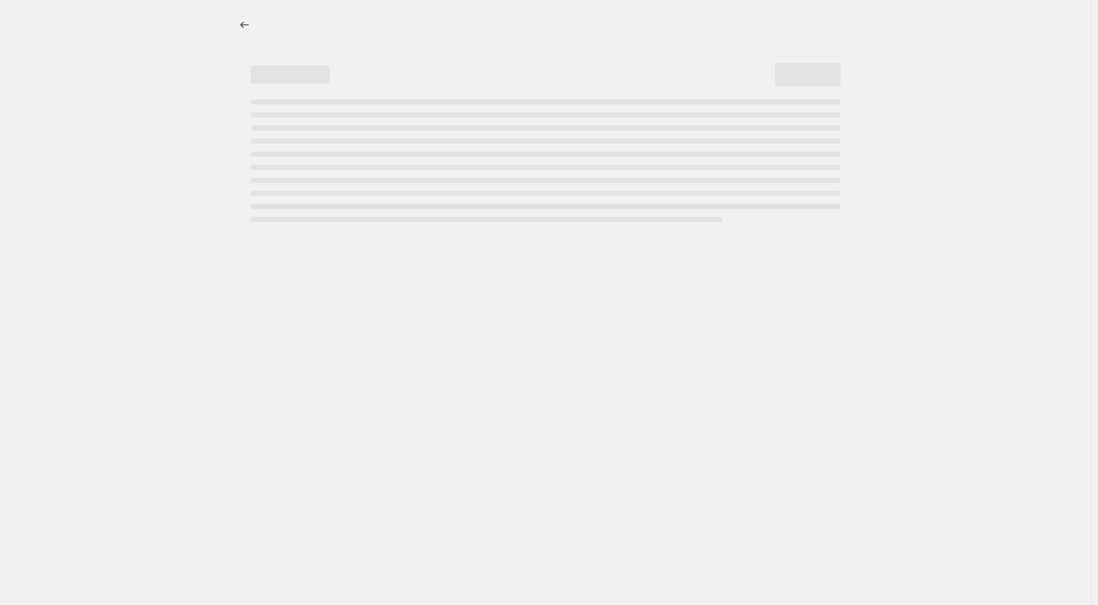
select select "title"
select select "not_equal"
select select "title"
select select "not_equal"
select select "title"
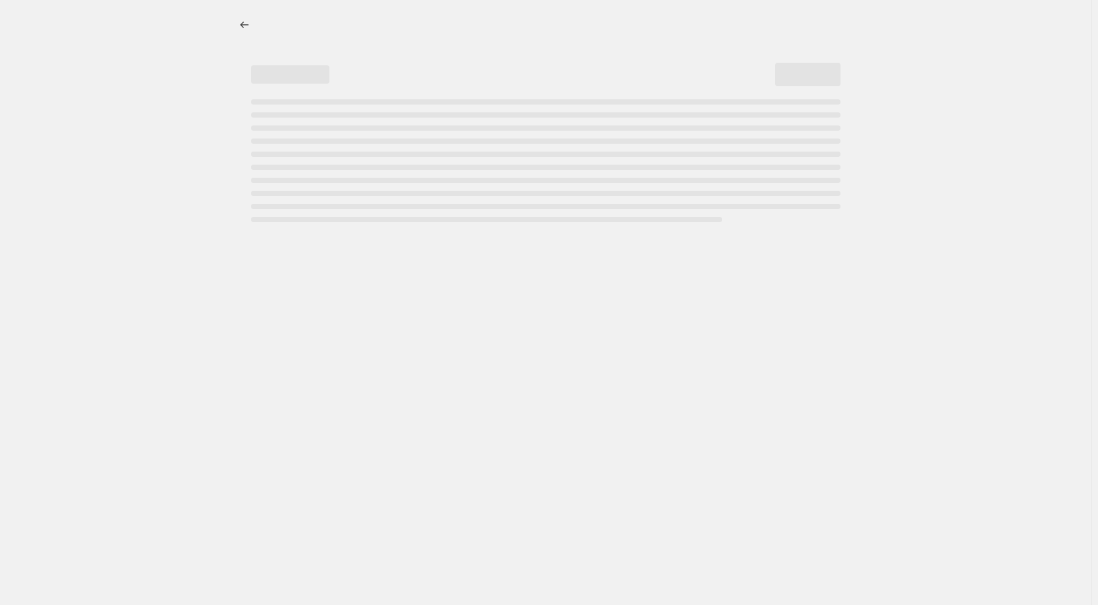
select select "not_equal"
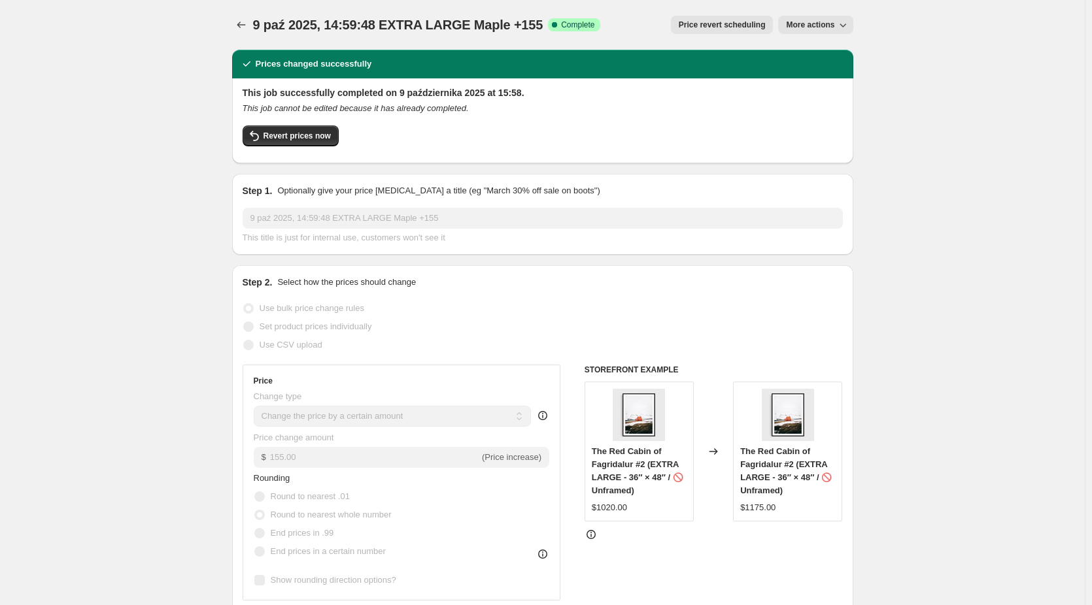
click at [820, 27] on span "More actions" at bounding box center [810, 25] width 48 height 10
click at [815, 49] on span "Copy to new job" at bounding box center [818, 52] width 61 height 10
select select "by"
select select "no_change"
select select "collection"
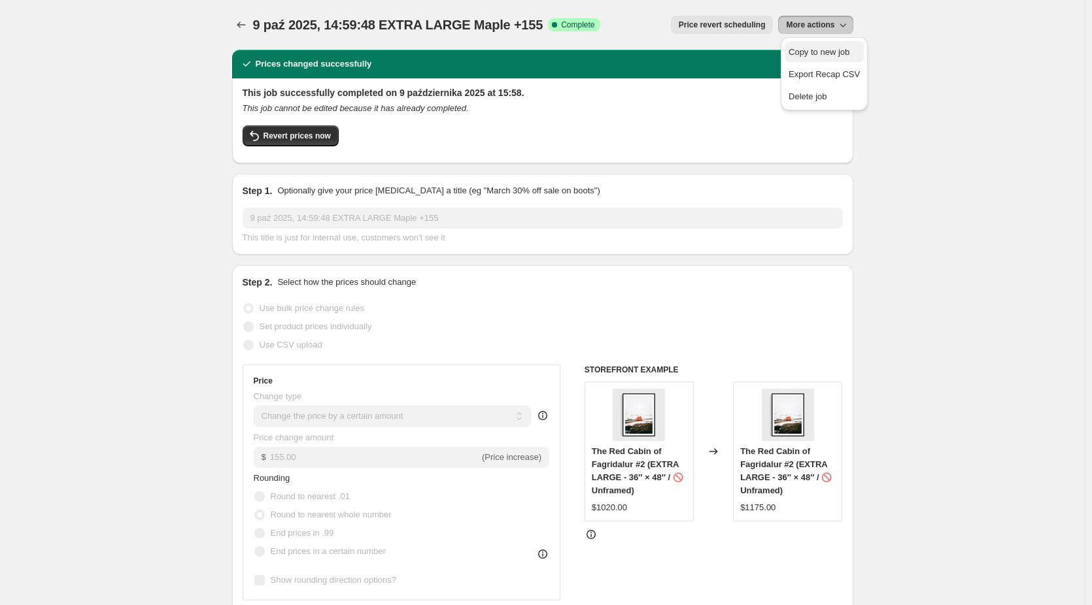
select select "title"
select select "contains"
select select "title"
select select "not_equal"
select select "title"
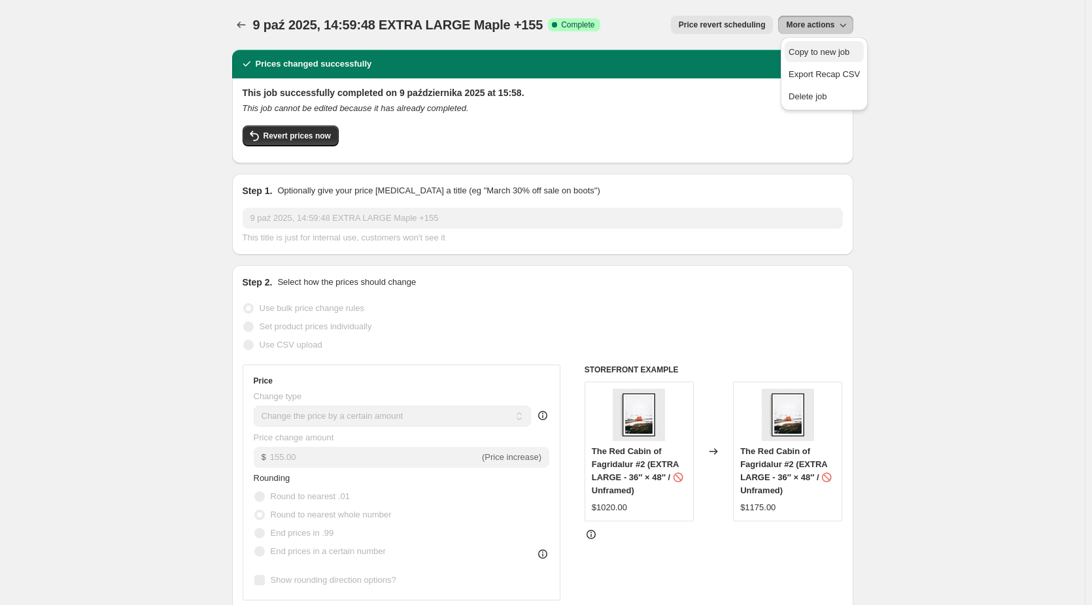
select select "not_equal"
select select "title"
select select "not_equal"
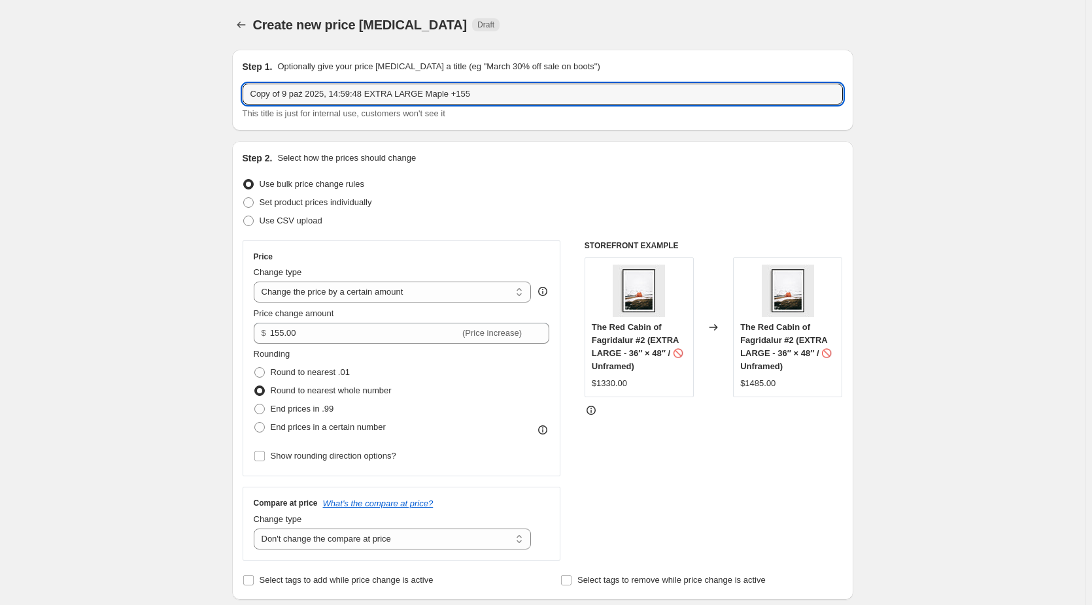
drag, startPoint x: 288, startPoint y: 93, endPoint x: 124, endPoint y: 109, distance: 164.8
click at [400, 93] on input "9 paź 2025, 14:59:48 EXTRA LARGE Maple +155" at bounding box center [543, 94] width 600 height 21
drag, startPoint x: 532, startPoint y: 92, endPoint x: 514, endPoint y: 96, distance: 18.1
click at [514, 96] on input "9 paź 2025, 14:59:48 EXTRA LARGE (LIMITED EDITION) Maple +155" at bounding box center [543, 94] width 600 height 21
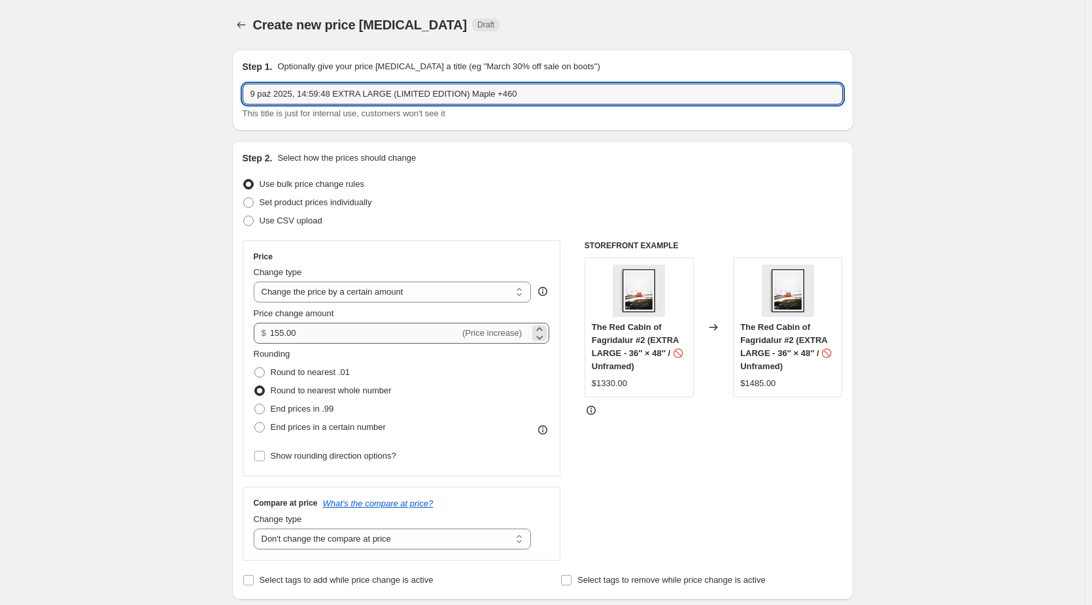
type input "9 paź 2025, 14:59:48 EXTRA LARGE (LIMITED EDITION) Maple +460"
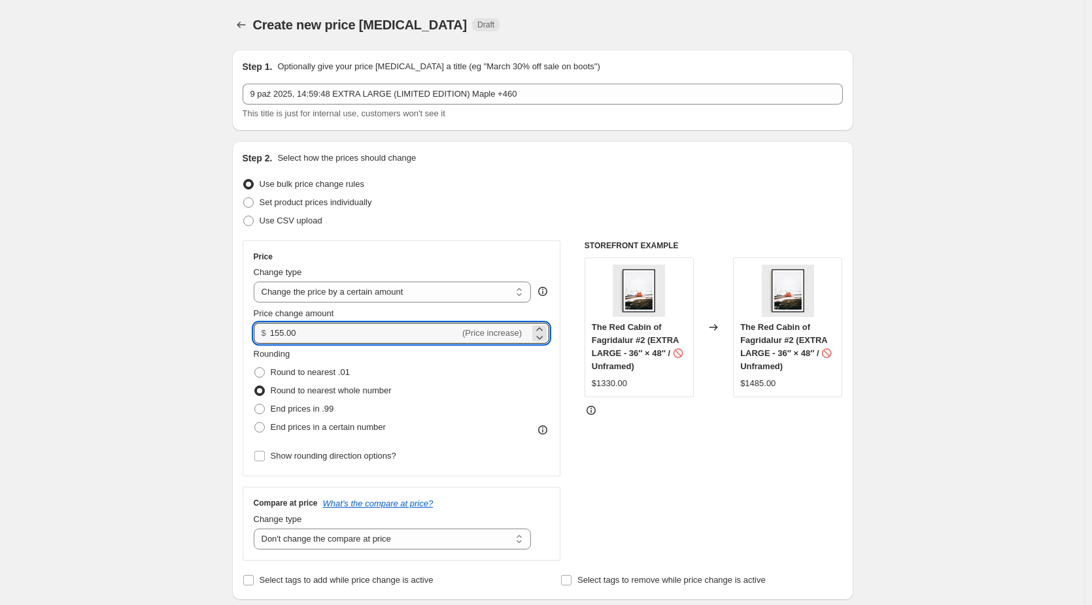
drag, startPoint x: 281, startPoint y: 337, endPoint x: 197, endPoint y: 335, distance: 83.7
type input "460.00"
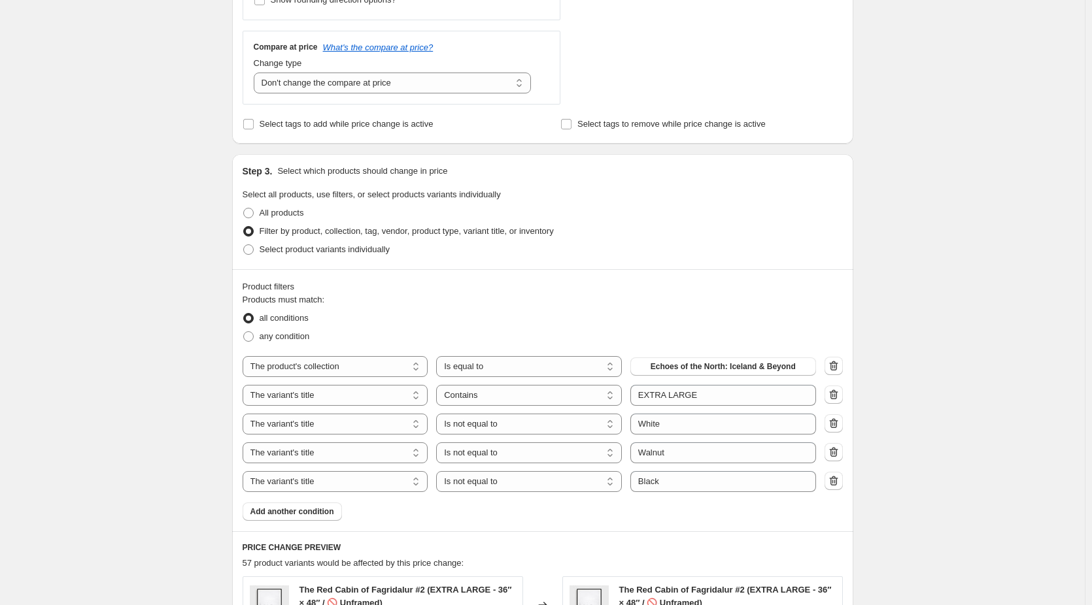
scroll to position [458, 0]
click at [743, 368] on span "Echoes of the North: Iceland & Beyond" at bounding box center [723, 365] width 145 height 10
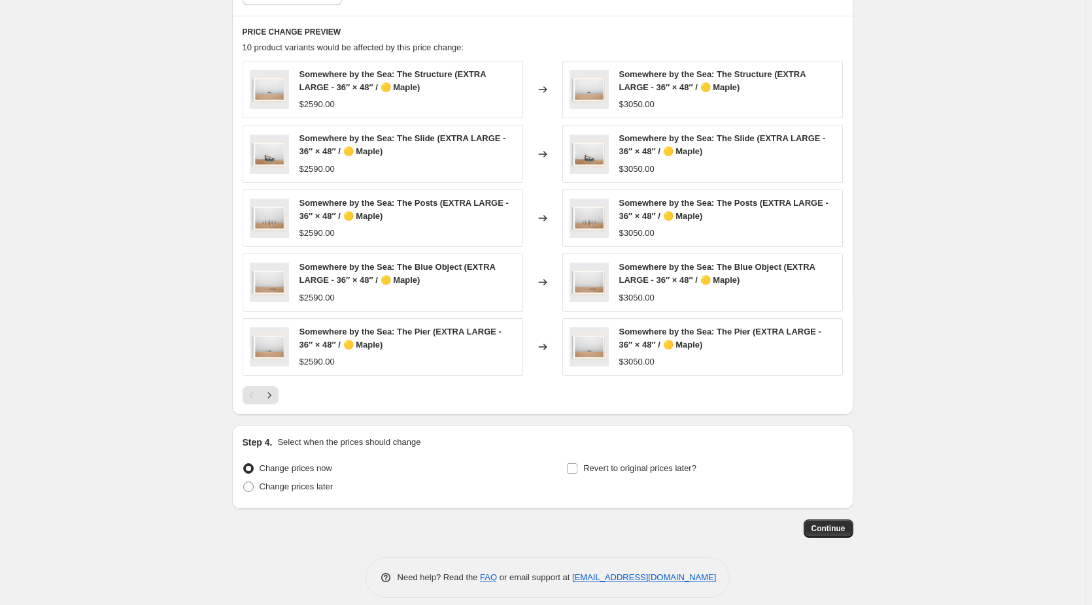
scroll to position [981, 0]
click at [276, 396] on icon "Next" at bounding box center [269, 394] width 13 height 13
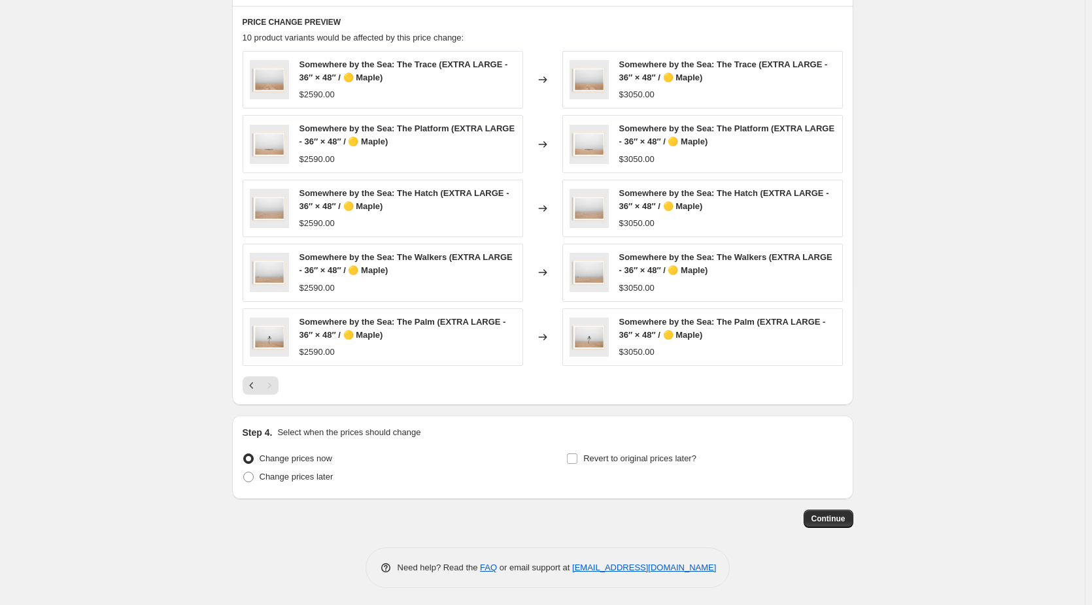
scroll to position [992, 0]
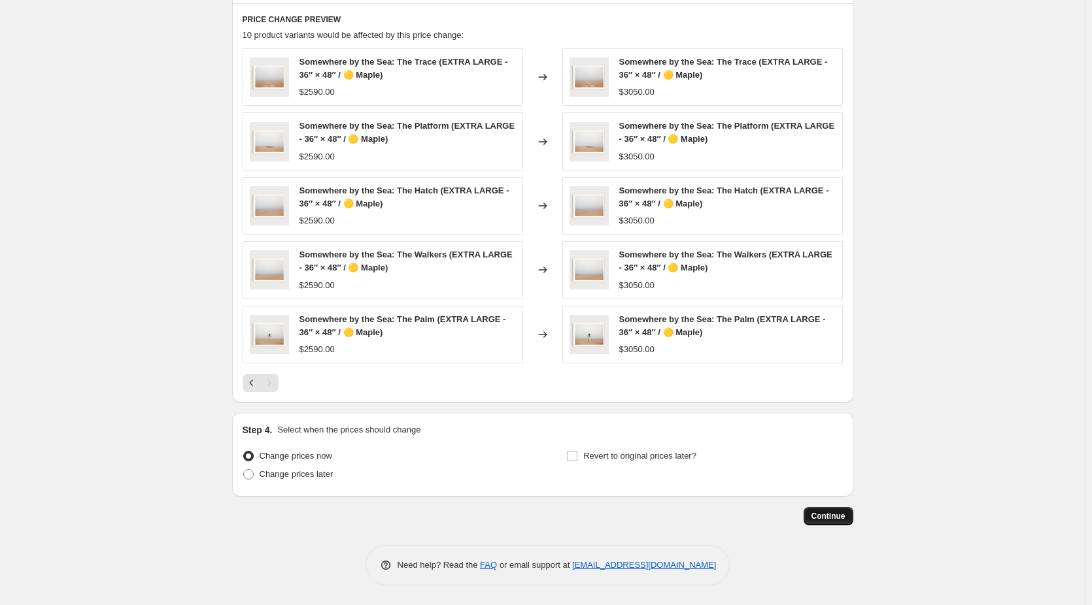
click at [823, 518] on span "Continue" at bounding box center [828, 516] width 34 height 10
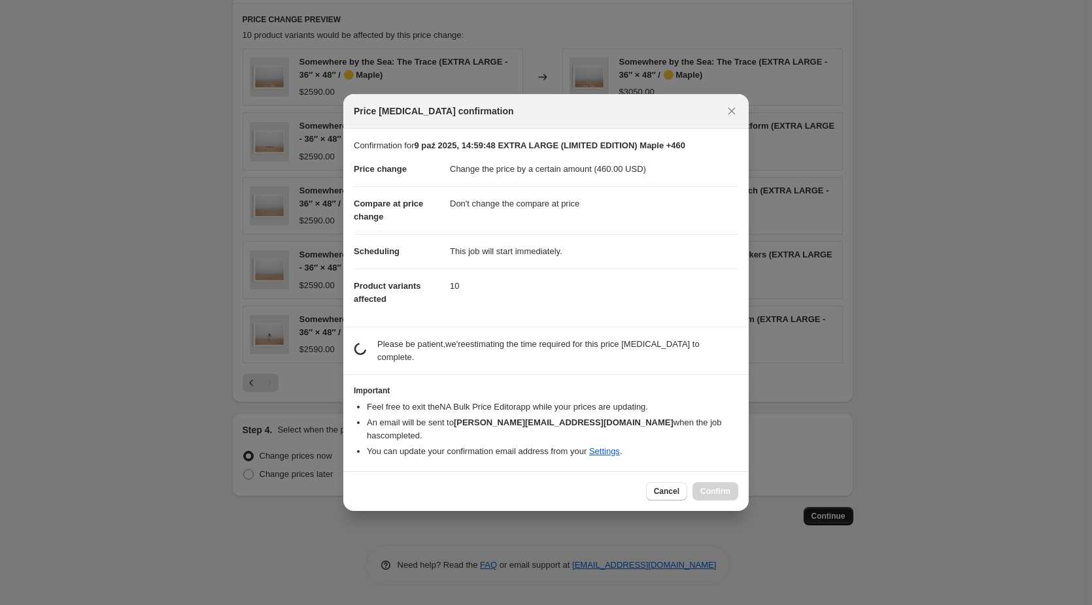
scroll to position [0, 0]
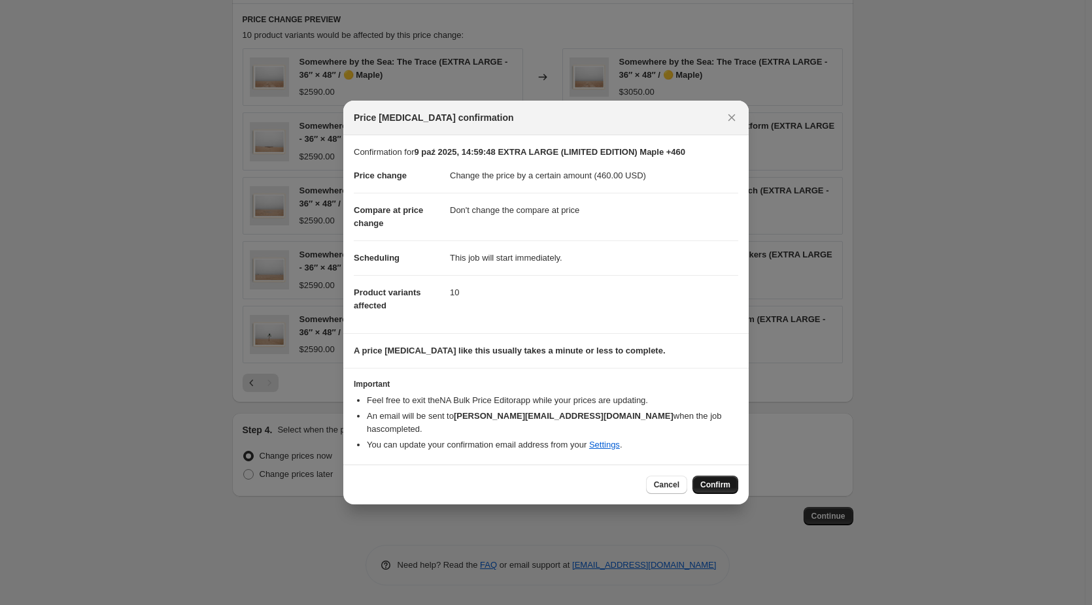
click at [700, 480] on span "Confirm" at bounding box center [715, 485] width 30 height 10
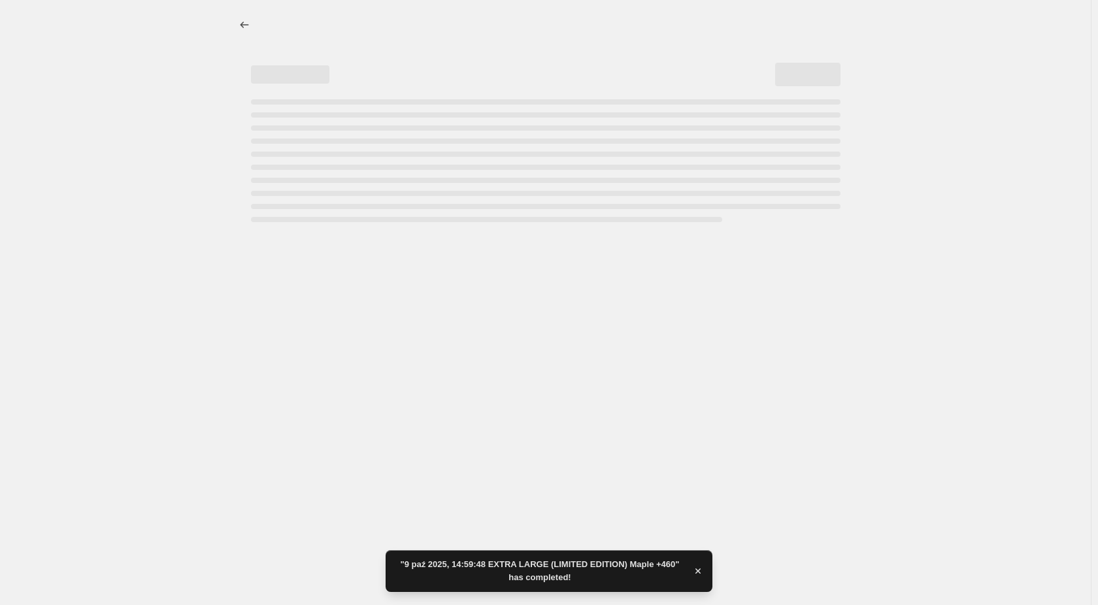
select select "by"
select select "no_change"
select select "collection"
select select "title"
select select "contains"
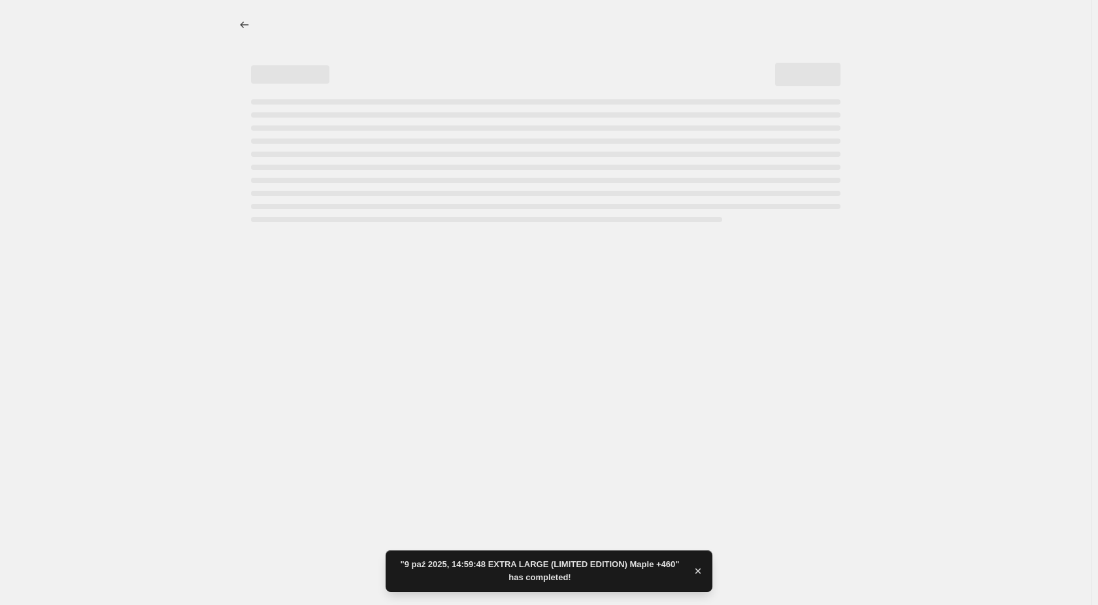
select select "title"
select select "not_equal"
select select "title"
select select "not_equal"
select select "title"
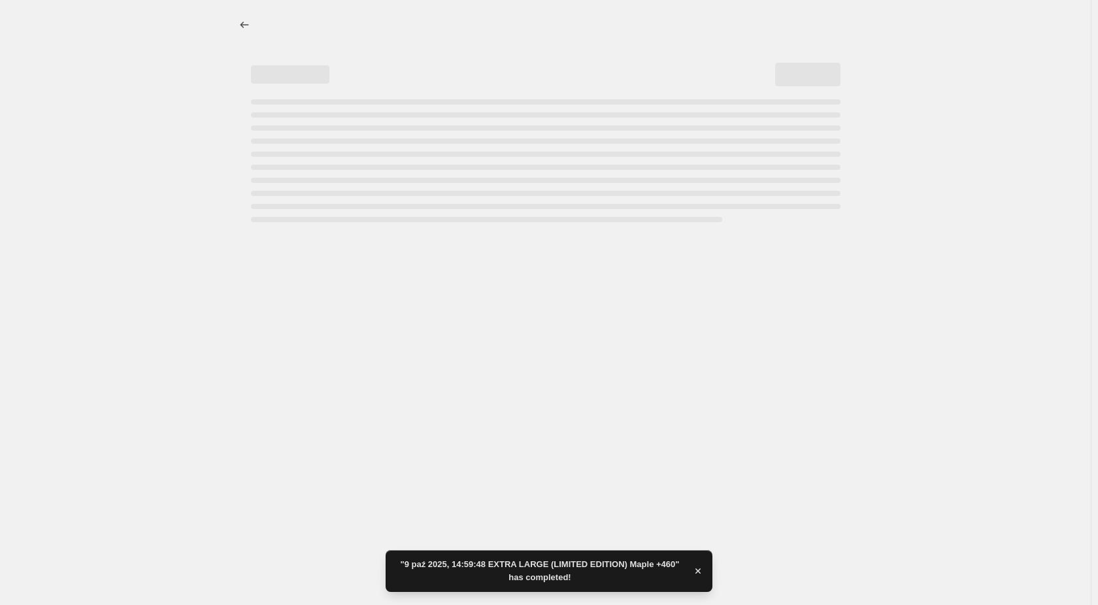
select select "not_equal"
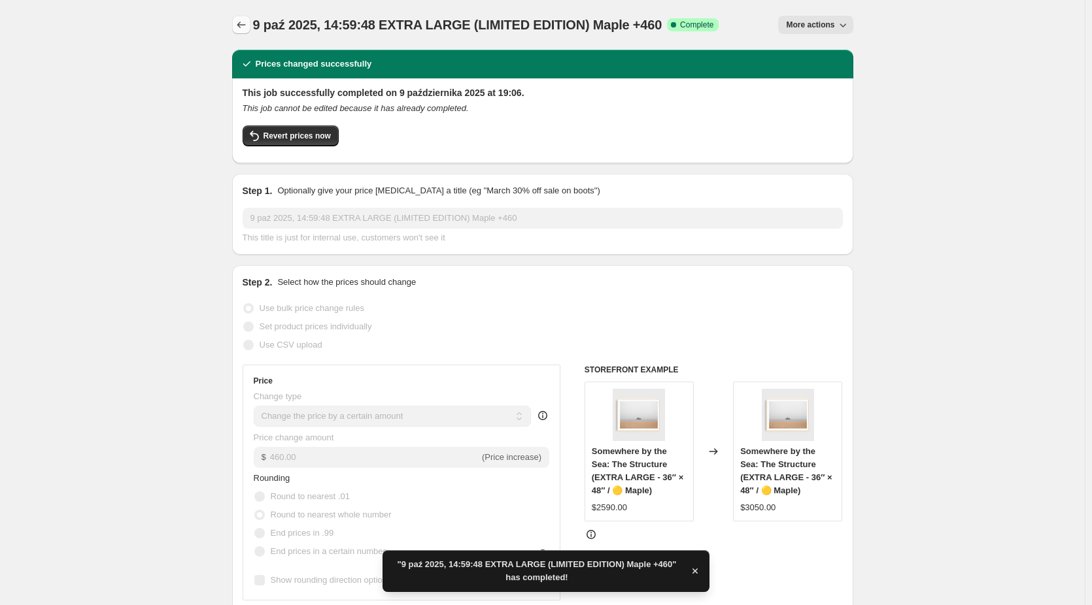
click at [245, 26] on icon "Price change jobs" at bounding box center [241, 24] width 13 height 13
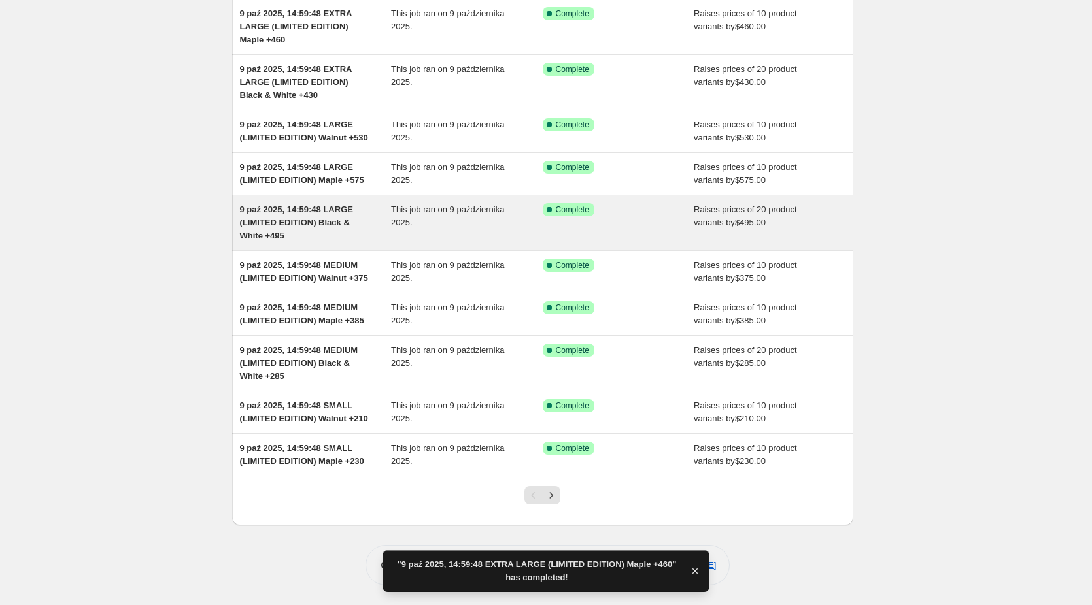
scroll to position [160, 0]
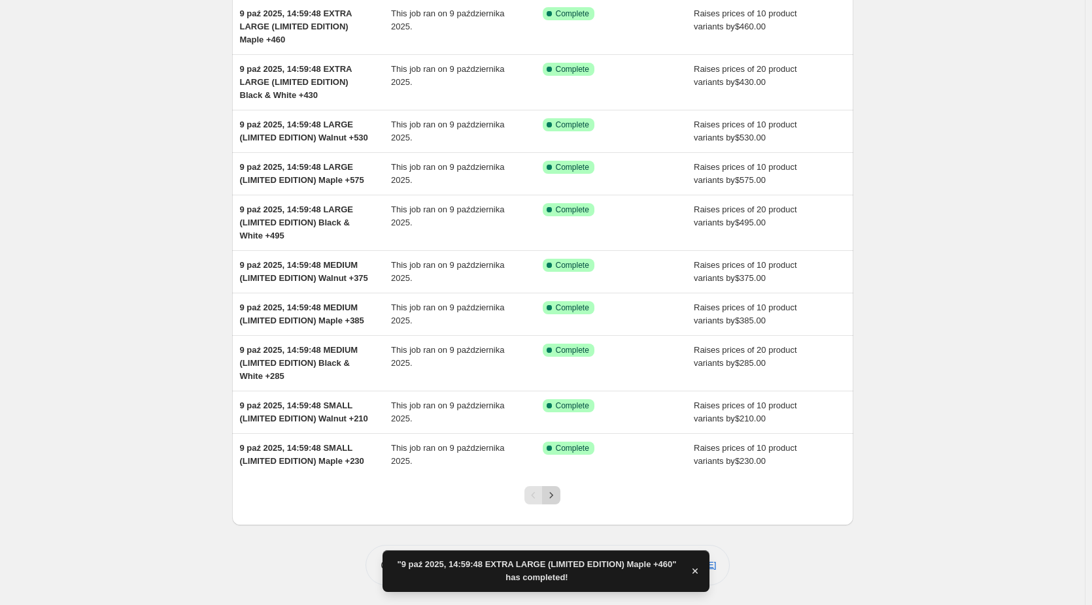
click at [557, 495] on icon "Next" at bounding box center [551, 495] width 13 height 13
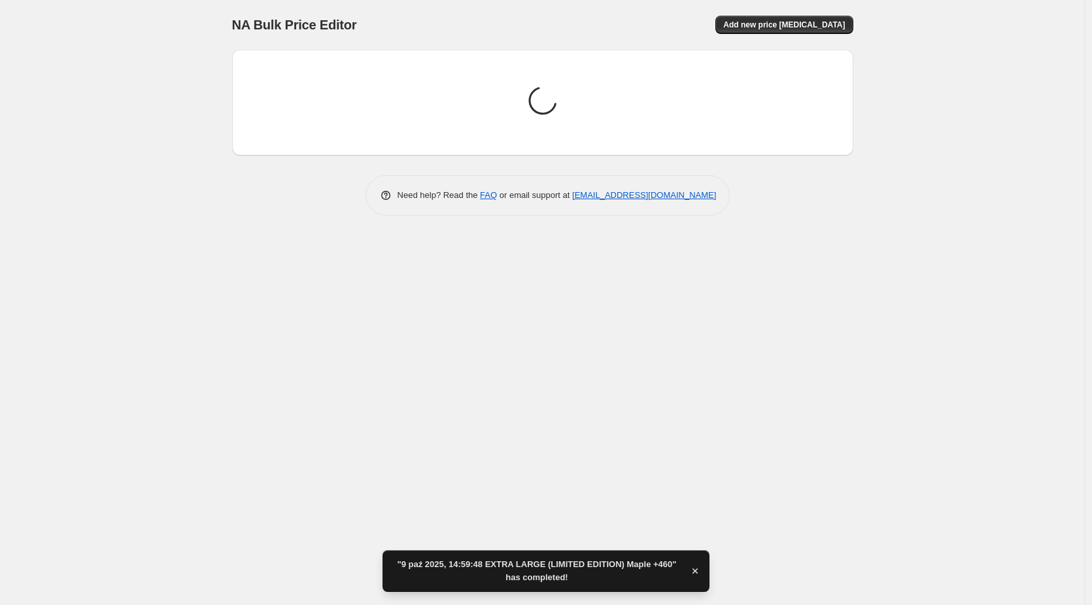
scroll to position [0, 0]
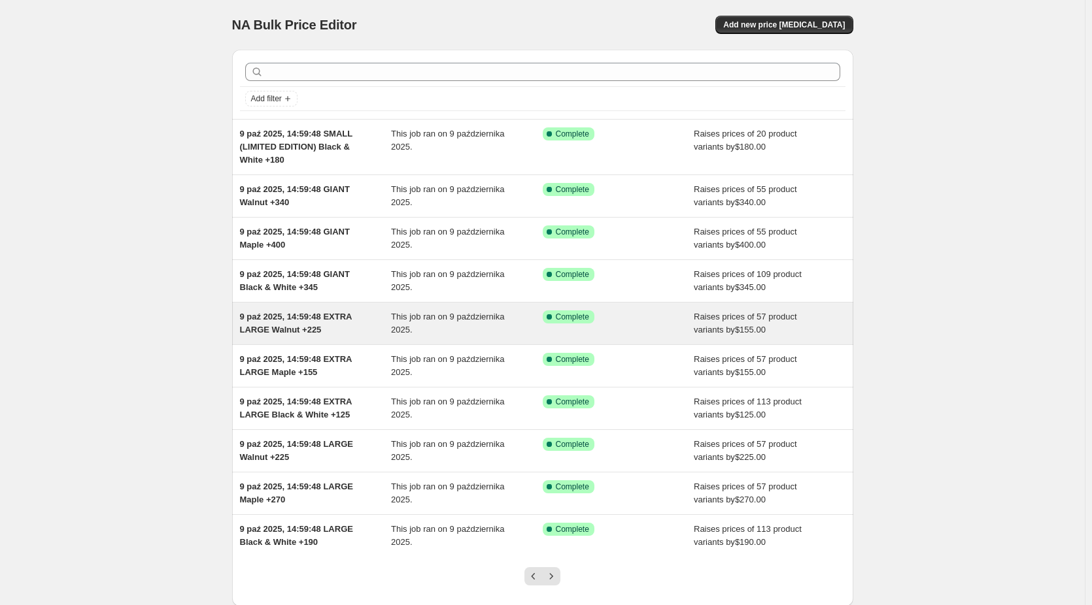
click at [308, 326] on span "9 paź 2025, 14:59:48 EXTRA LARGE Walnut +225" at bounding box center [296, 323] width 112 height 23
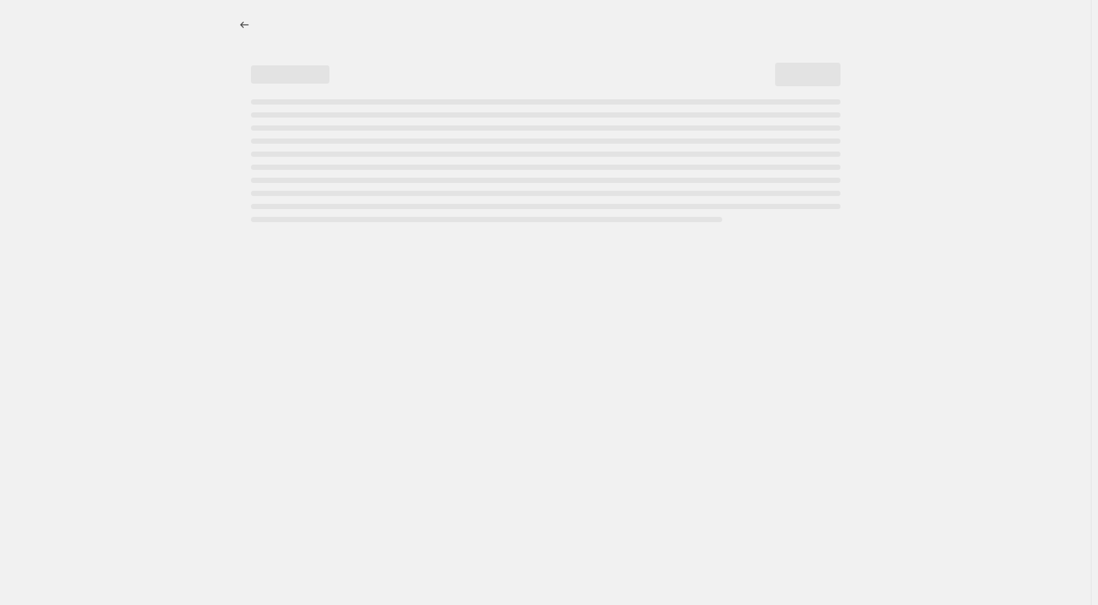
select select "by"
select select "no_change"
select select "collection"
select select "title"
select select "contains"
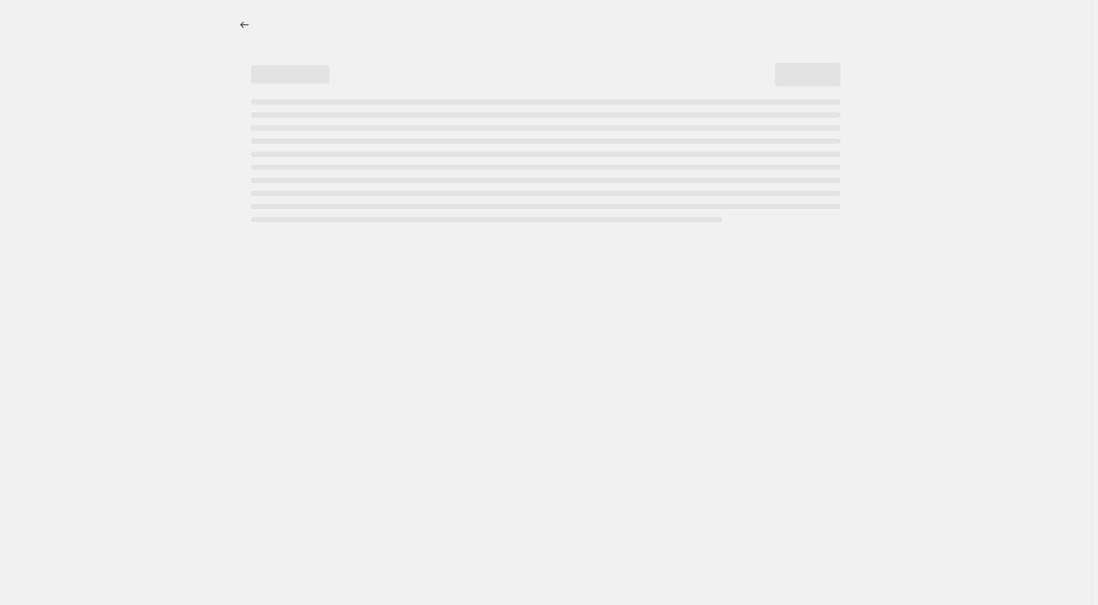
select select "title"
select select "not_equal"
select select "title"
select select "not_equal"
select select "title"
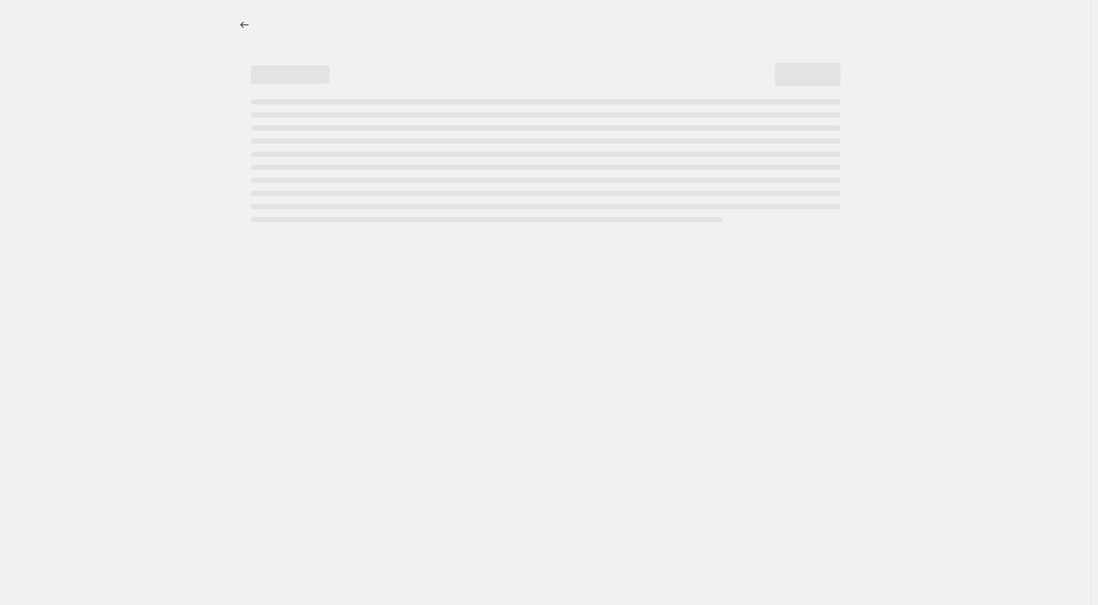
select select "not_equal"
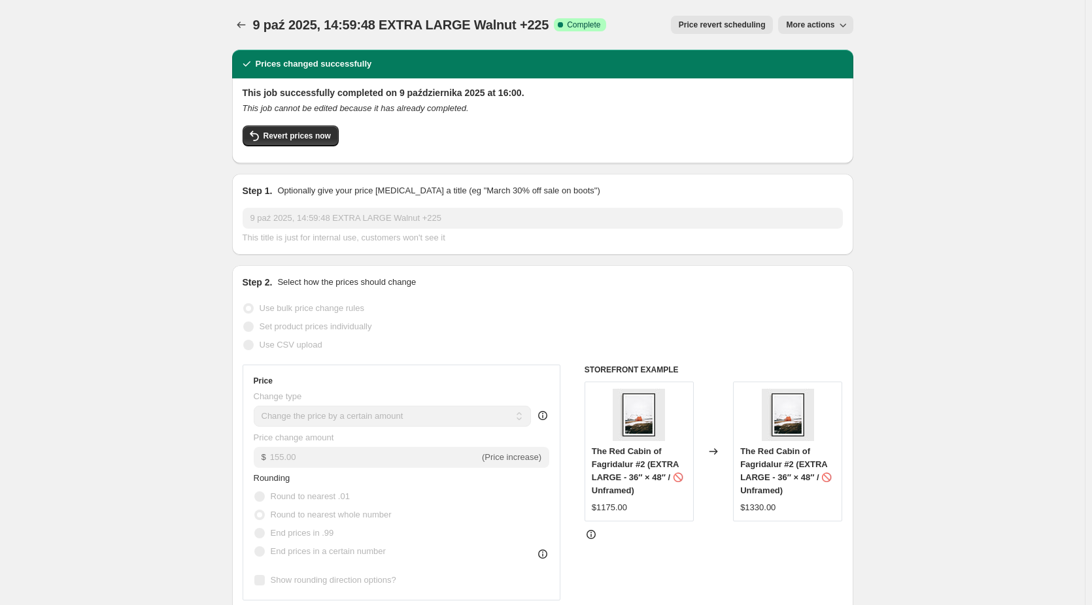
click at [825, 27] on span "More actions" at bounding box center [810, 25] width 48 height 10
click at [823, 48] on span "Copy to new job" at bounding box center [818, 52] width 61 height 10
select select "by"
select select "no_change"
select select "collection"
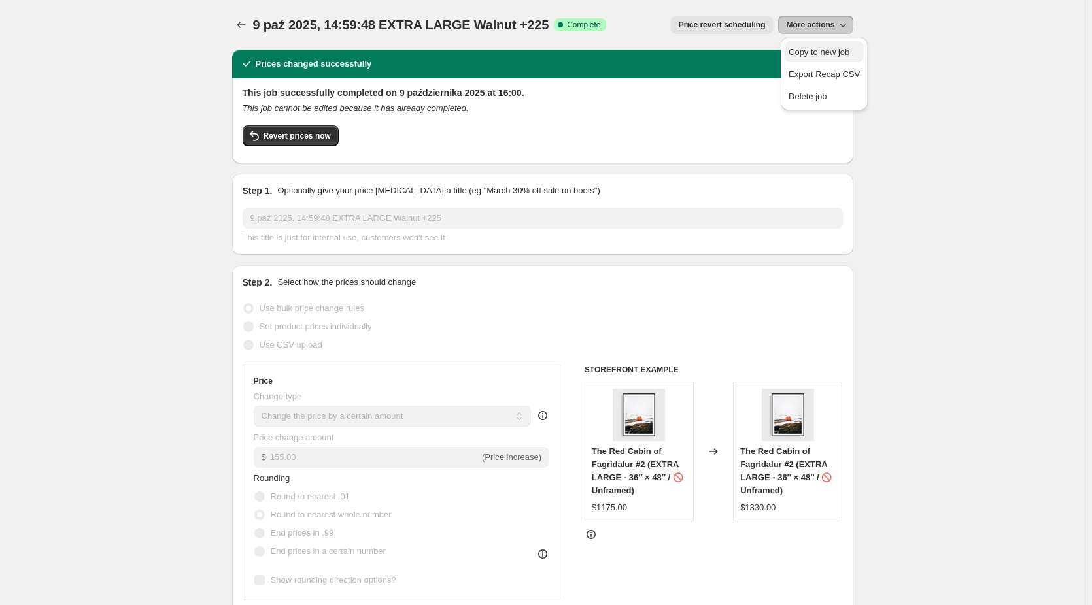
select select "title"
select select "contains"
select select "title"
select select "not_equal"
select select "title"
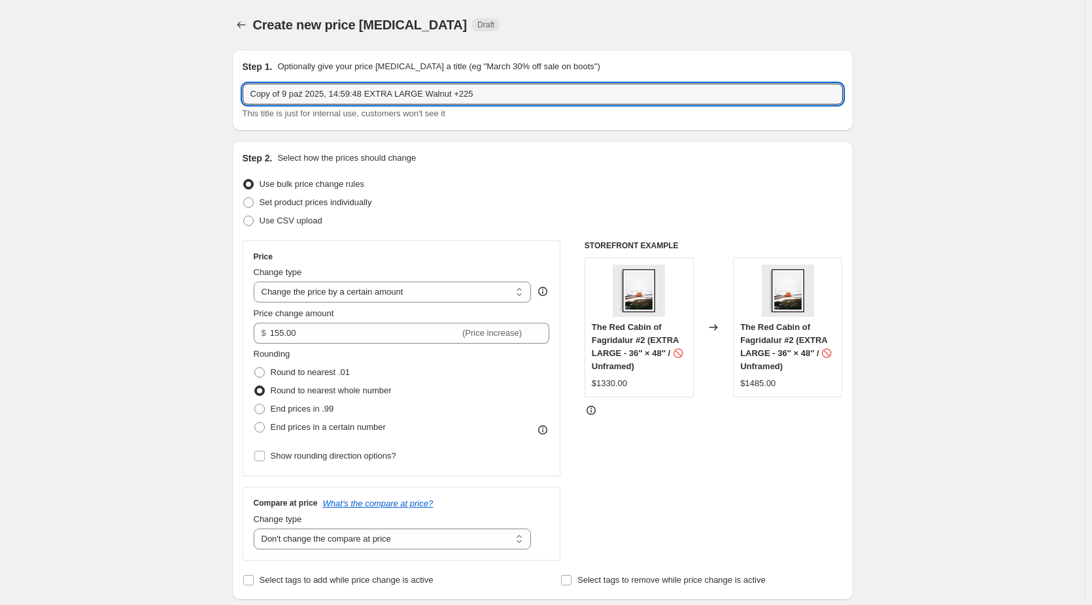
drag, startPoint x: 287, startPoint y: 92, endPoint x: 8, endPoint y: 104, distance: 279.4
drag, startPoint x: 398, startPoint y: 92, endPoint x: 438, endPoint y: 126, distance: 52.8
click at [399, 92] on input "9 paź 2025, 14:59:48 EXTRA LARGE Walnut +225" at bounding box center [543, 94] width 600 height 21
drag, startPoint x: 541, startPoint y: 93, endPoint x: 516, endPoint y: 95, distance: 24.2
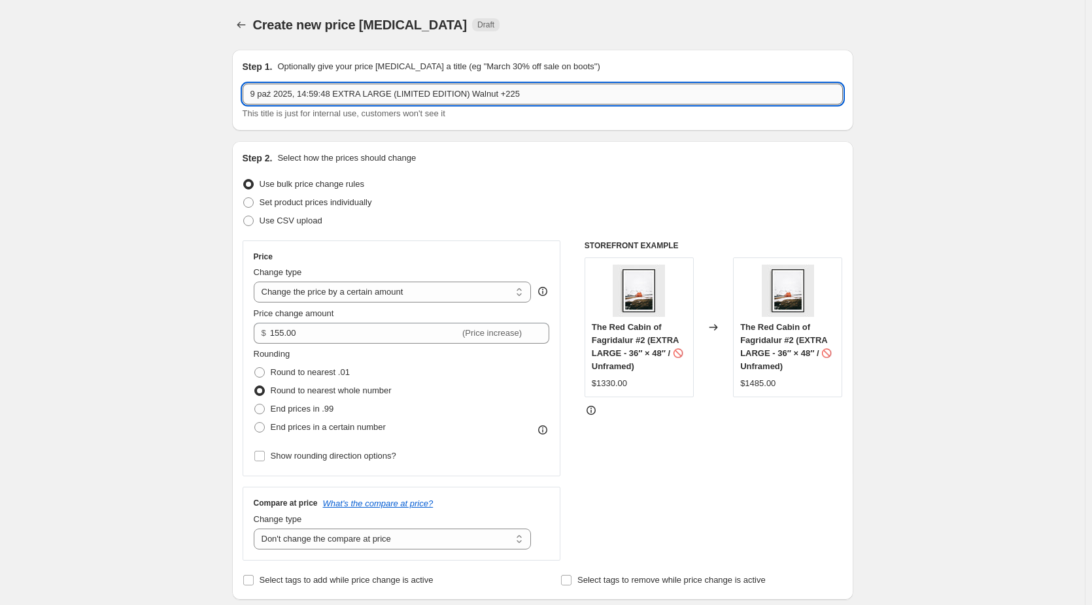
click at [516, 95] on input "9 paź 2025, 14:59:48 EXTRA LARGE (LIMITED EDITION) Walnut +225" at bounding box center [543, 94] width 600 height 21
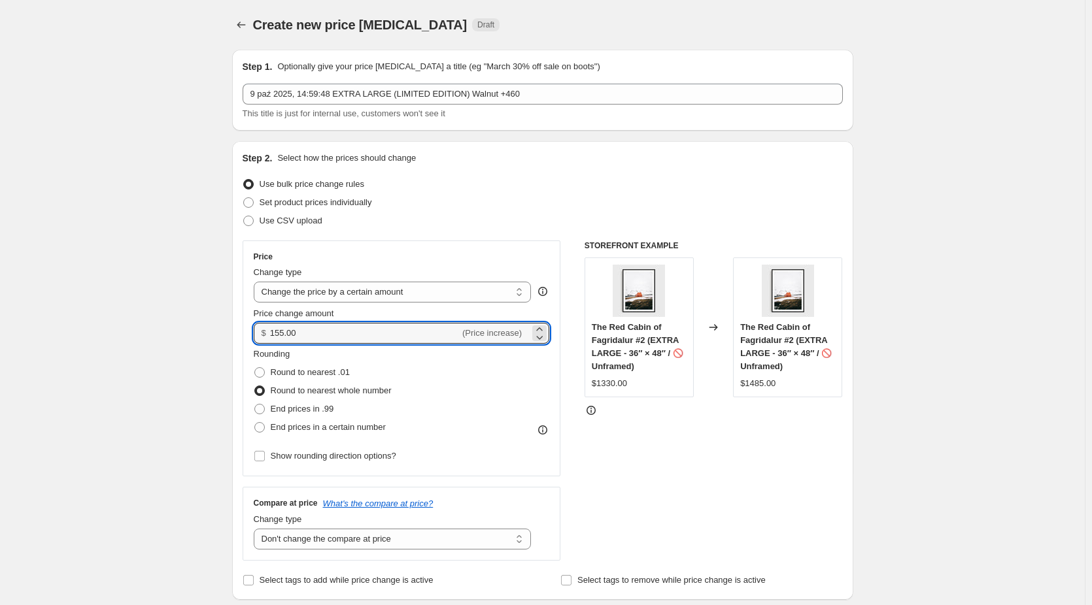
drag, startPoint x: 314, startPoint y: 335, endPoint x: 139, endPoint y: 360, distance: 176.2
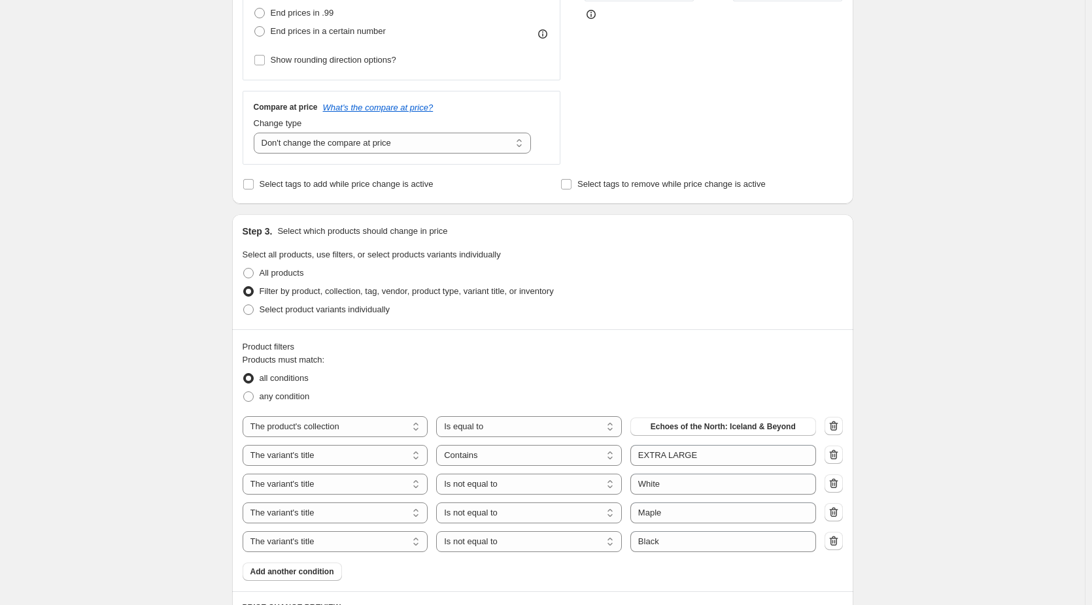
scroll to position [523, 0]
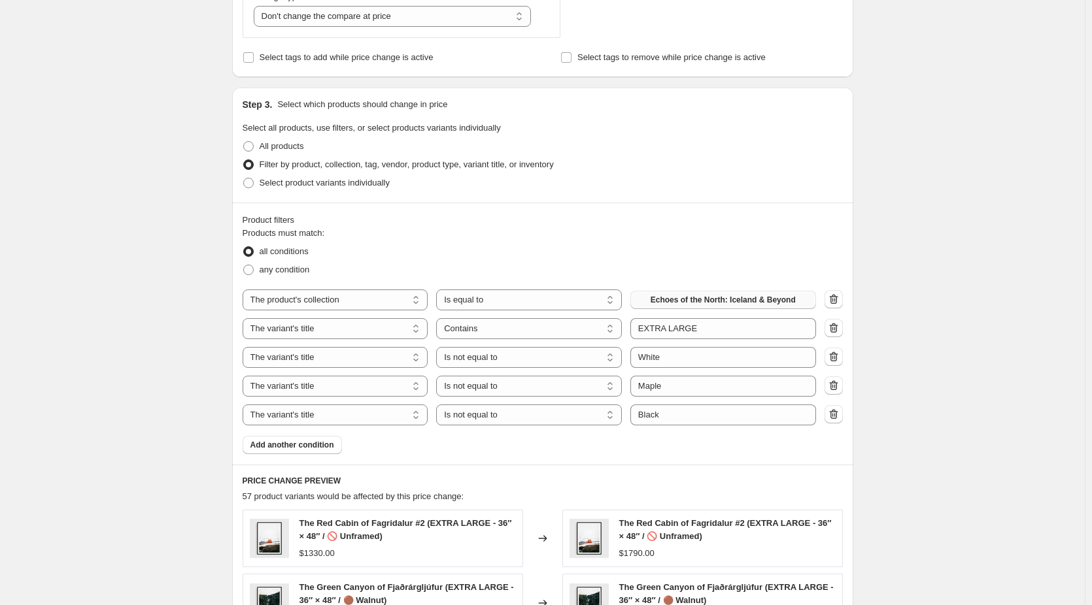
click at [740, 299] on span "Echoes of the North: Iceland & Beyond" at bounding box center [723, 300] width 145 height 10
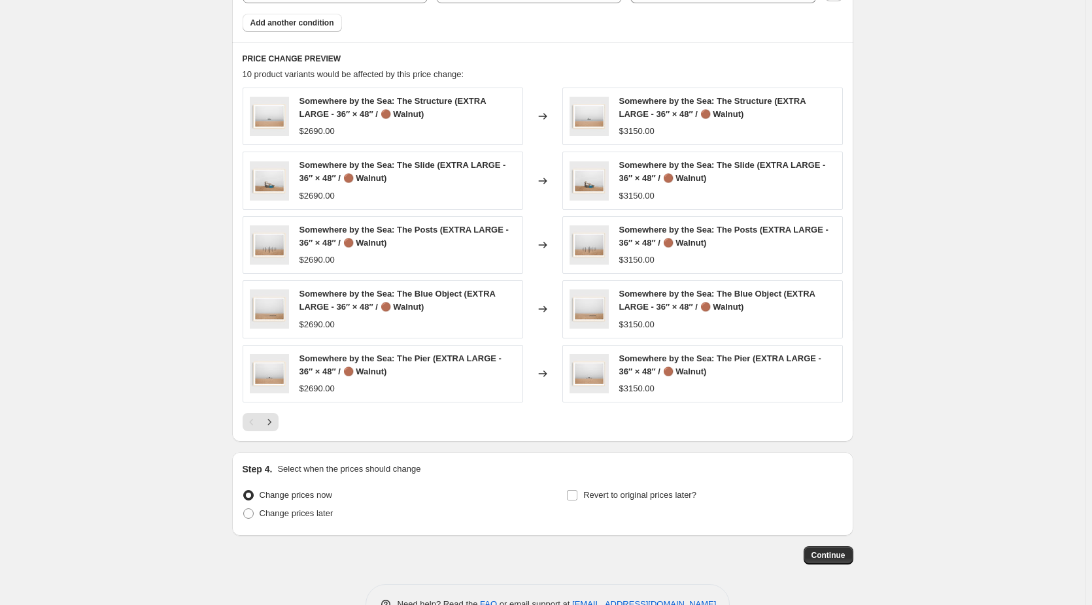
scroll to position [981, 0]
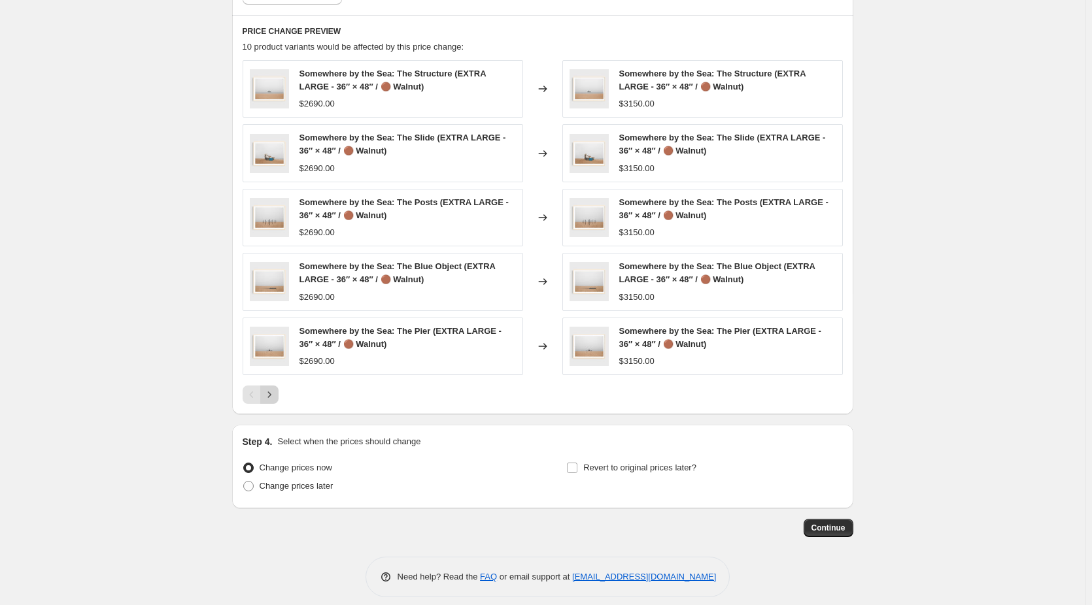
click at [271, 396] on icon "Next" at bounding box center [269, 394] width 13 height 13
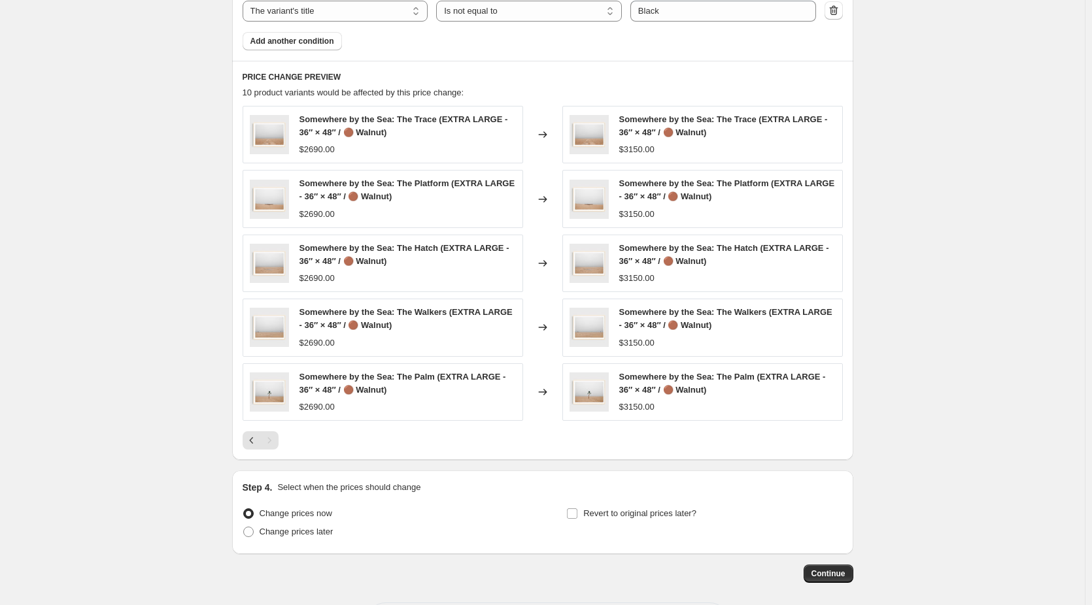
scroll to position [915, 0]
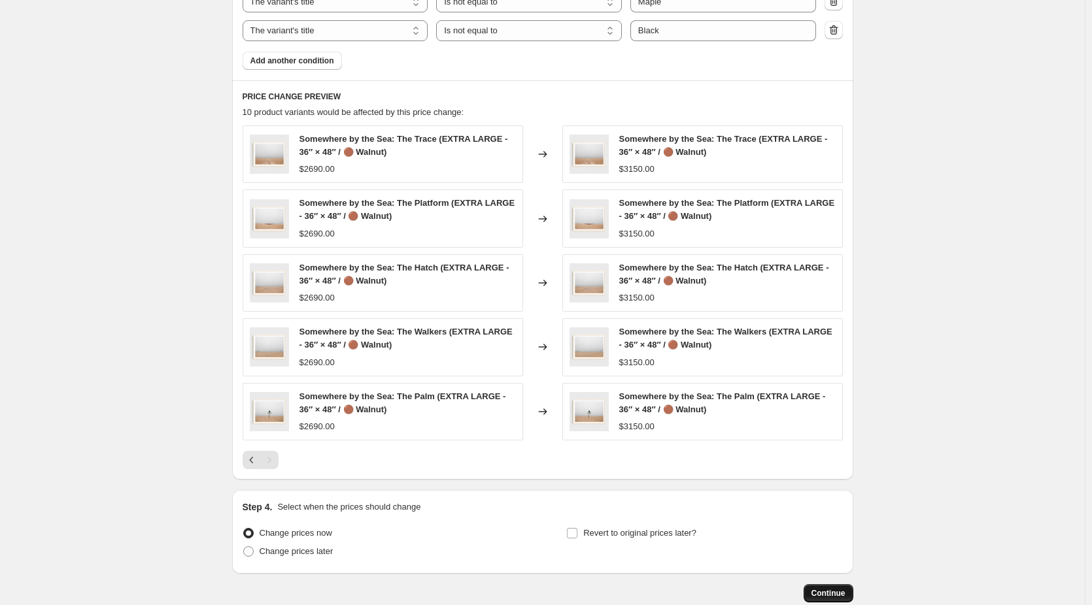
click at [828, 595] on span "Continue" at bounding box center [828, 593] width 34 height 10
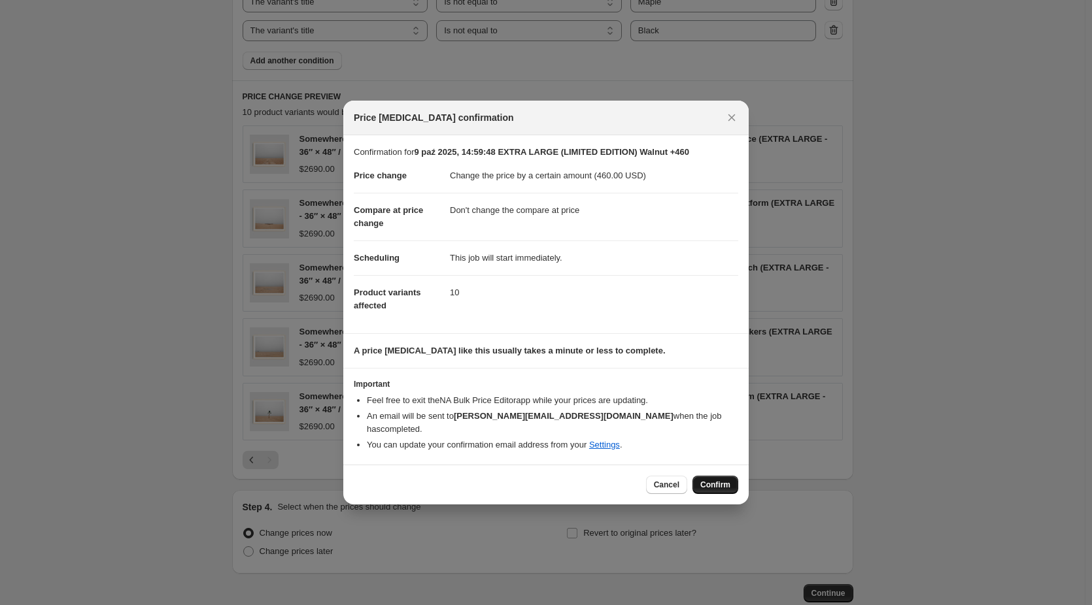
click at [729, 480] on span "Confirm" at bounding box center [715, 485] width 30 height 10
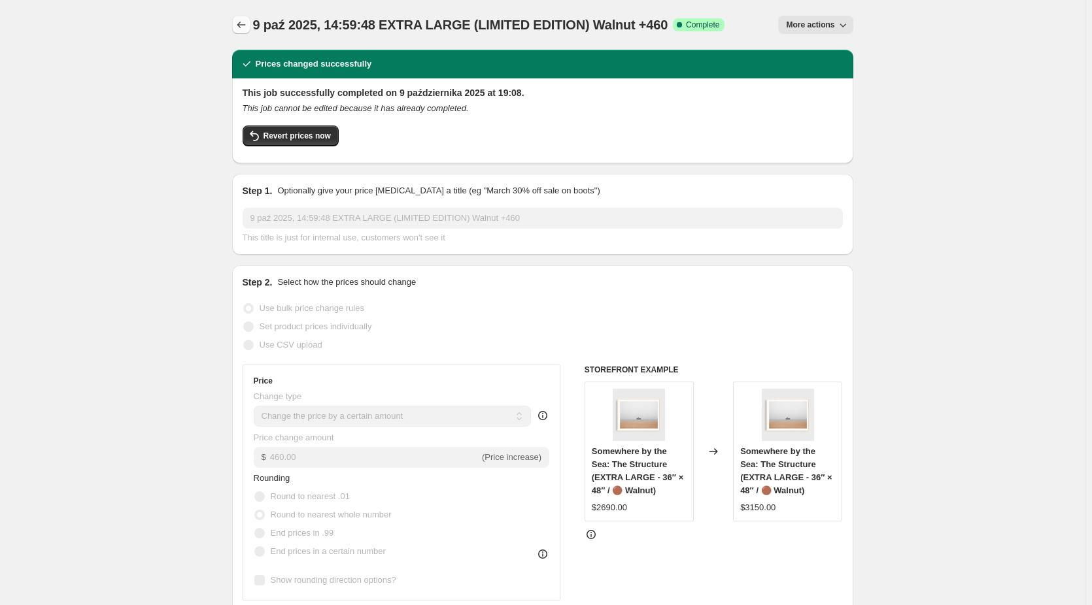
click at [241, 26] on icon "Price change jobs" at bounding box center [241, 24] width 13 height 13
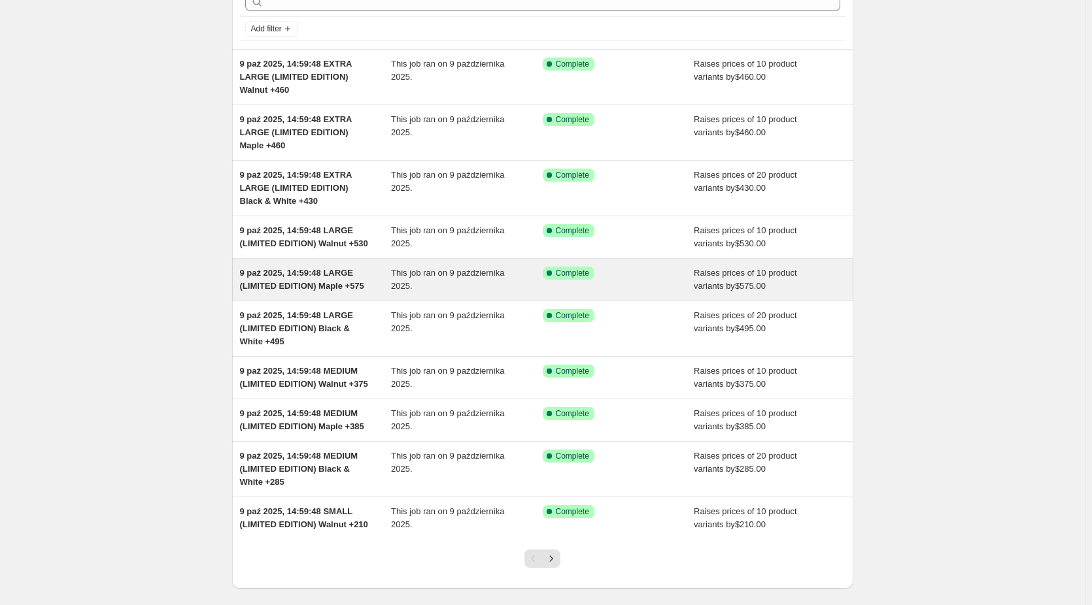
scroll to position [173, 0]
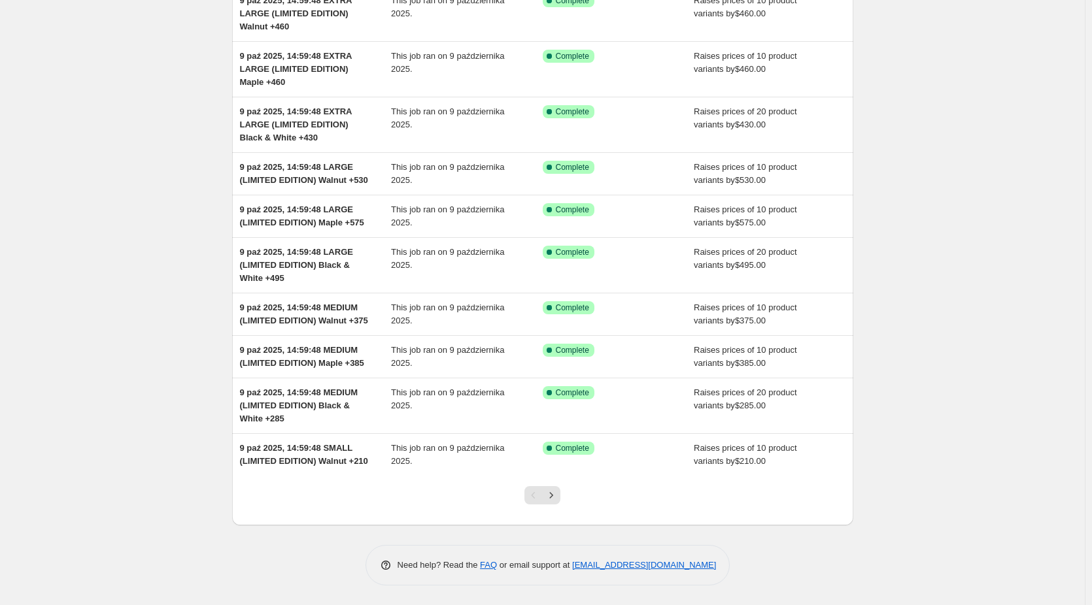
click at [564, 498] on div at bounding box center [542, 501] width 53 height 50
click at [558, 496] on icon "Next" at bounding box center [551, 495] width 13 height 13
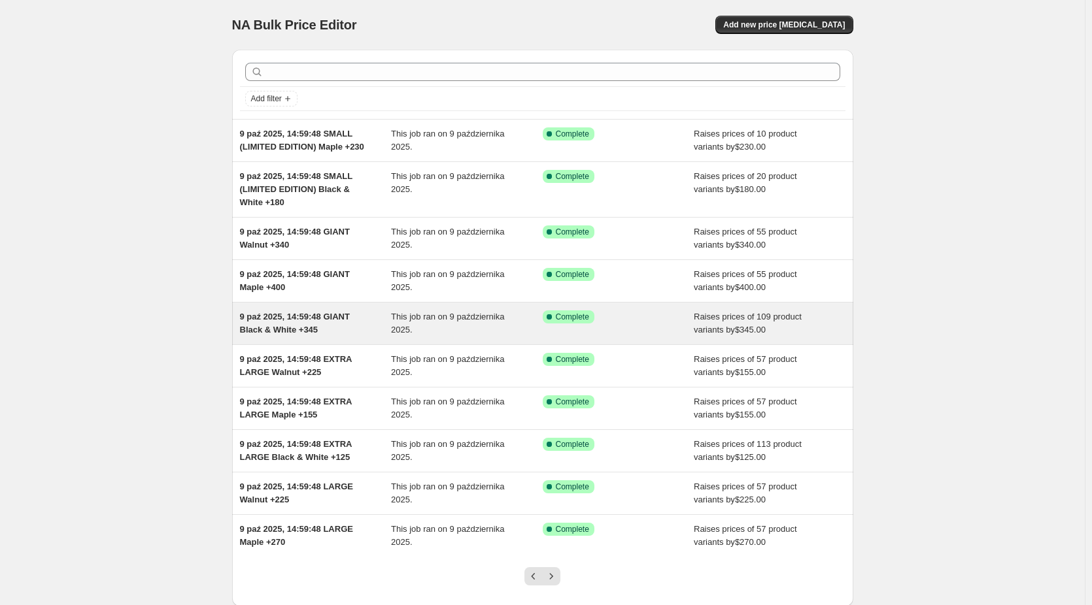
click at [294, 320] on span "9 paź 2025, 14:59:48 GIANT Black & White +345" at bounding box center [295, 323] width 110 height 23
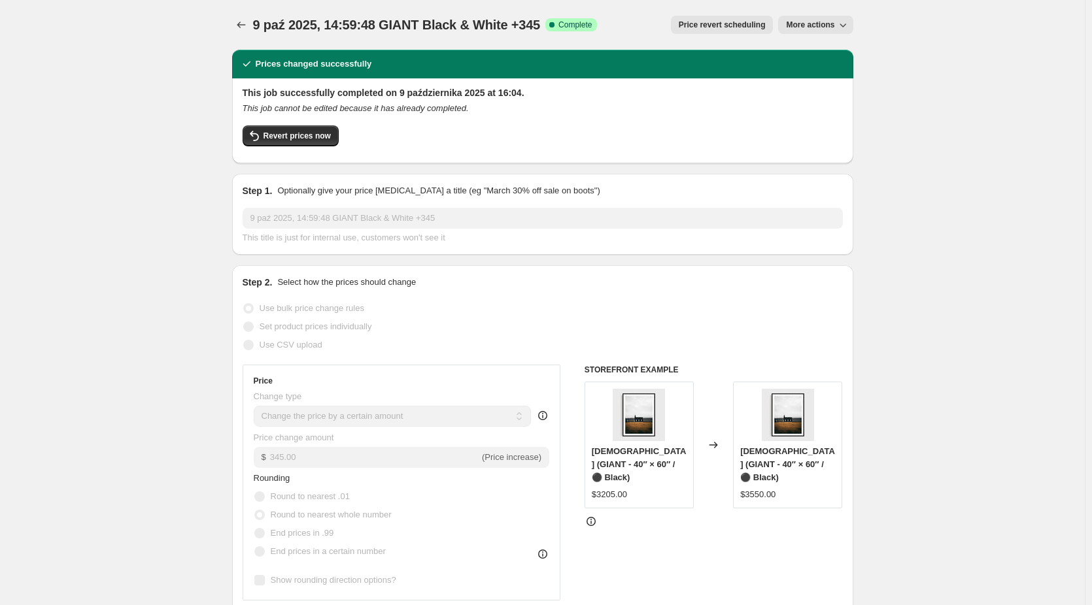
click at [826, 24] on span "More actions" at bounding box center [810, 25] width 48 height 10
click at [824, 47] on span "Copy to new job" at bounding box center [818, 52] width 61 height 10
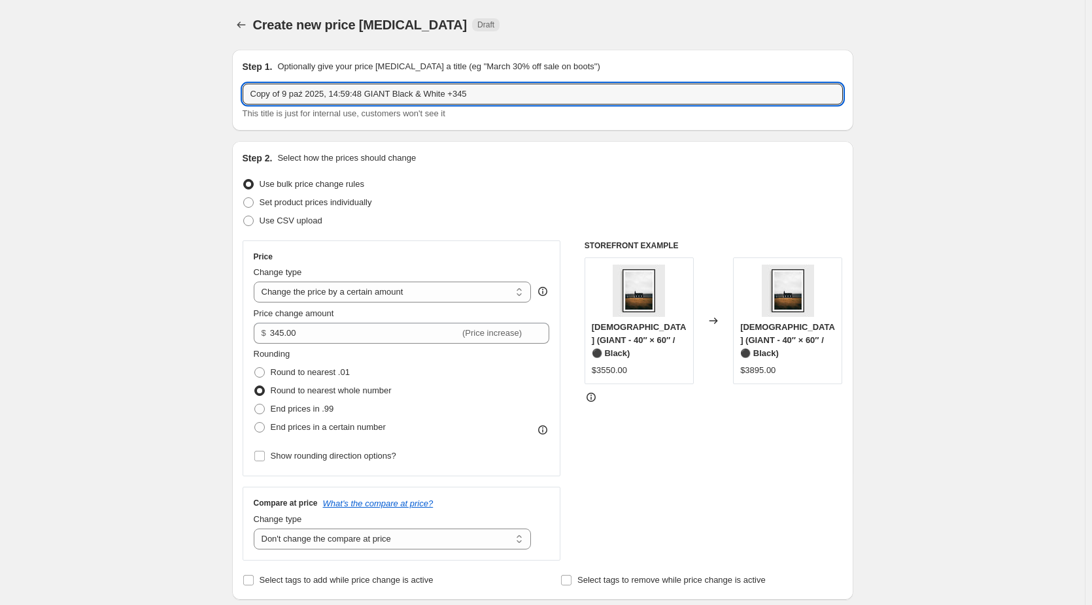
drag, startPoint x: 288, startPoint y: 92, endPoint x: 169, endPoint y: 100, distance: 119.3
click at [367, 93] on input "9 paź 2025, 14:59:48 GIANT Black & White +345" at bounding box center [543, 94] width 600 height 21
drag, startPoint x: 542, startPoint y: 90, endPoint x: 515, endPoint y: 92, distance: 26.9
click at [515, 92] on input "9 paź 2025, 14:59:48 GIANT (LIMITED EDITION) Black & White +345" at bounding box center [543, 94] width 600 height 21
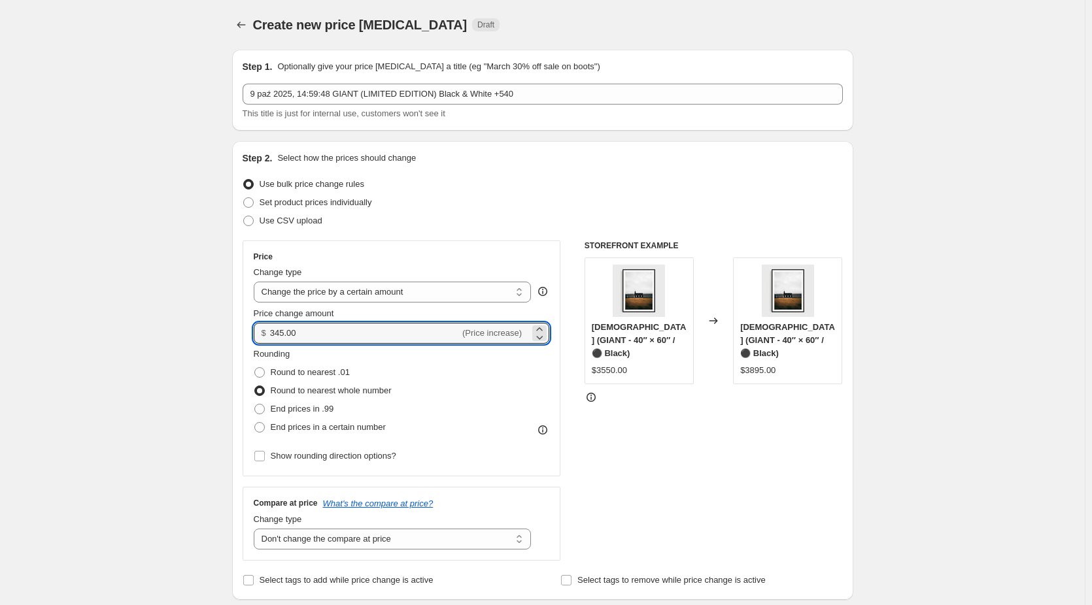
drag, startPoint x: 307, startPoint y: 334, endPoint x: 252, endPoint y: 335, distance: 54.9
click at [252, 335] on div "Price Change type Change the price to a certain amount Change the price by a ce…" at bounding box center [402, 359] width 318 height 236
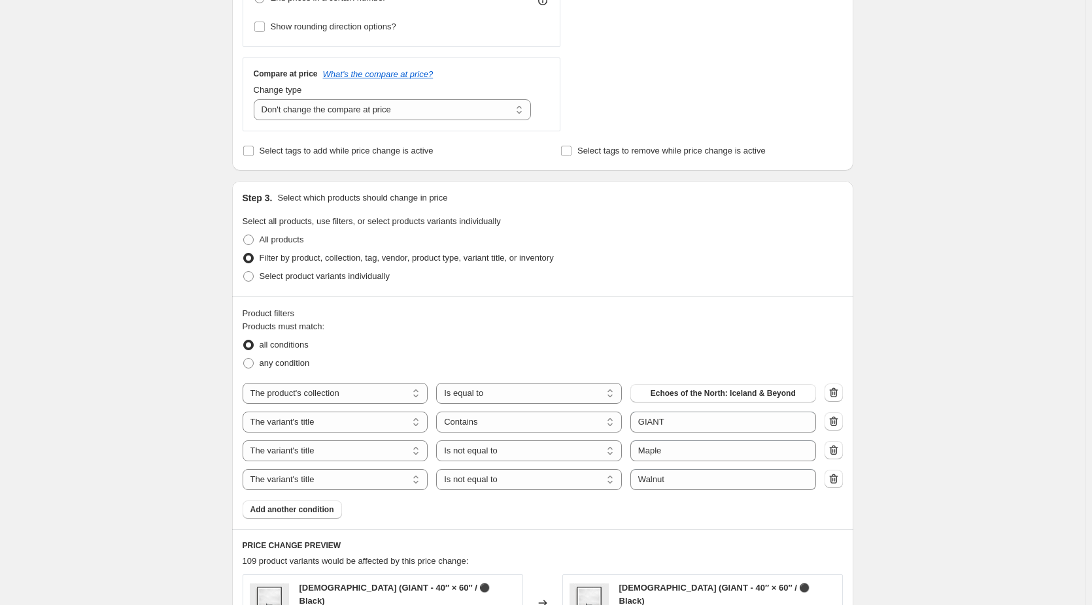
scroll to position [458, 0]
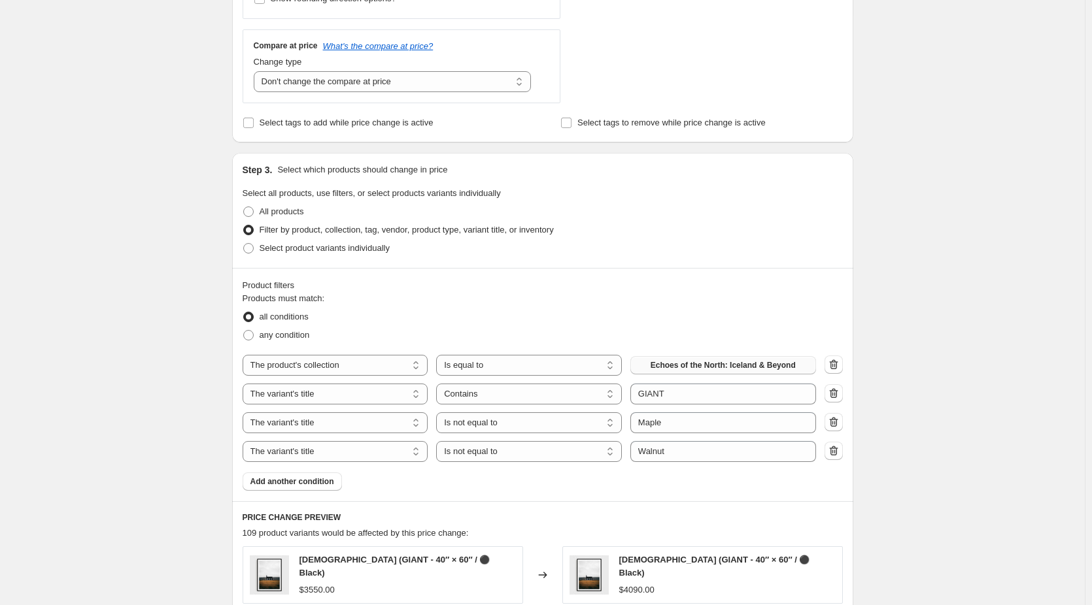
click at [764, 362] on span "Echoes of the North: Iceland & Beyond" at bounding box center [723, 365] width 145 height 10
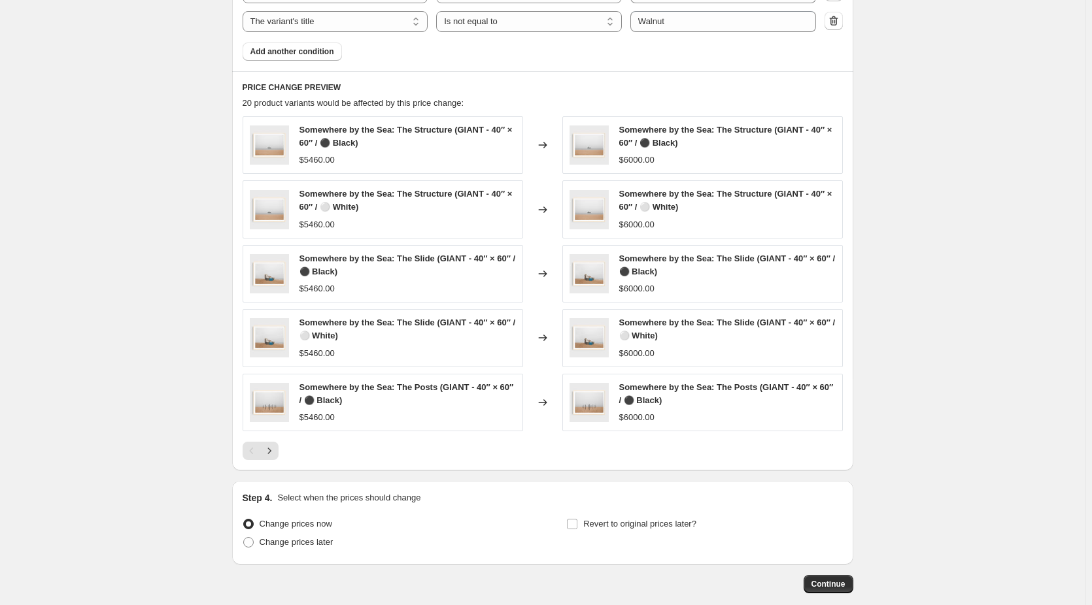
scroll to position [915, 0]
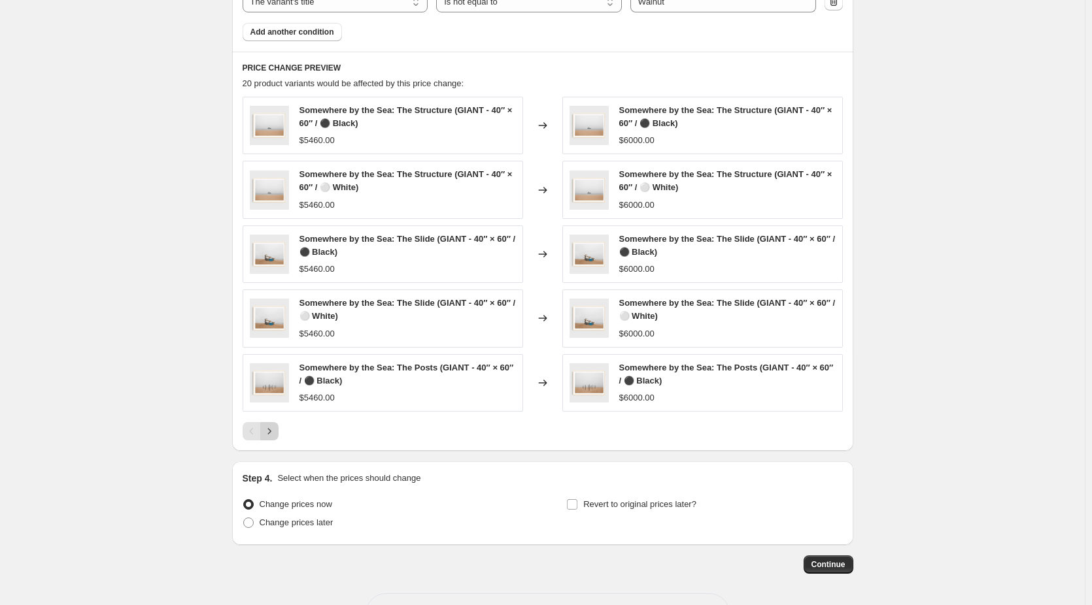
click at [276, 429] on icon "Next" at bounding box center [269, 431] width 13 height 13
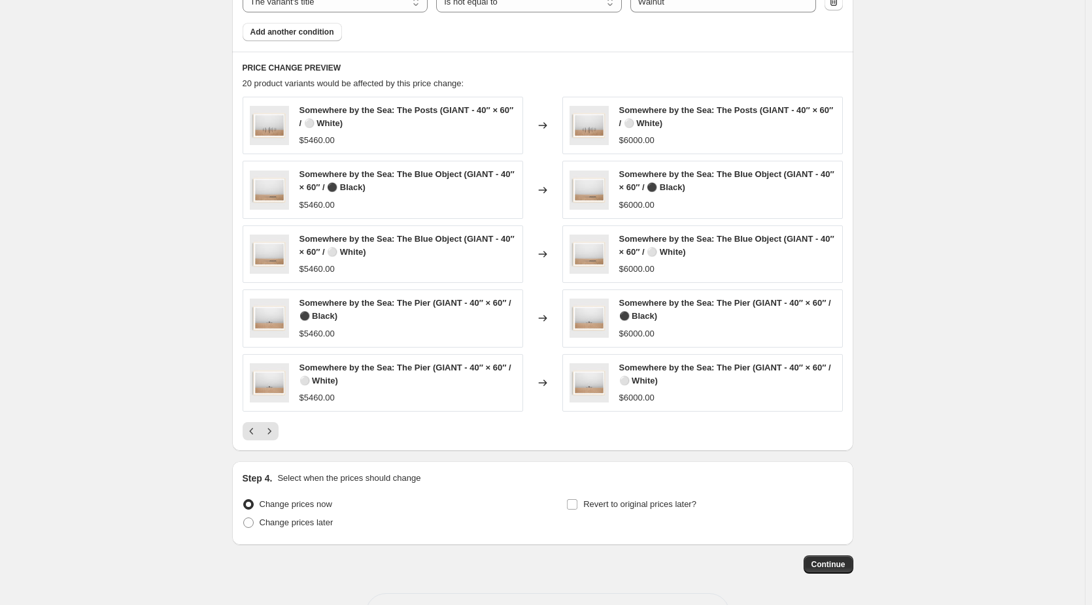
click at [276, 429] on icon "Next" at bounding box center [269, 431] width 13 height 13
click at [843, 562] on span "Continue" at bounding box center [828, 565] width 34 height 10
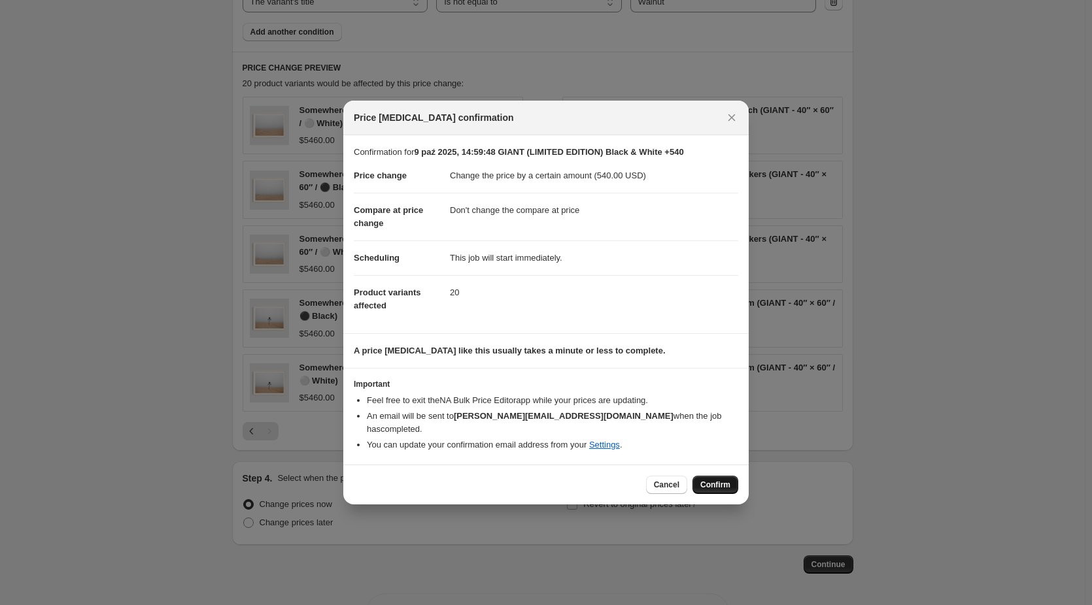
click at [717, 480] on span "Confirm" at bounding box center [715, 485] width 30 height 10
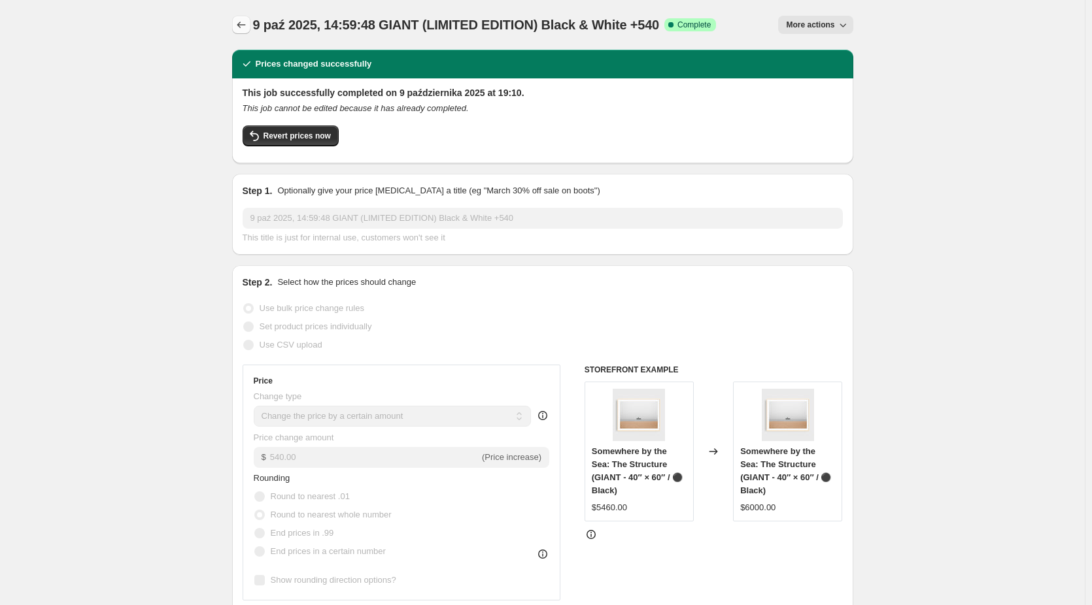
click at [240, 25] on icon "Price change jobs" at bounding box center [241, 24] width 13 height 13
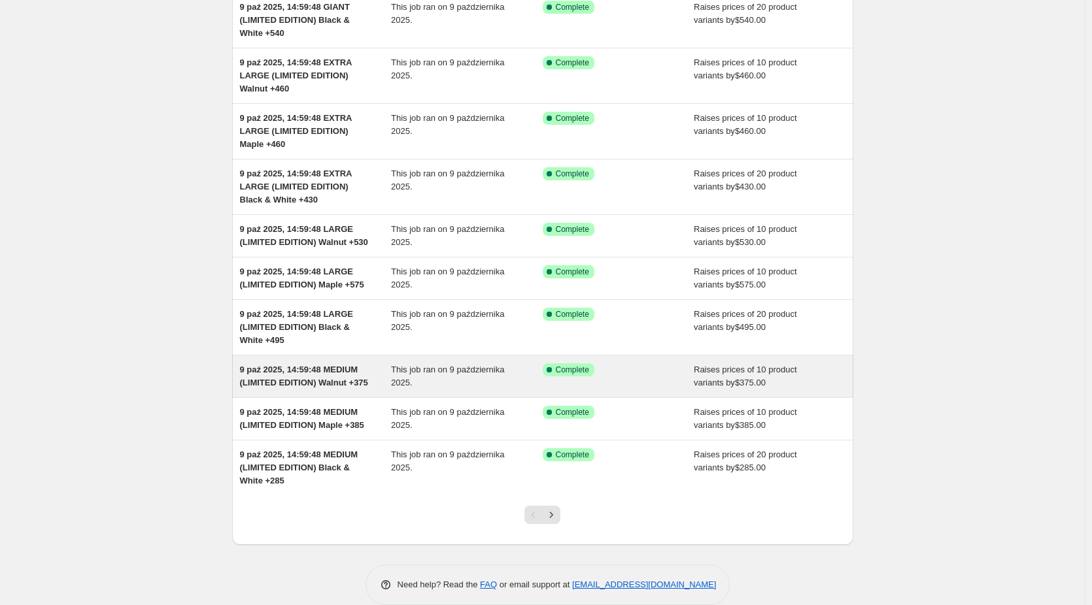
scroll to position [173, 0]
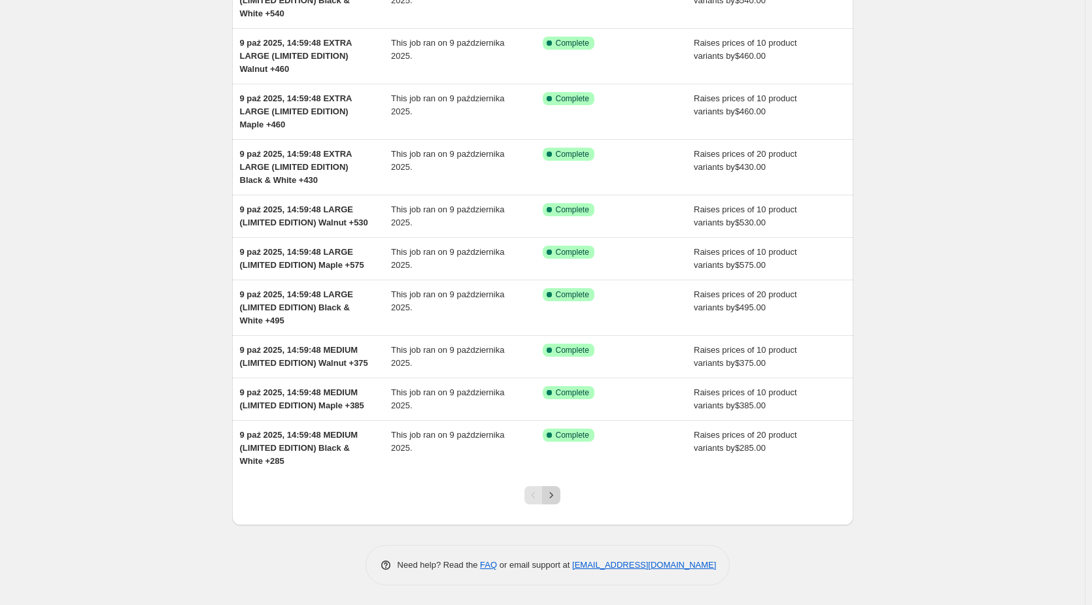
click at [558, 498] on icon "Next" at bounding box center [551, 495] width 13 height 13
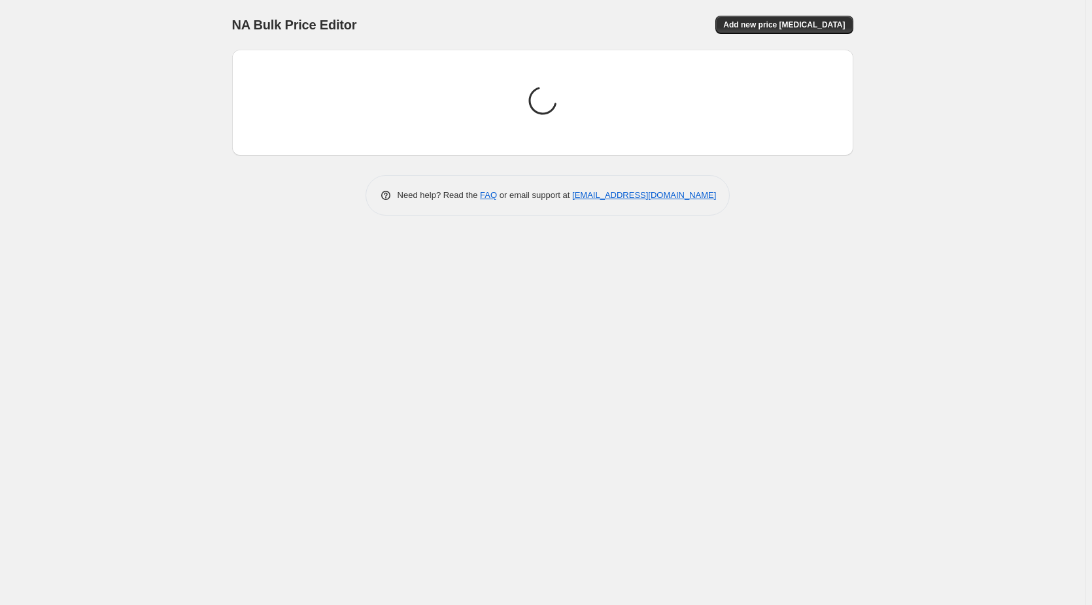
scroll to position [0, 0]
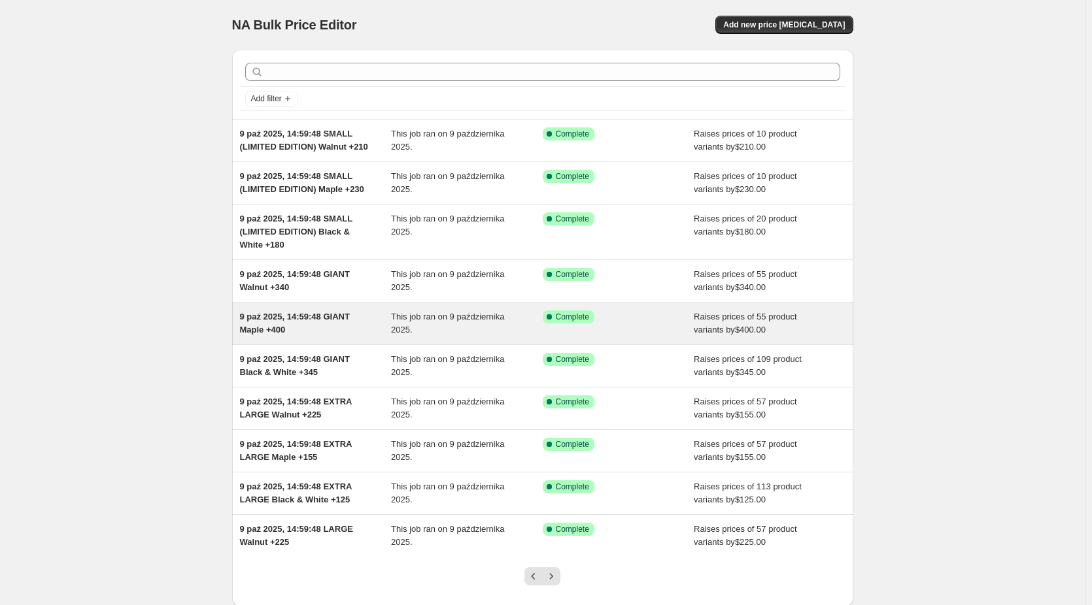
click at [278, 329] on span "9 paź 2025, 14:59:48 GIANT Maple +400" at bounding box center [295, 323] width 110 height 23
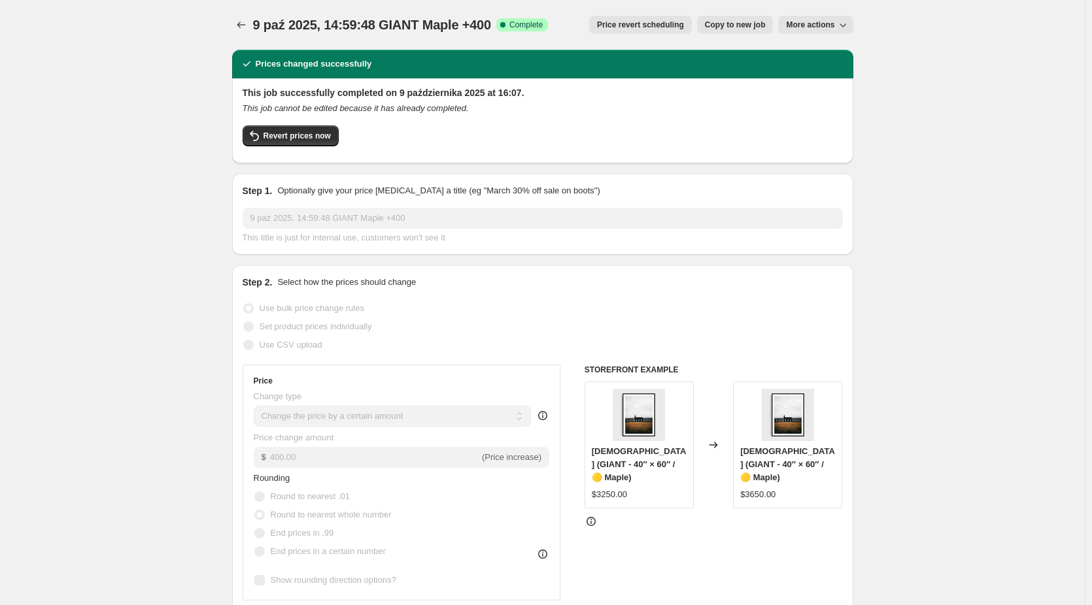
click at [819, 27] on span "More actions" at bounding box center [810, 25] width 48 height 10
click at [737, 24] on span "Copy to new job" at bounding box center [735, 25] width 61 height 10
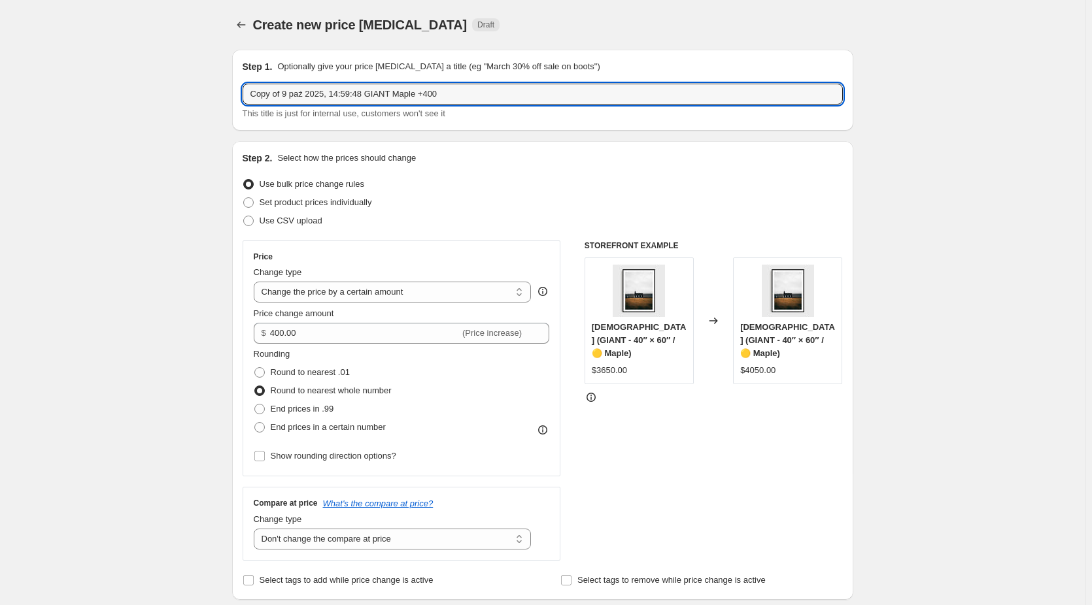
drag, startPoint x: 287, startPoint y: 92, endPoint x: 87, endPoint y: 100, distance: 200.2
click at [367, 92] on input "9 paź 2025, 14:59:48 GIANT Maple +400" at bounding box center [543, 94] width 600 height 21
drag, startPoint x: 503, startPoint y: 94, endPoint x: 484, endPoint y: 96, distance: 18.4
click at [484, 96] on input "9 paź 2025, 14:59:48 GIANT (LIMITED EDITION) Maple +400" at bounding box center [543, 94] width 600 height 21
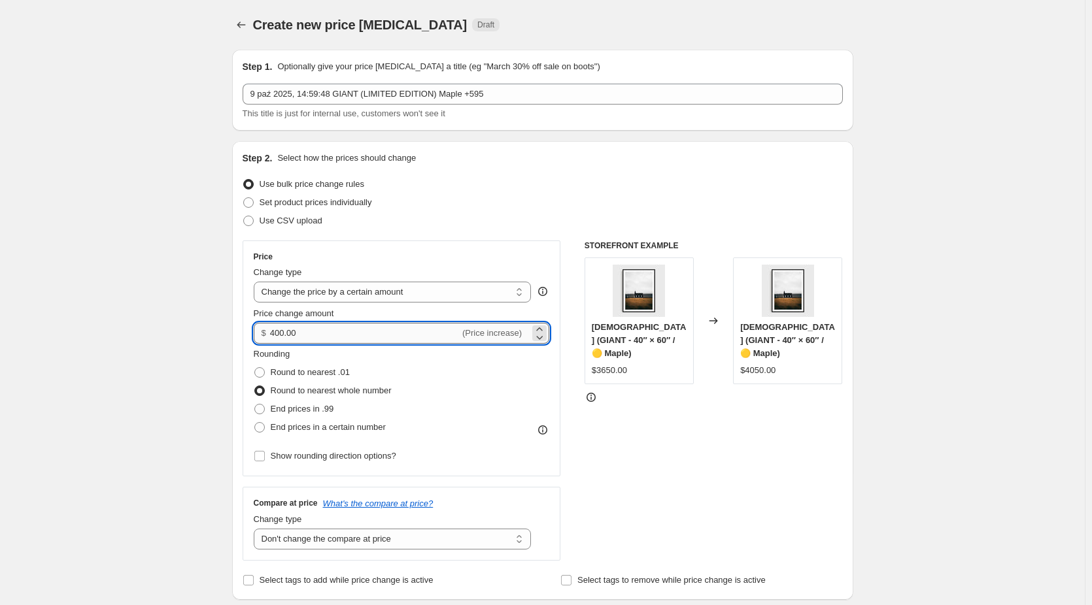
drag, startPoint x: 311, startPoint y: 330, endPoint x: 274, endPoint y: 330, distance: 37.3
click at [274, 330] on input "400.00" at bounding box center [365, 333] width 190 height 21
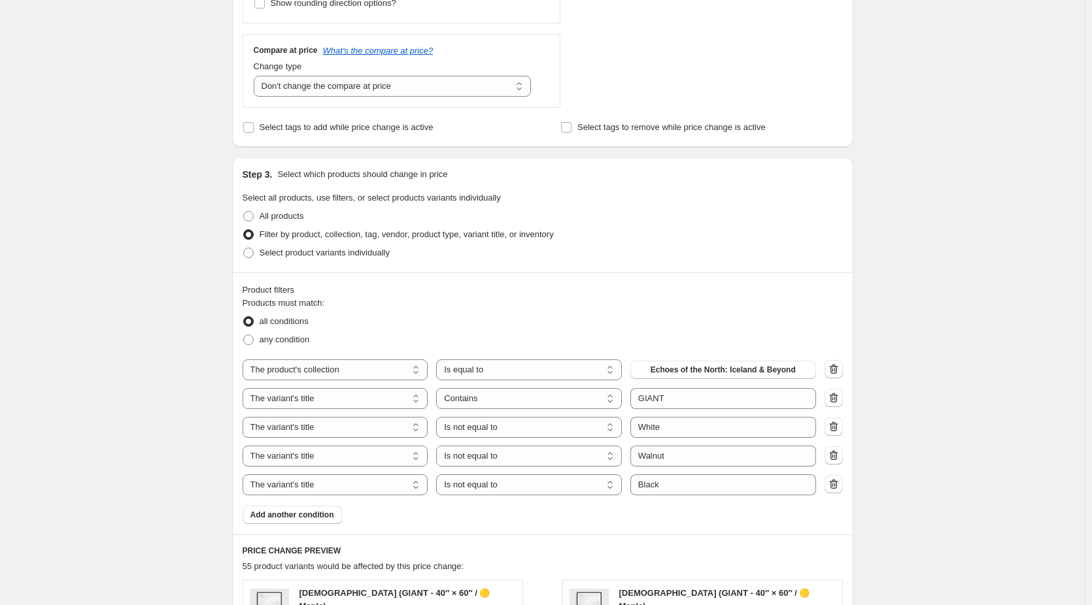
scroll to position [458, 0]
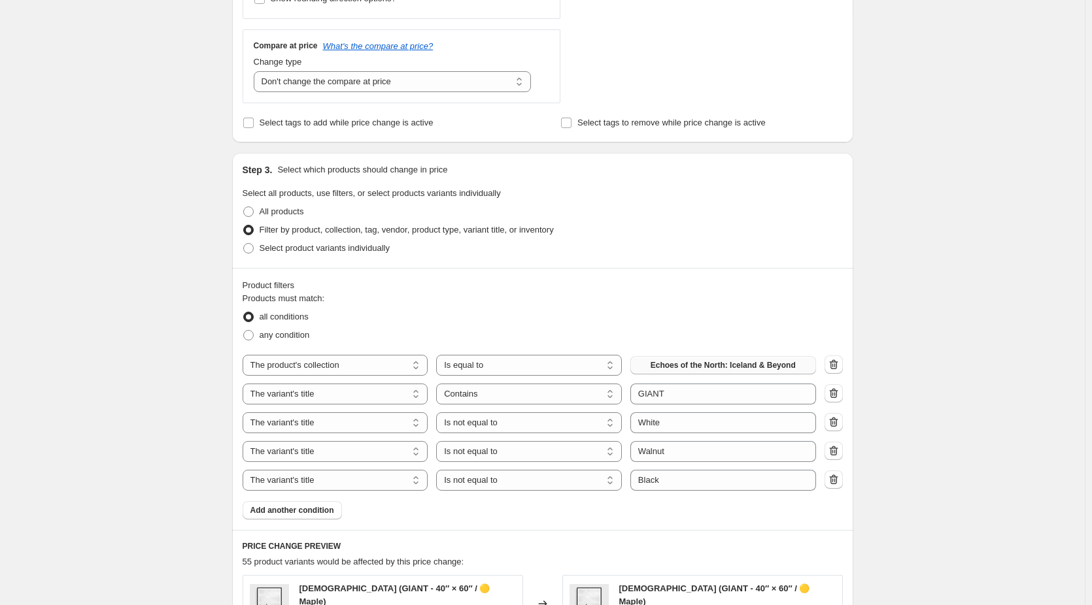
click at [707, 362] on span "Echoes of the North: Iceland & Beyond" at bounding box center [723, 365] width 145 height 10
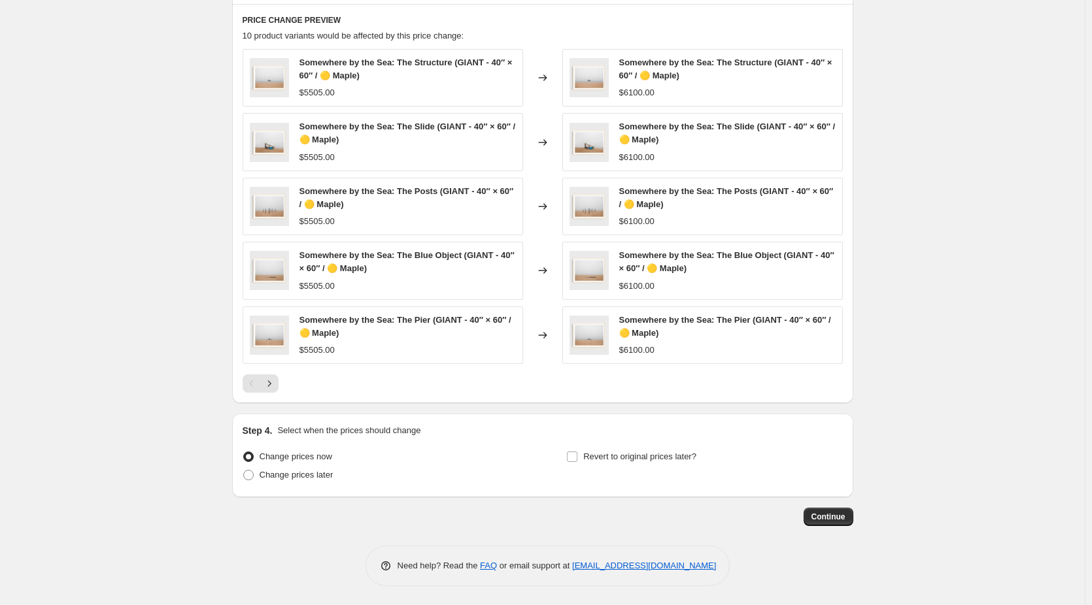
scroll to position [992, 0]
click at [267, 386] on icon "Next" at bounding box center [269, 383] width 13 height 13
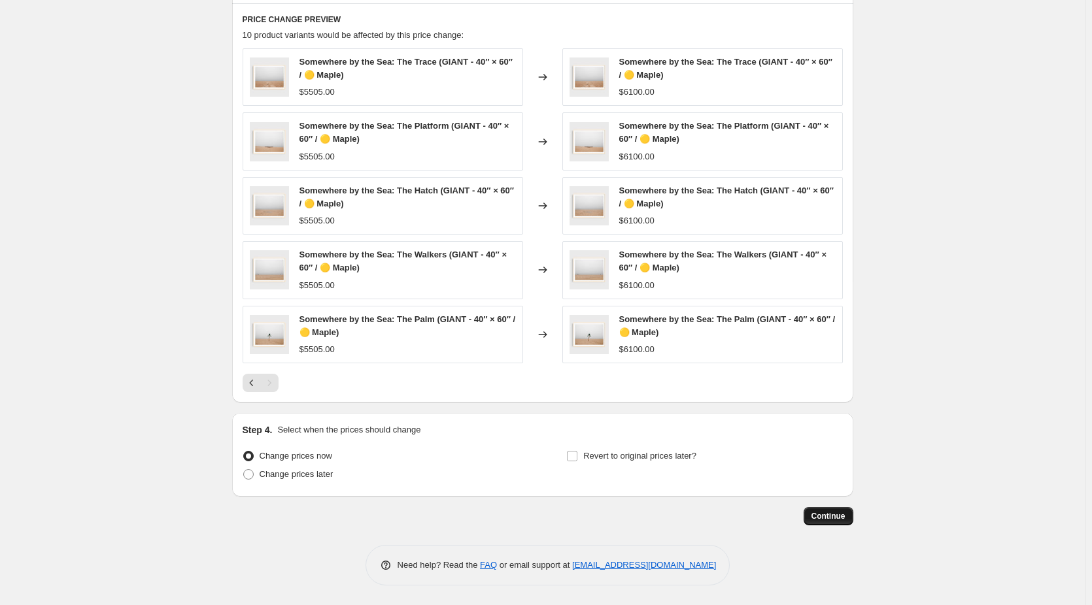
click at [820, 519] on span "Continue" at bounding box center [828, 516] width 34 height 10
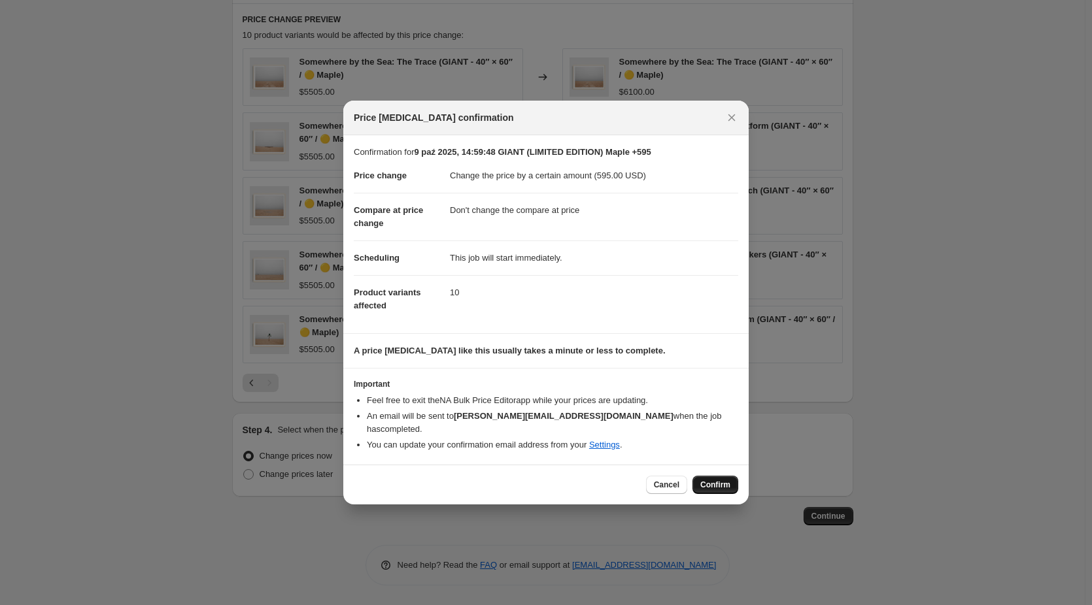
click at [715, 481] on span "Confirm" at bounding box center [715, 485] width 30 height 10
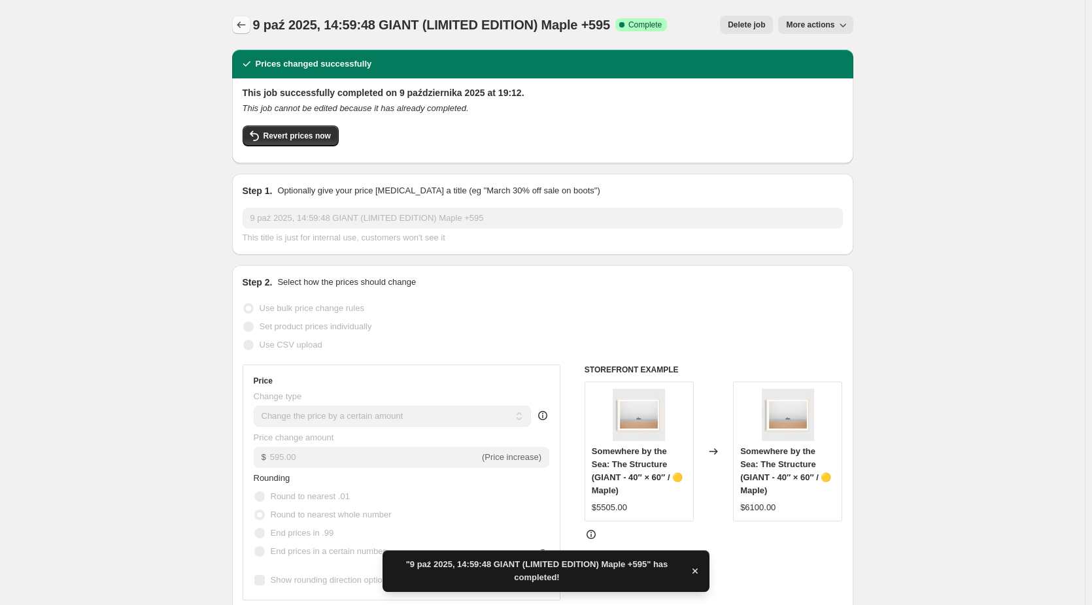
click at [243, 25] on icon "Price change jobs" at bounding box center [241, 24] width 13 height 13
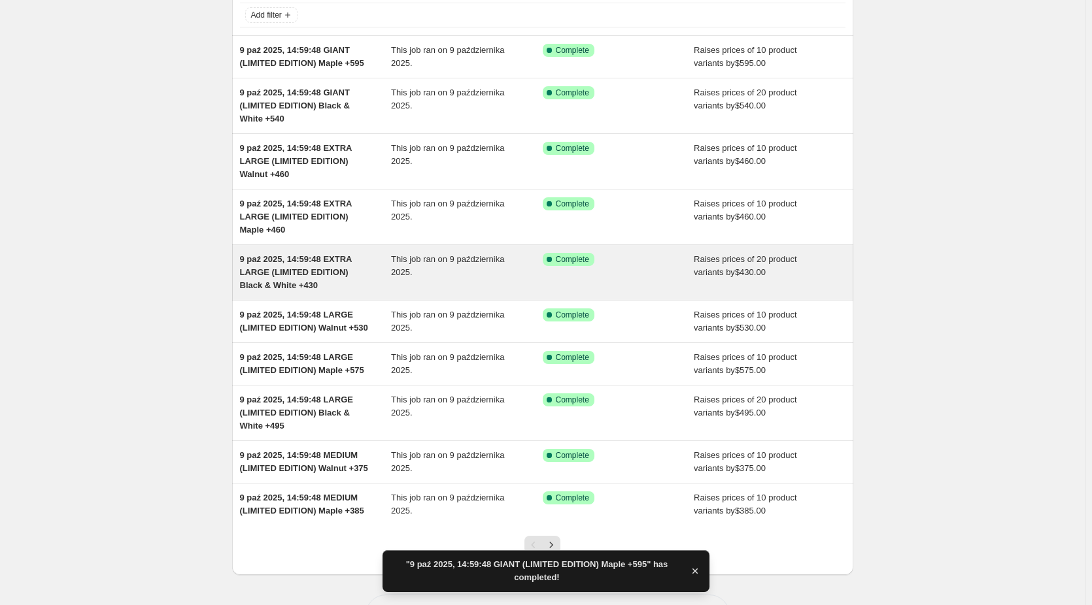
scroll to position [160, 0]
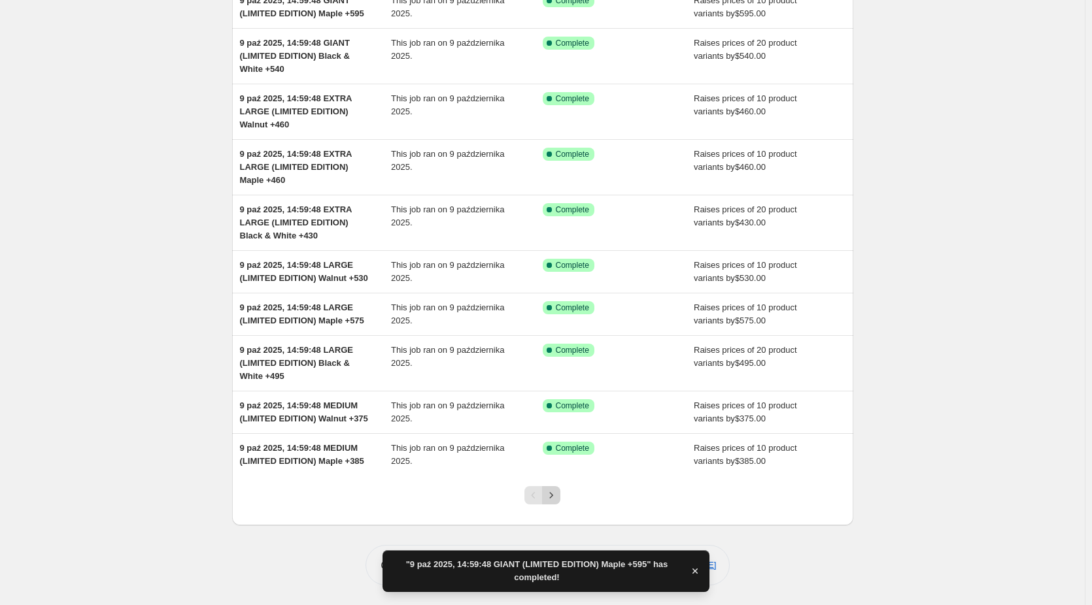
click at [558, 498] on icon "Next" at bounding box center [551, 495] width 13 height 13
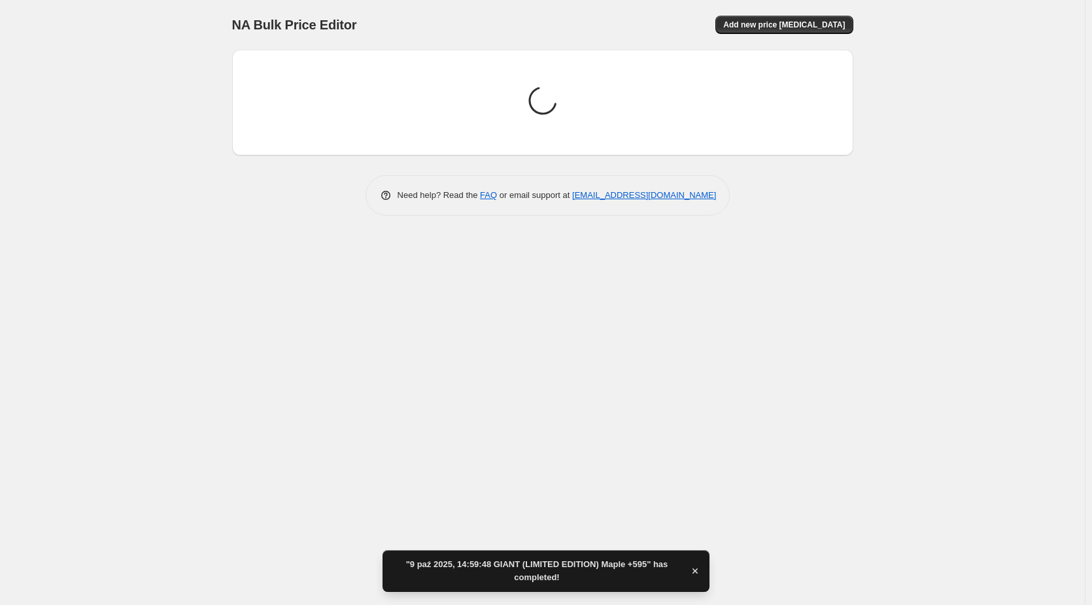
scroll to position [0, 0]
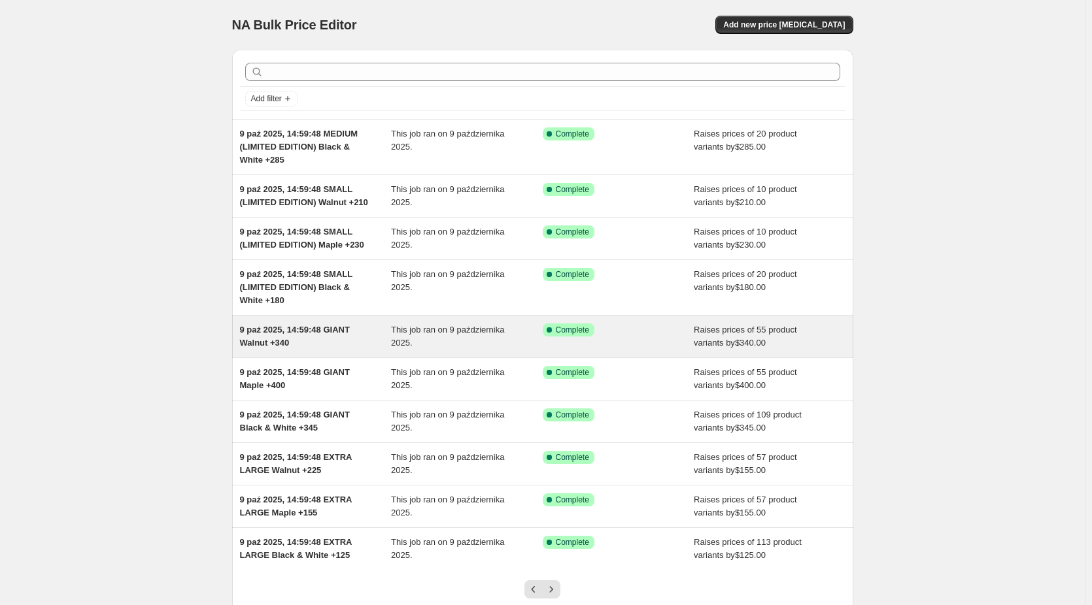
click at [307, 349] on div "9 paź 2025, 14:59:48 GIANT Walnut +340" at bounding box center [316, 337] width 152 height 26
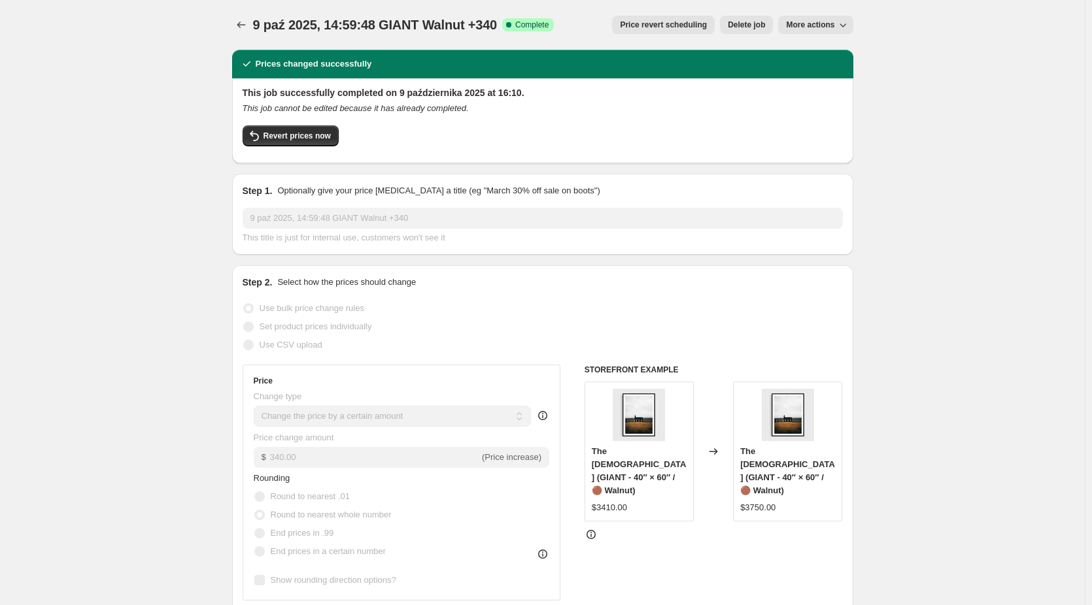
click at [824, 20] on span "More actions" at bounding box center [810, 25] width 48 height 10
click at [828, 48] on span "Copy to new job" at bounding box center [818, 52] width 61 height 10
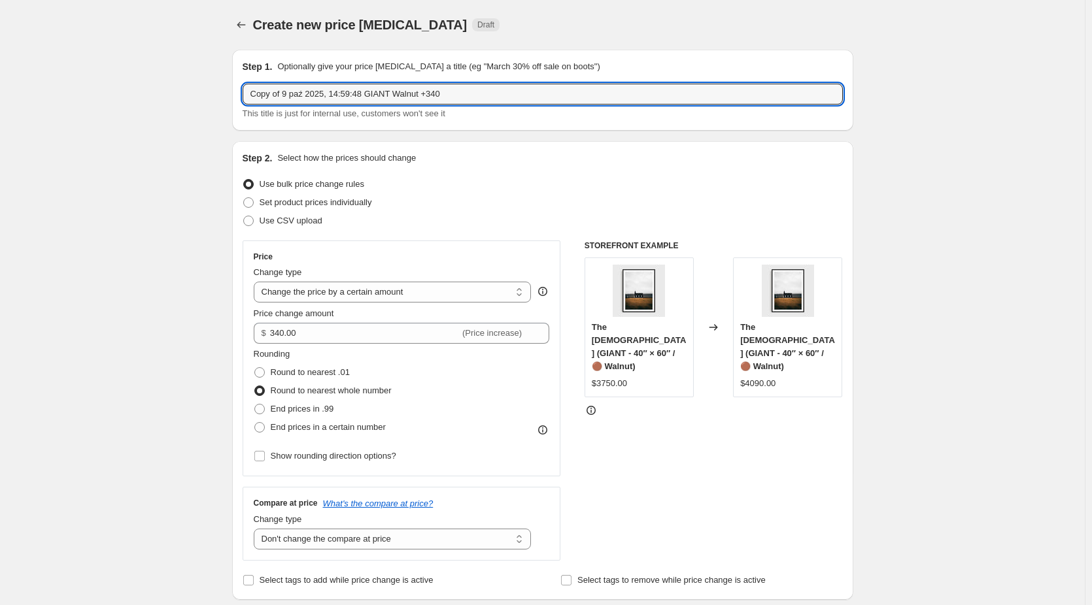
drag, startPoint x: 288, startPoint y: 93, endPoint x: 95, endPoint y: 101, distance: 192.4
click at [367, 93] on input "9 paź 2025, 14:59:48 GIANT Walnut +340" at bounding box center [543, 94] width 600 height 21
drag, startPoint x: 520, startPoint y: 97, endPoint x: 484, endPoint y: 99, distance: 36.0
click at [484, 99] on input "9 paź 2025, 14:59:48 GIANT (LIMITED EDITION) Walnut +340" at bounding box center [543, 94] width 600 height 21
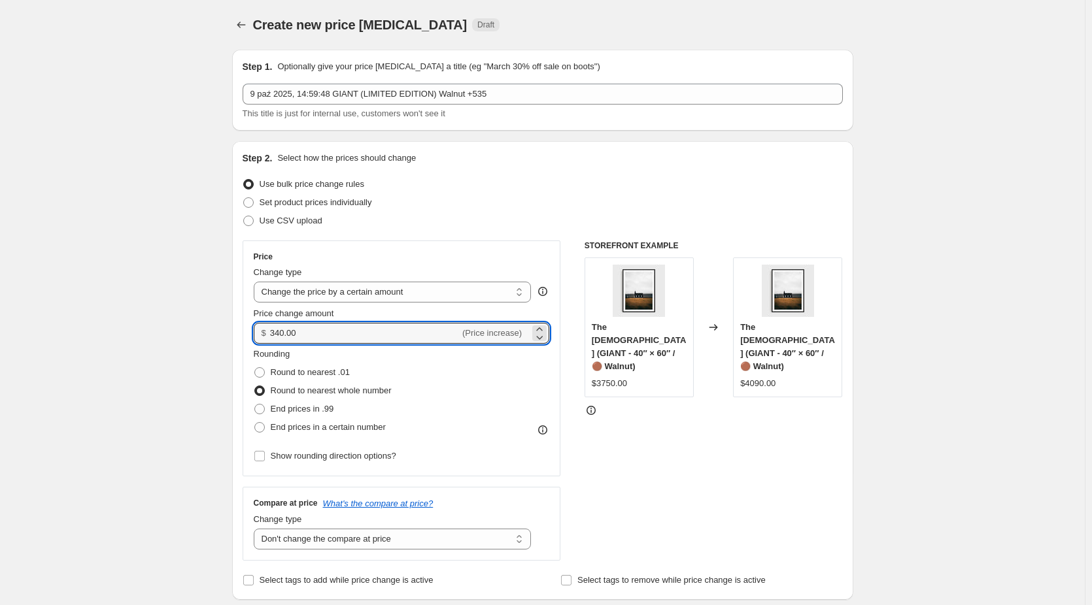
drag, startPoint x: 325, startPoint y: 340, endPoint x: 250, endPoint y: 335, distance: 74.7
click at [250, 335] on div "Price Change type Change the price to a certain amount Change the price by a ce…" at bounding box center [402, 359] width 318 height 236
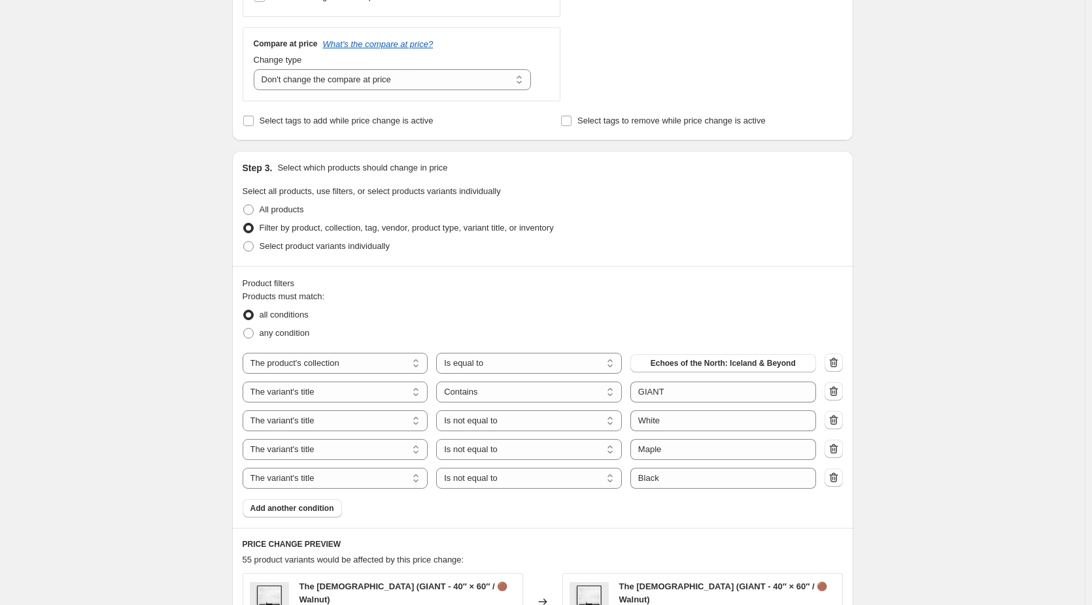
scroll to position [523, 0]
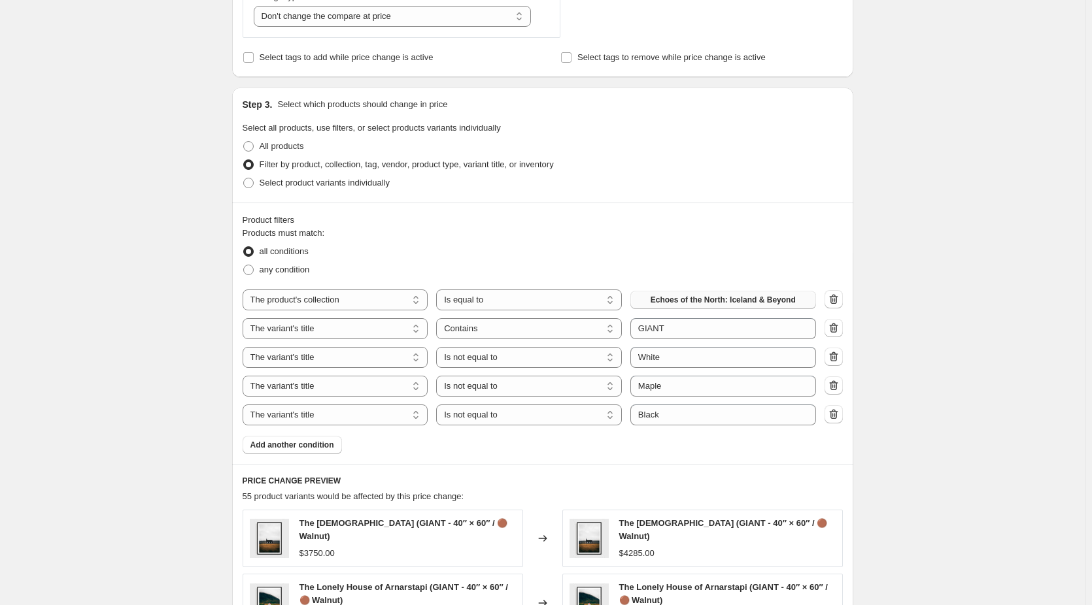
click at [741, 297] on span "Echoes of the North: Iceland & Beyond" at bounding box center [723, 300] width 145 height 10
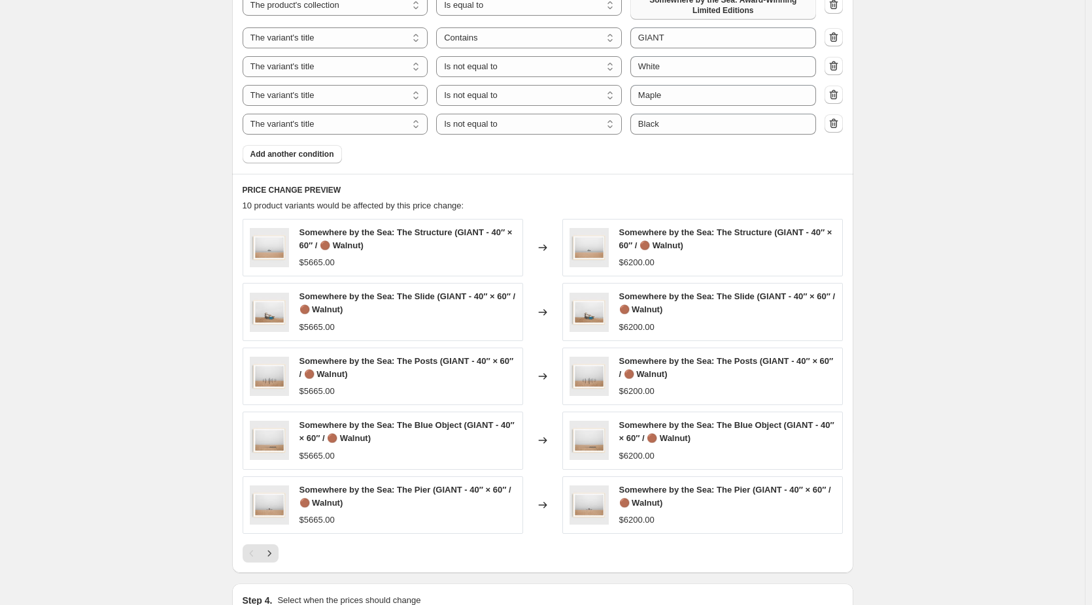
scroll to position [850, 0]
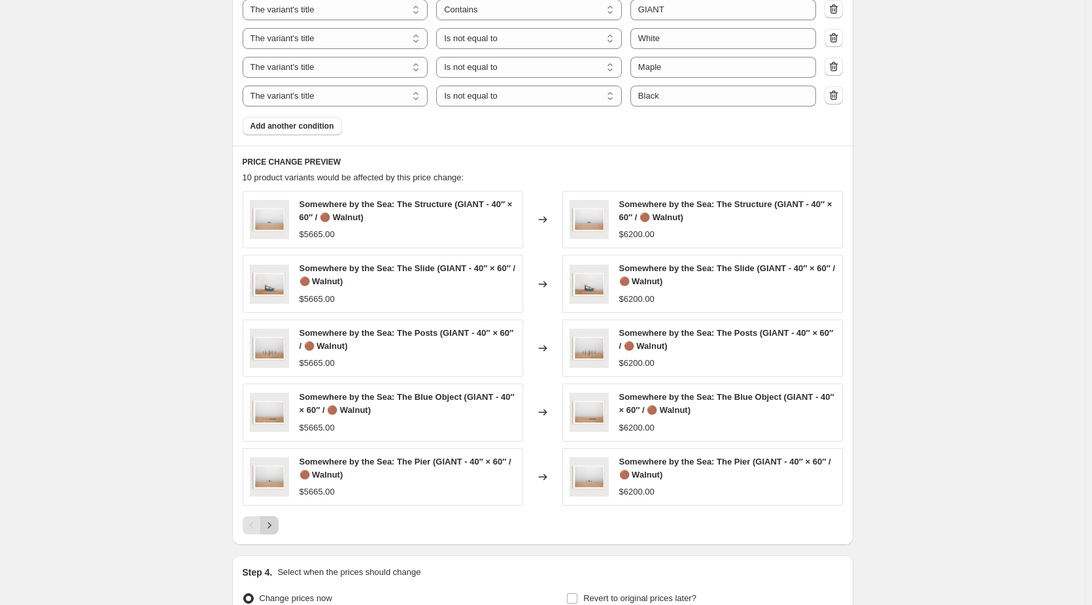
click at [276, 527] on icon "Next" at bounding box center [269, 525] width 13 height 13
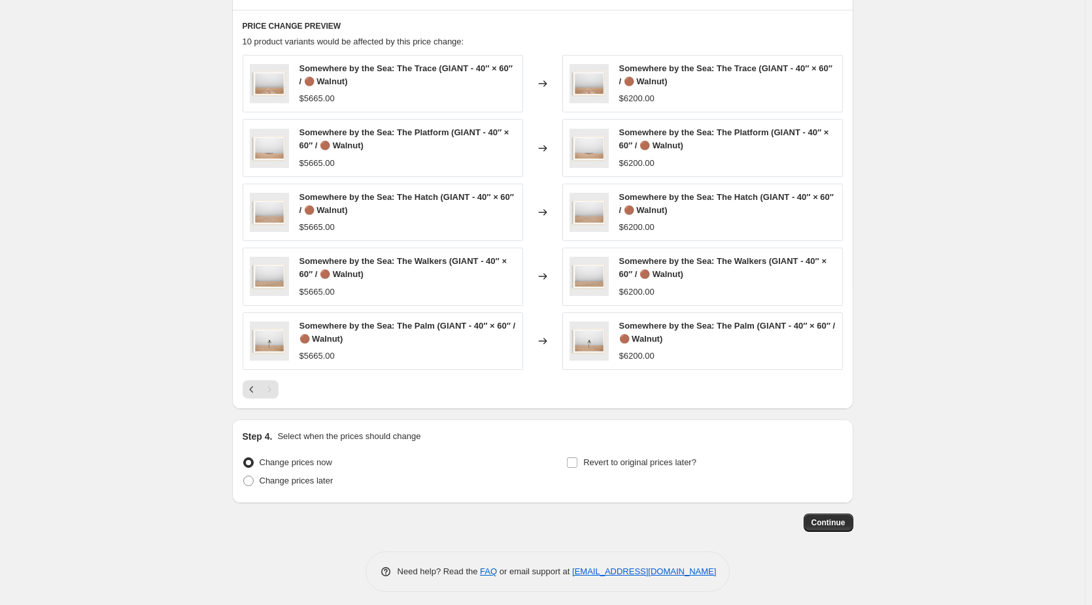
scroll to position [992, 0]
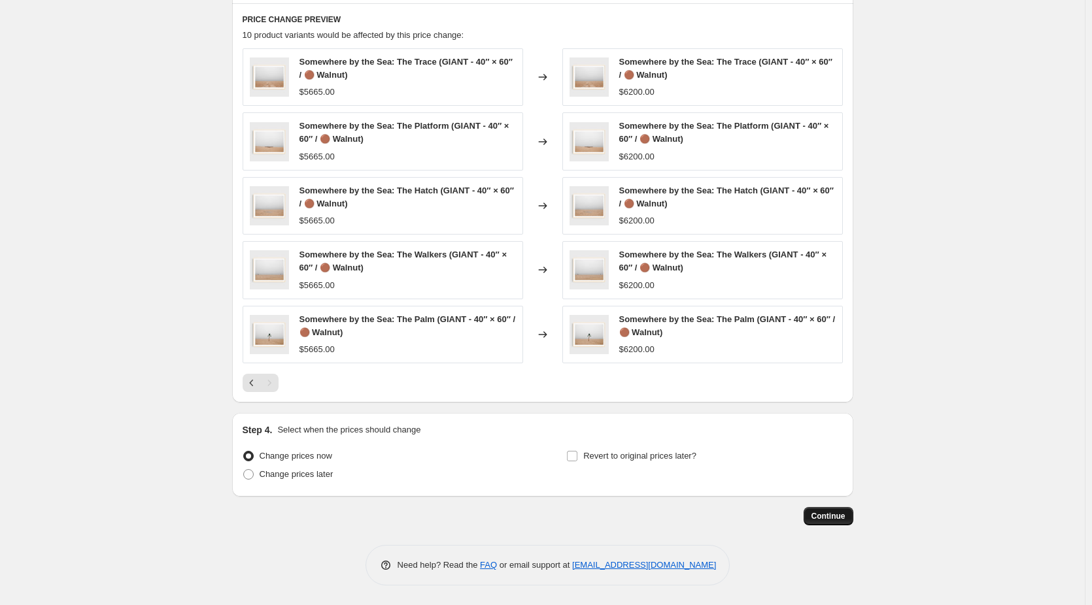
click at [841, 517] on span "Continue" at bounding box center [828, 516] width 34 height 10
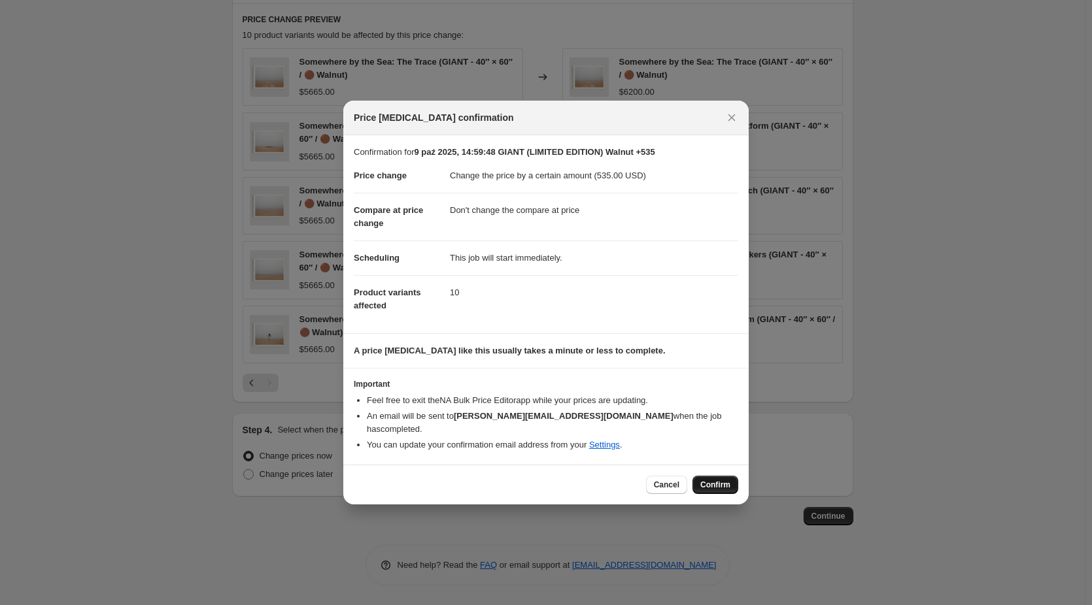
click at [720, 480] on span "Confirm" at bounding box center [715, 485] width 30 height 10
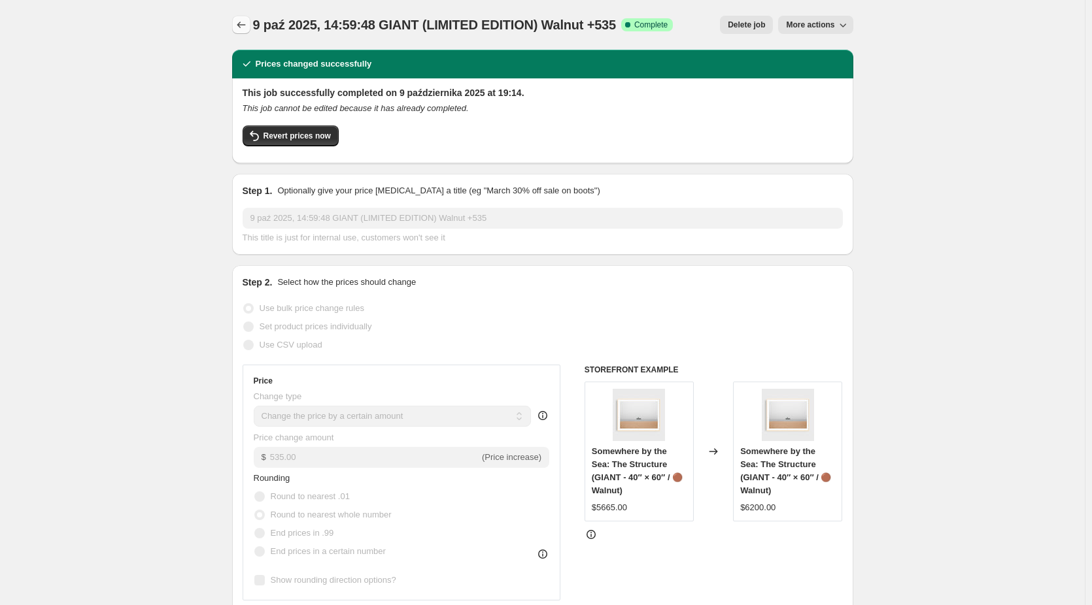
click at [243, 22] on icon "Price change jobs" at bounding box center [241, 24] width 13 height 13
